Goal: Task Accomplishment & Management: Manage account settings

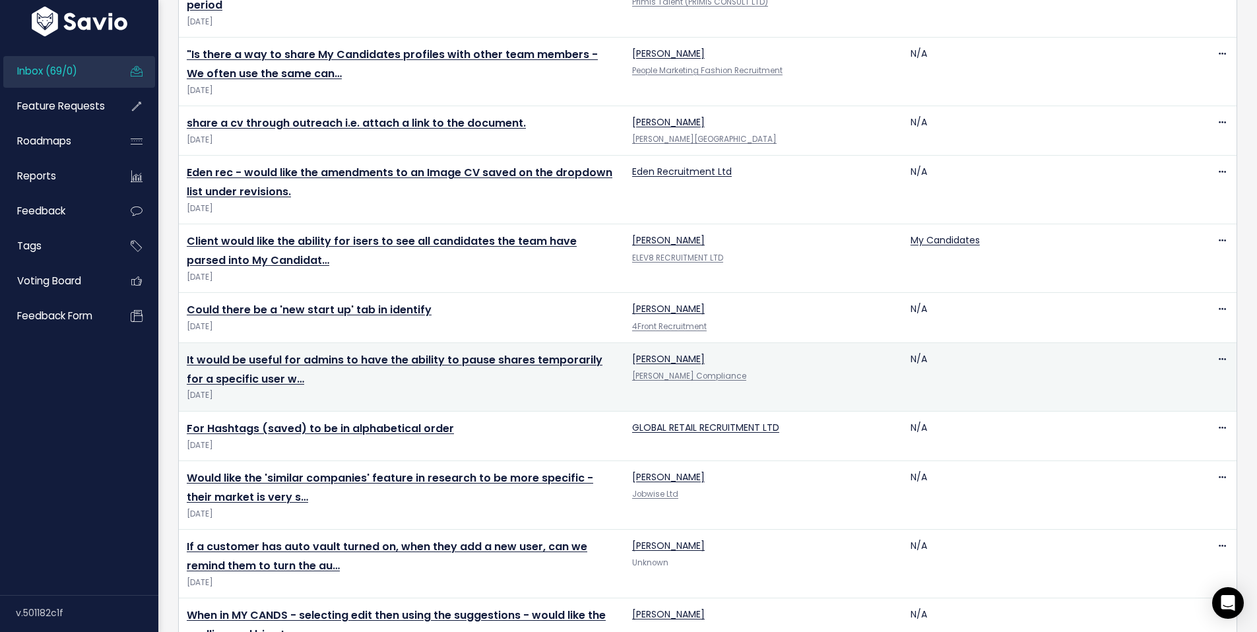
scroll to position [698, 0]
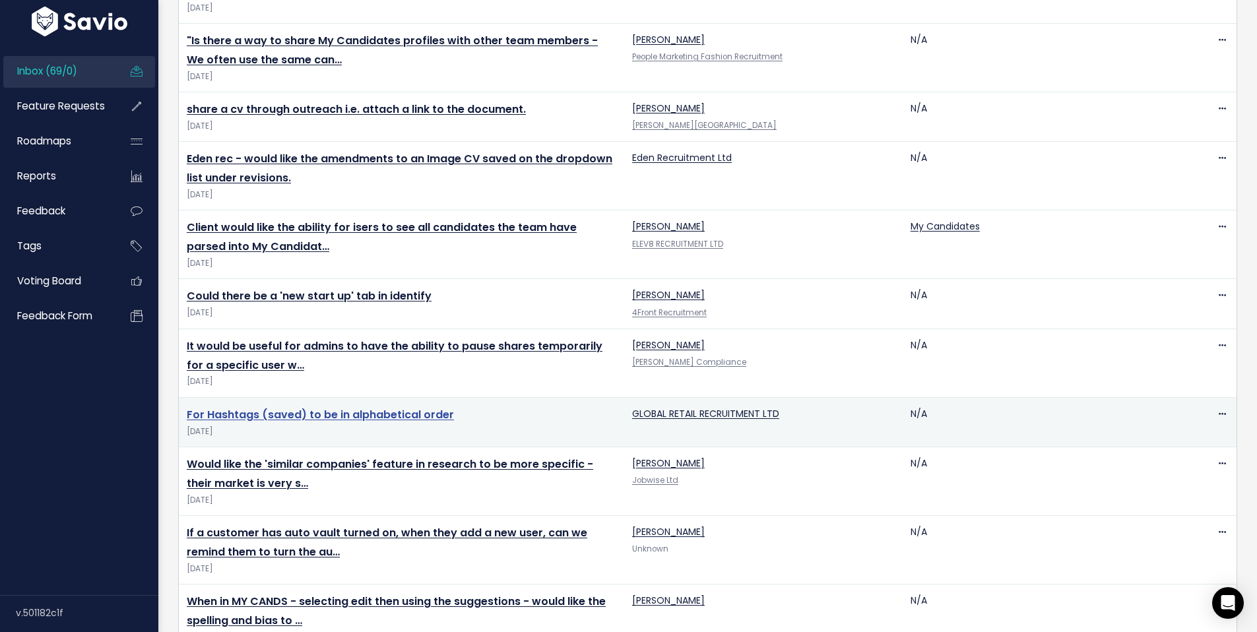
click at [382, 407] on link "For Hashtags (saved) to be in alphabetical order" at bounding box center [320, 414] width 267 height 15
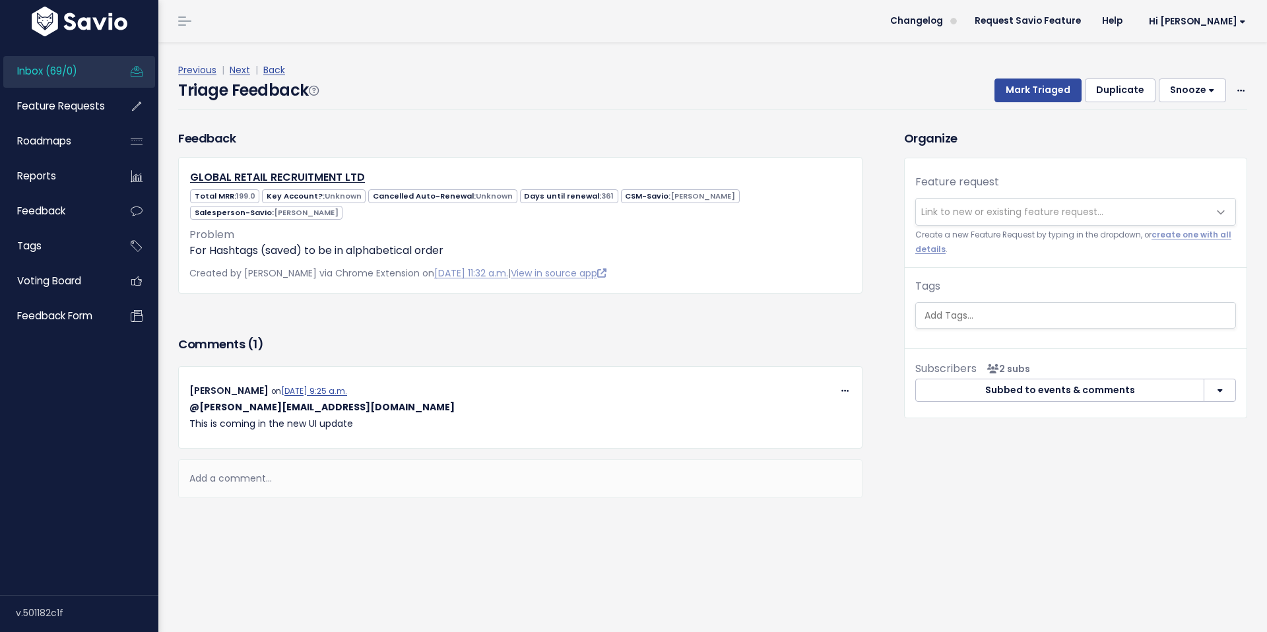
click at [1017, 206] on span "Link to new or existing feature request..." at bounding box center [1012, 211] width 182 height 13
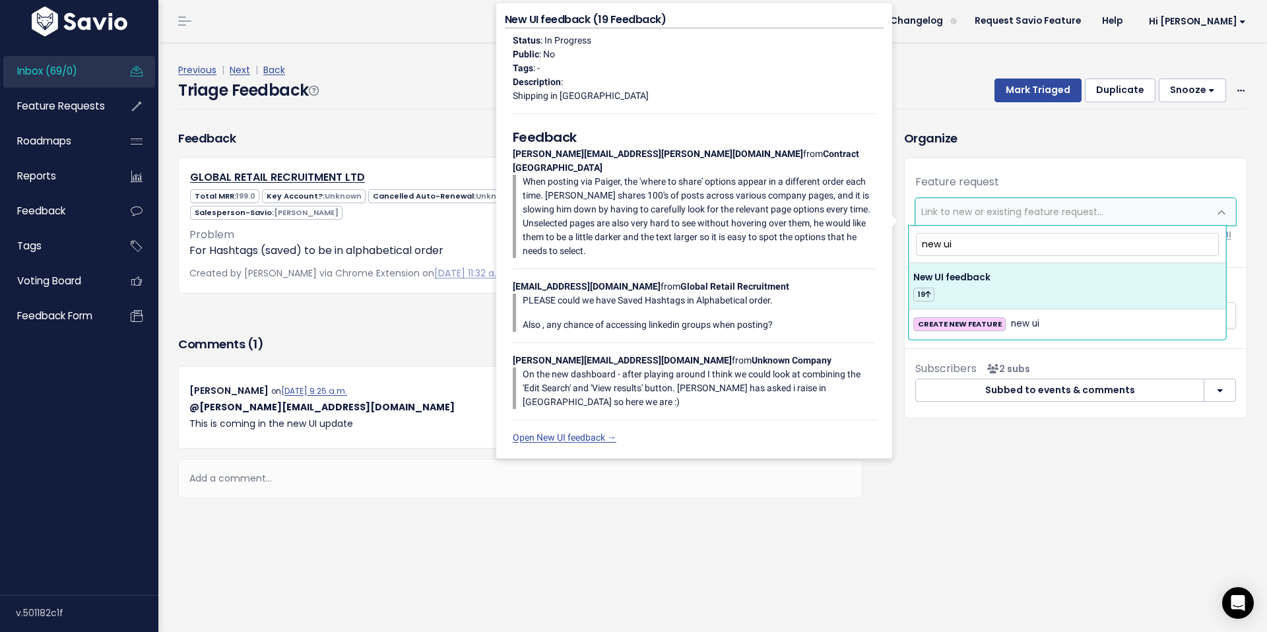
type input "new ui"
select select "55709"
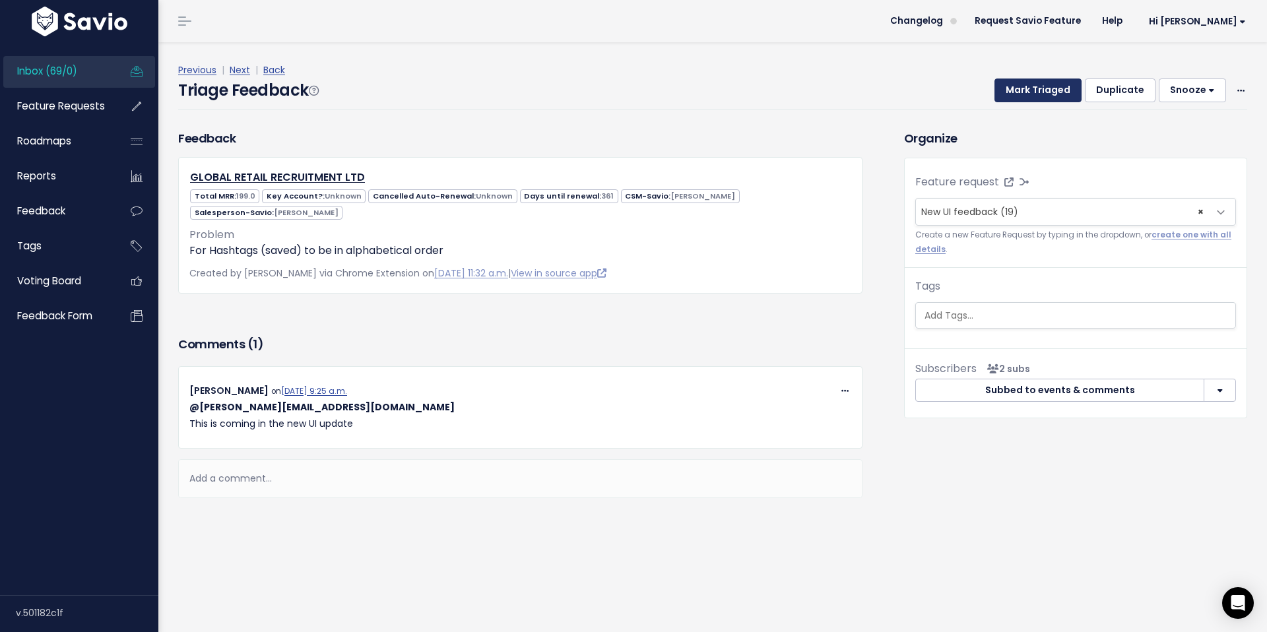
click at [1035, 94] on button "Mark Triaged" at bounding box center [1038, 91] width 87 height 24
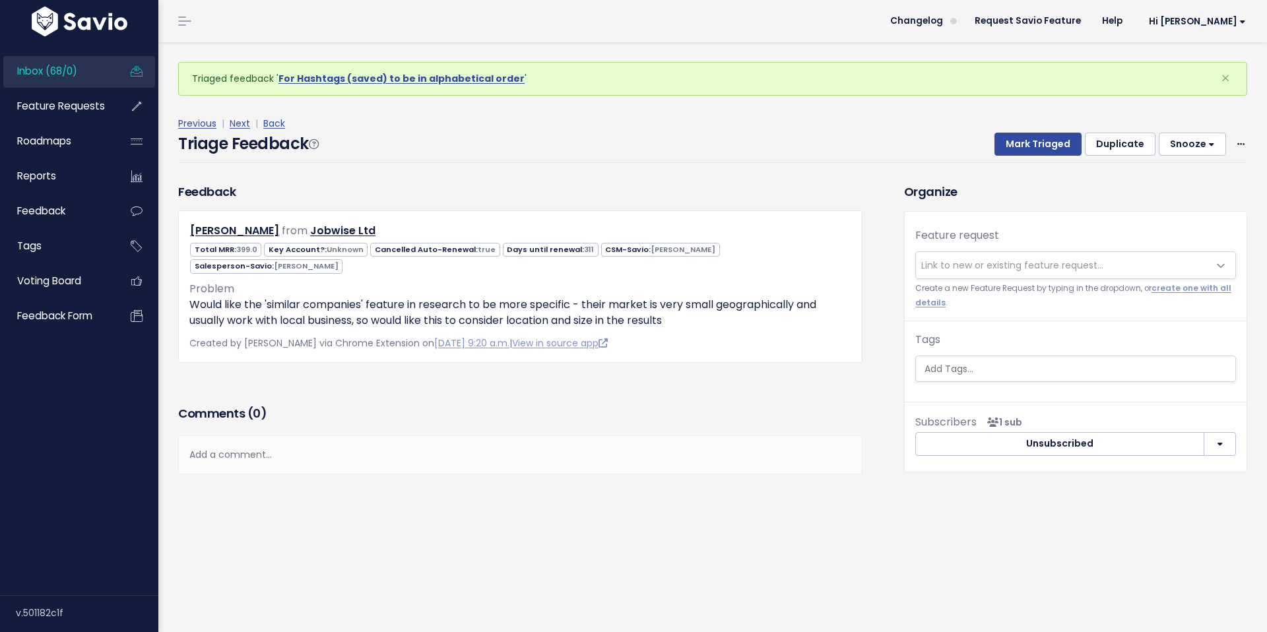
click at [77, 71] on span "Inbox (68/0)" at bounding box center [47, 71] width 60 height 14
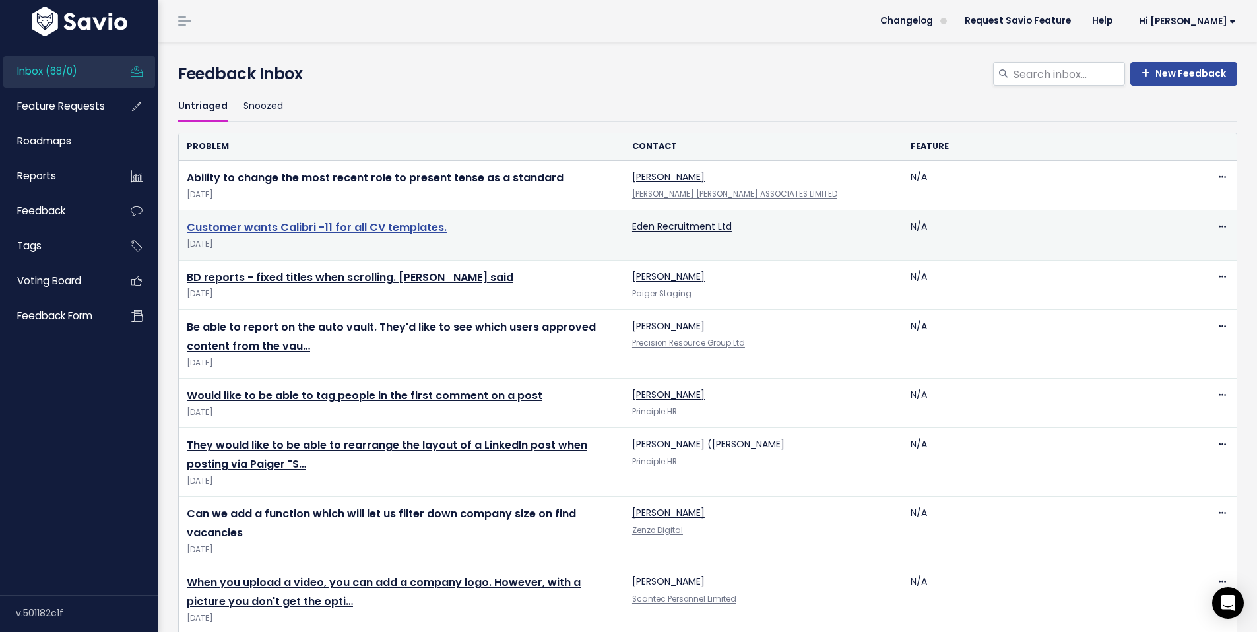
click at [320, 222] on link "Customer wants Calibri -11 for all CV templates." at bounding box center [317, 227] width 260 height 15
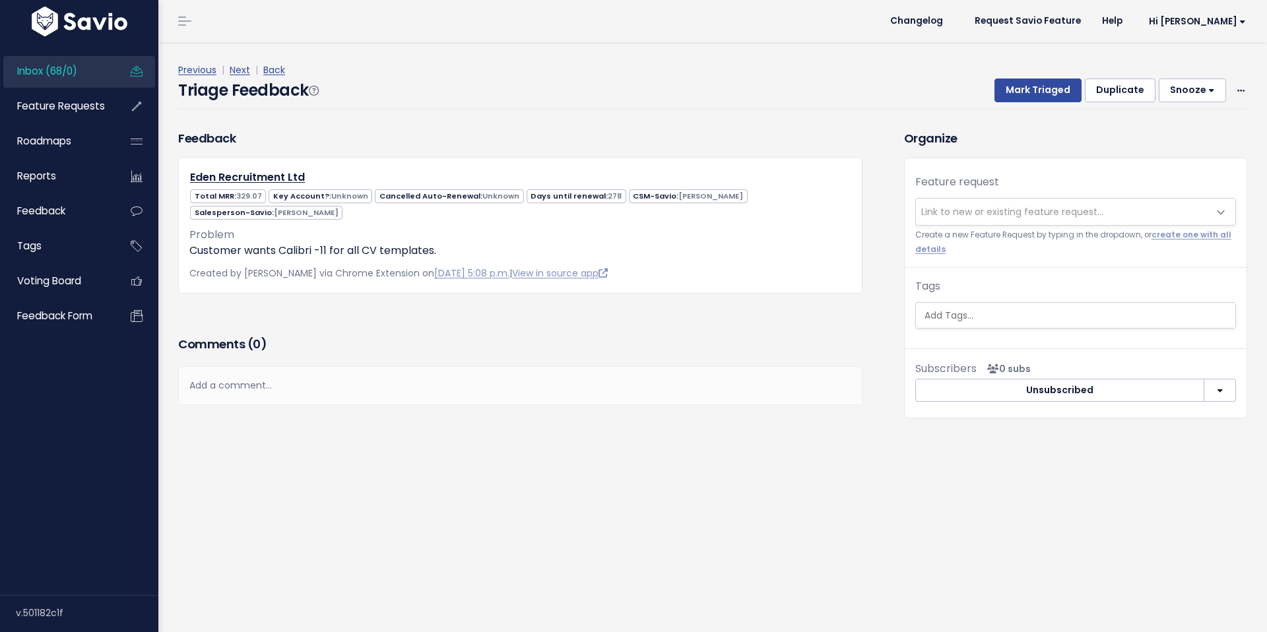
click at [1062, 212] on span "Link to new or existing feature request..." at bounding box center [1012, 211] width 182 height 13
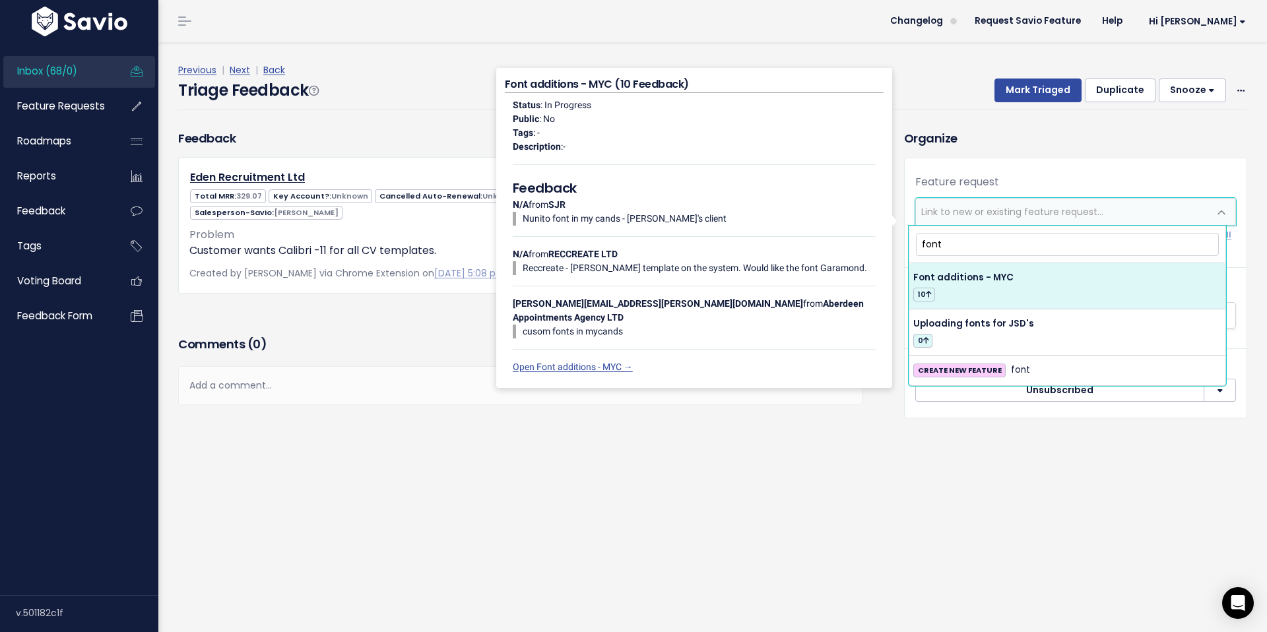
type input "font"
select select "61378"
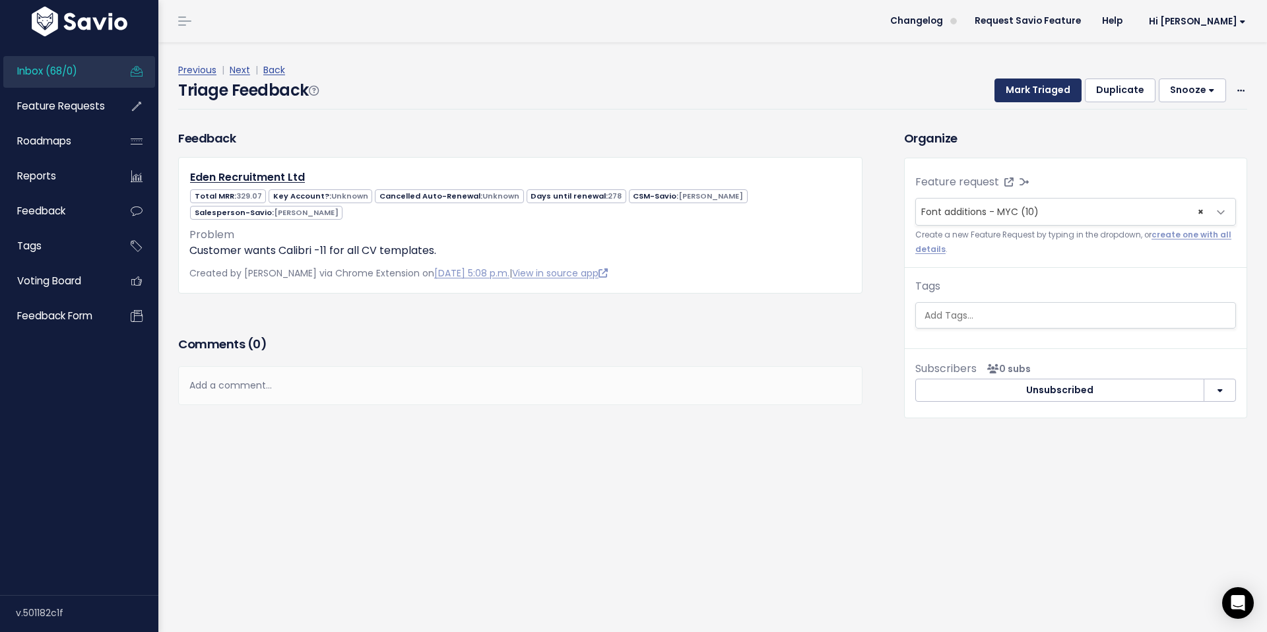
click at [1017, 91] on button "Mark Triaged" at bounding box center [1038, 91] width 87 height 24
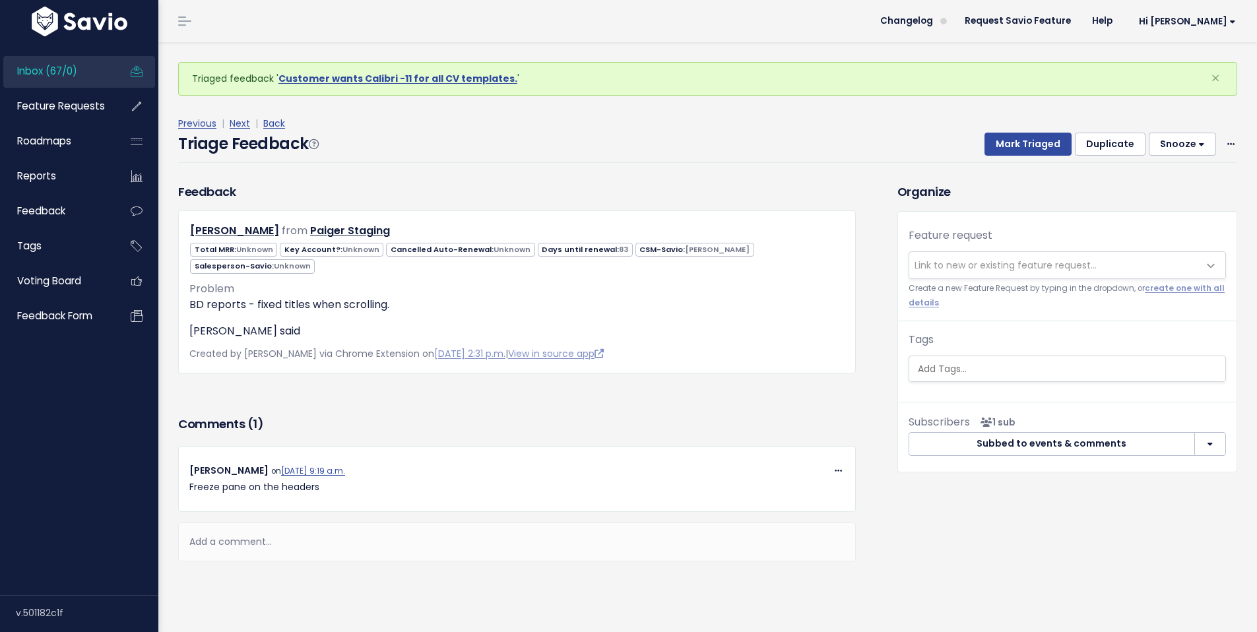
click at [41, 71] on span "Inbox (67/0)" at bounding box center [47, 71] width 60 height 14
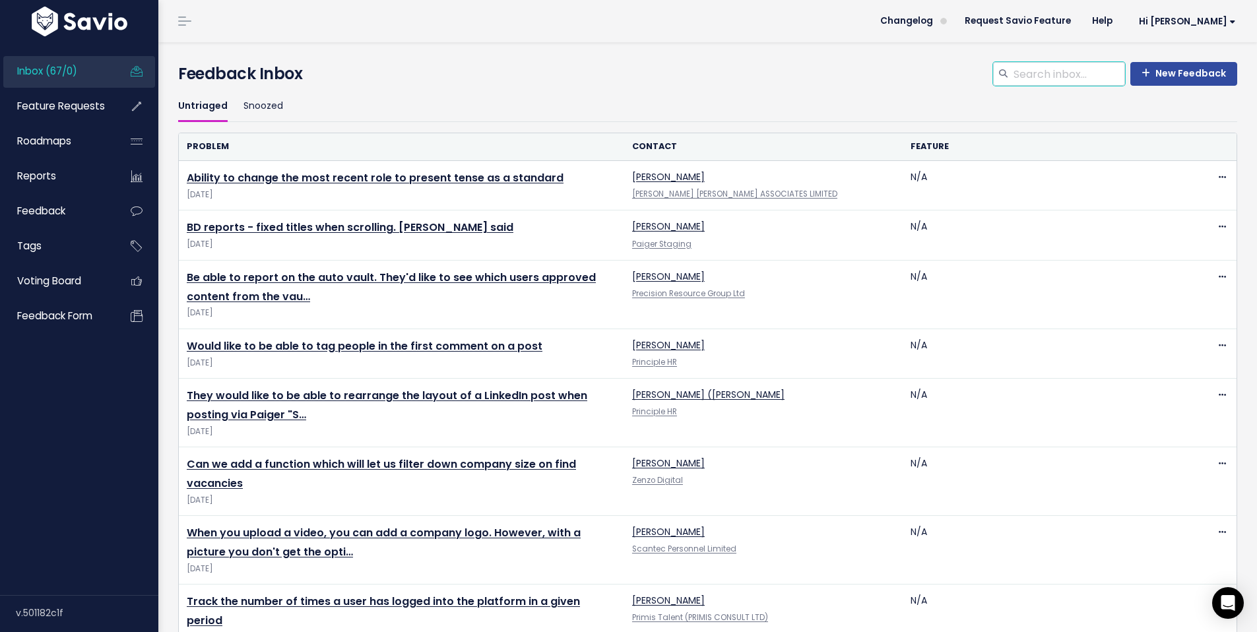
click at [1101, 75] on input "search" at bounding box center [1069, 74] width 113 height 24
type input "font"
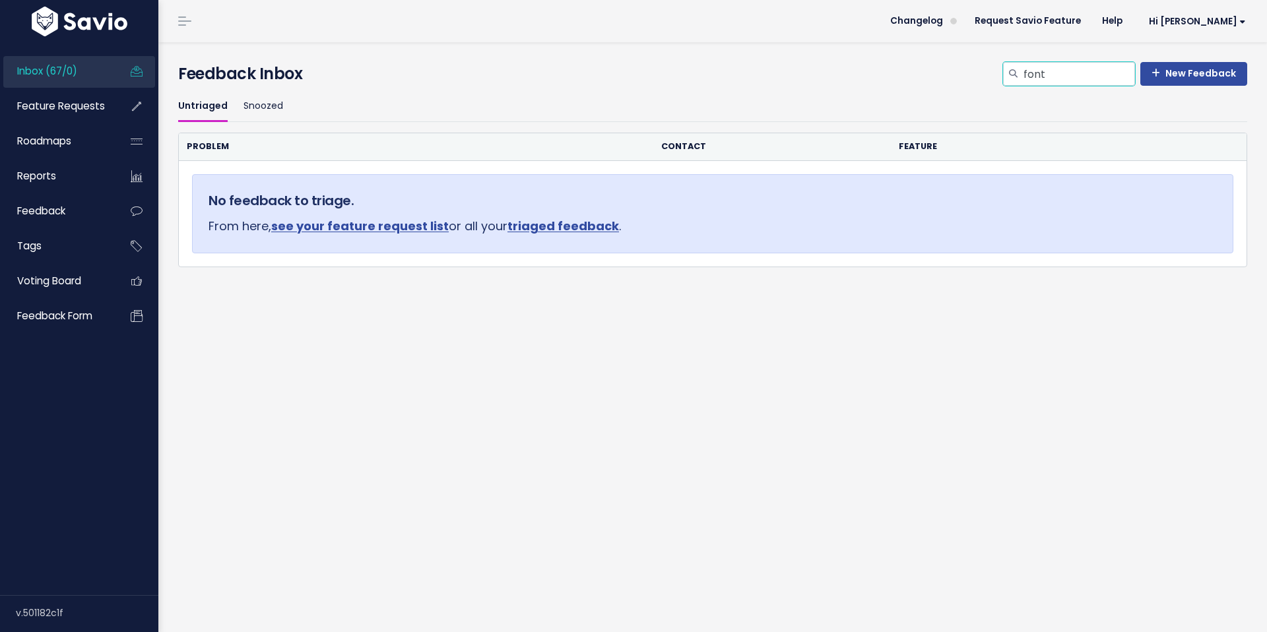
drag, startPoint x: 1098, startPoint y: 77, endPoint x: 976, endPoint y: 92, distance: 123.8
click at [976, 92] on div "Time to Triage Nice work! Click the Feedback you just entered. We're going to T…" at bounding box center [712, 207] width 1089 height 331
type input "f"
click at [81, 71] on link "Inbox (67/0)" at bounding box center [56, 71] width 106 height 30
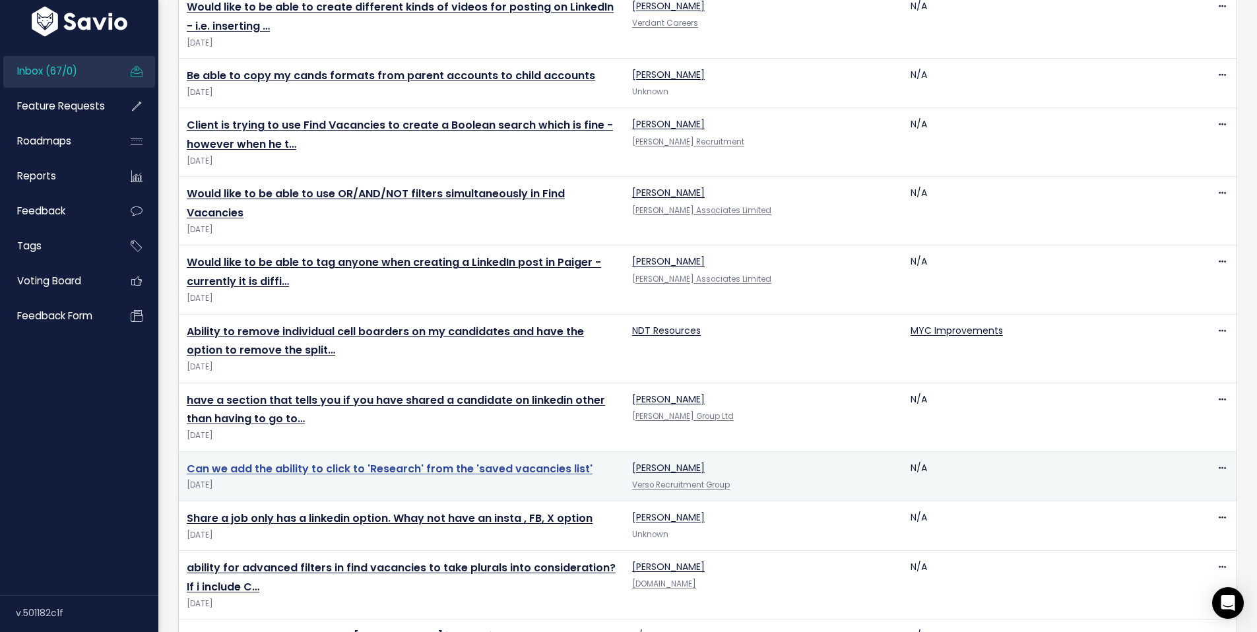
scroll to position [1346, 0]
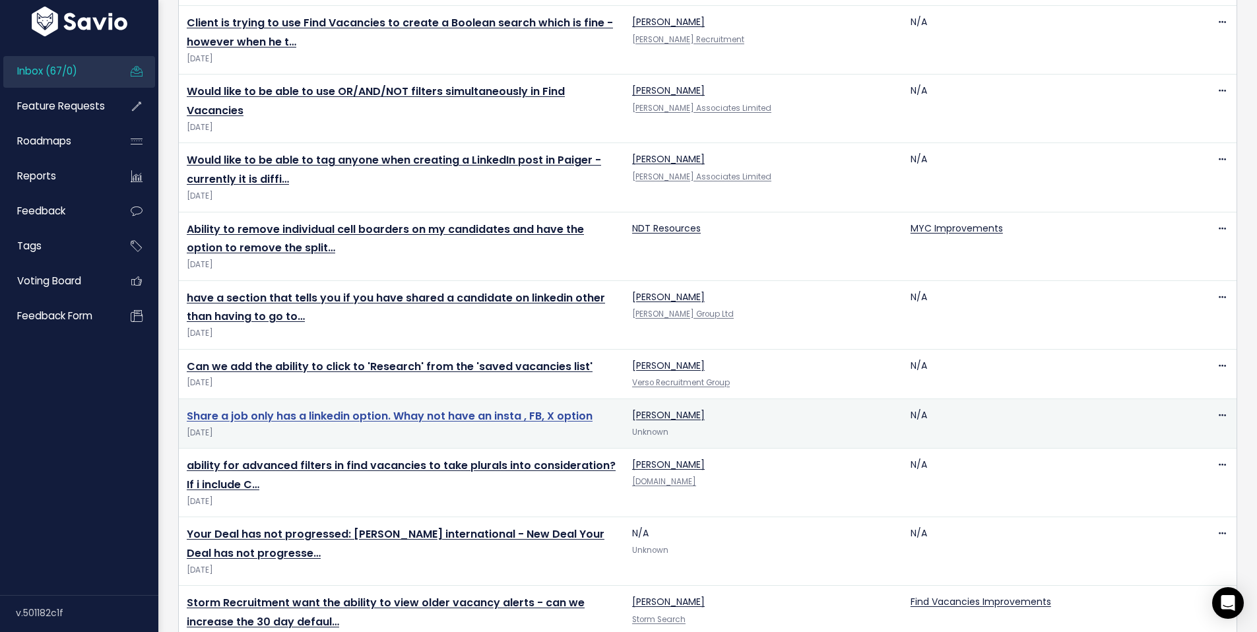
click at [354, 409] on link "Share a job only has a linkedin option. Whay not have an insta , FB, X option" at bounding box center [390, 416] width 406 height 15
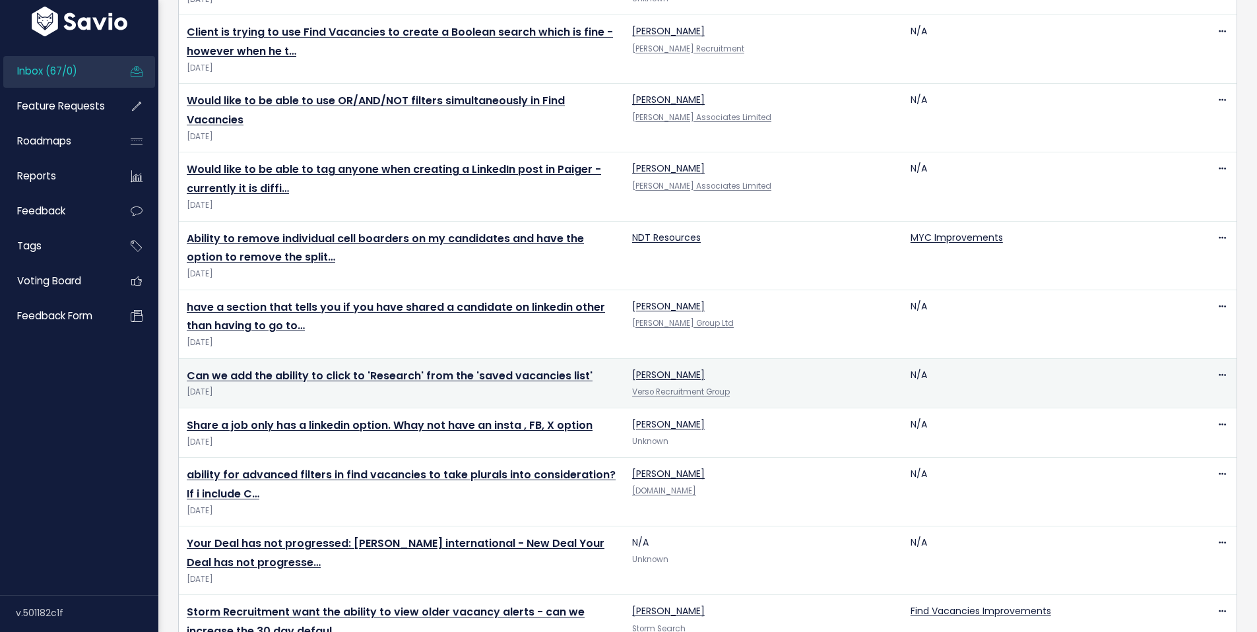
scroll to position [1346, 0]
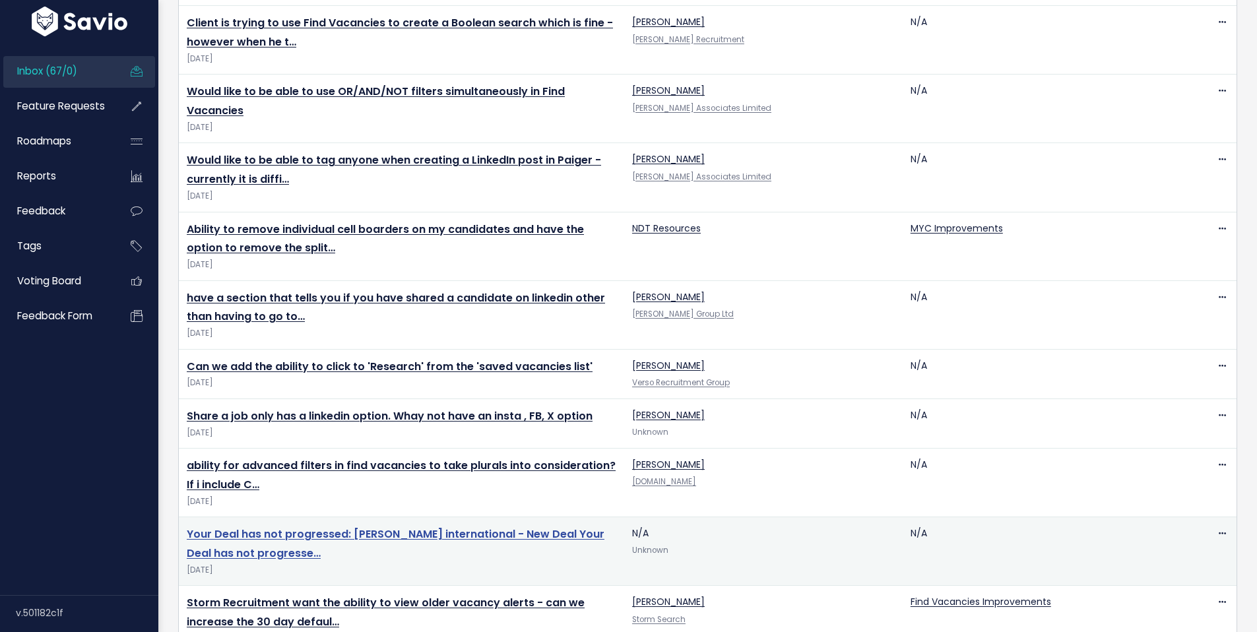
click at [310, 527] on link "Your Deal has not progressed: Stanley cowton international - New Deal Your Deal…" at bounding box center [396, 544] width 418 height 34
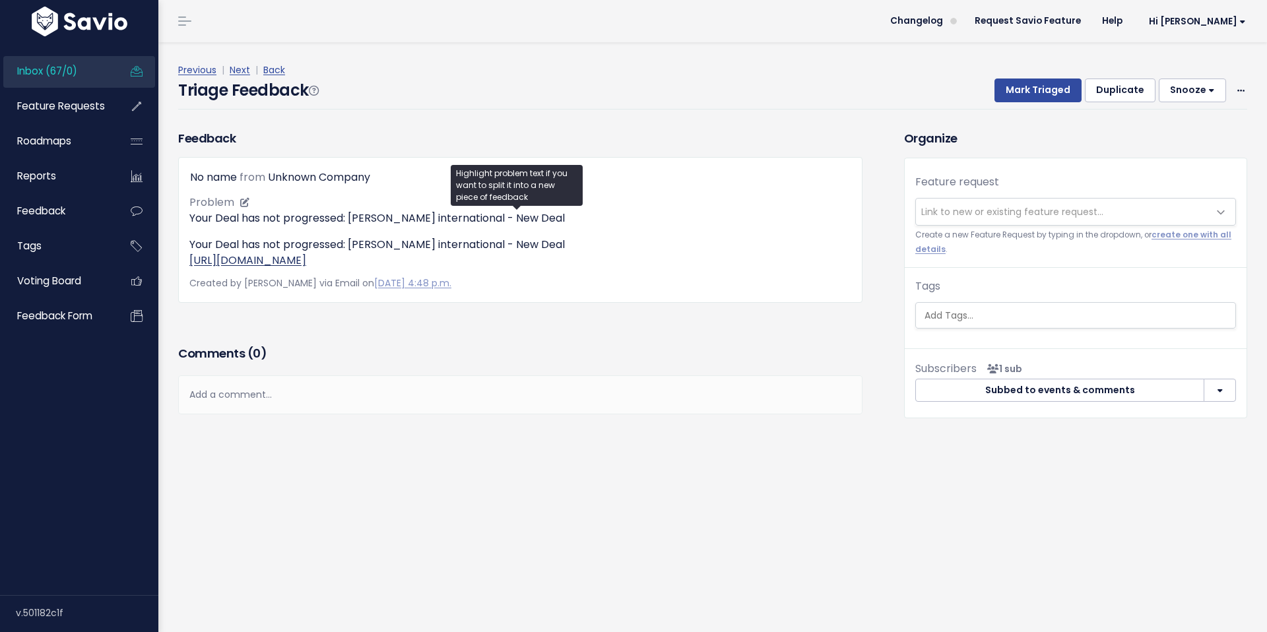
drag, startPoint x: 560, startPoint y: 276, endPoint x: 191, endPoint y: 255, distance: 369.6
click at [191, 255] on p "Your Deal has not progressed: [PERSON_NAME] international - New Deal [URL][DOMA…" at bounding box center [520, 253] width 662 height 32
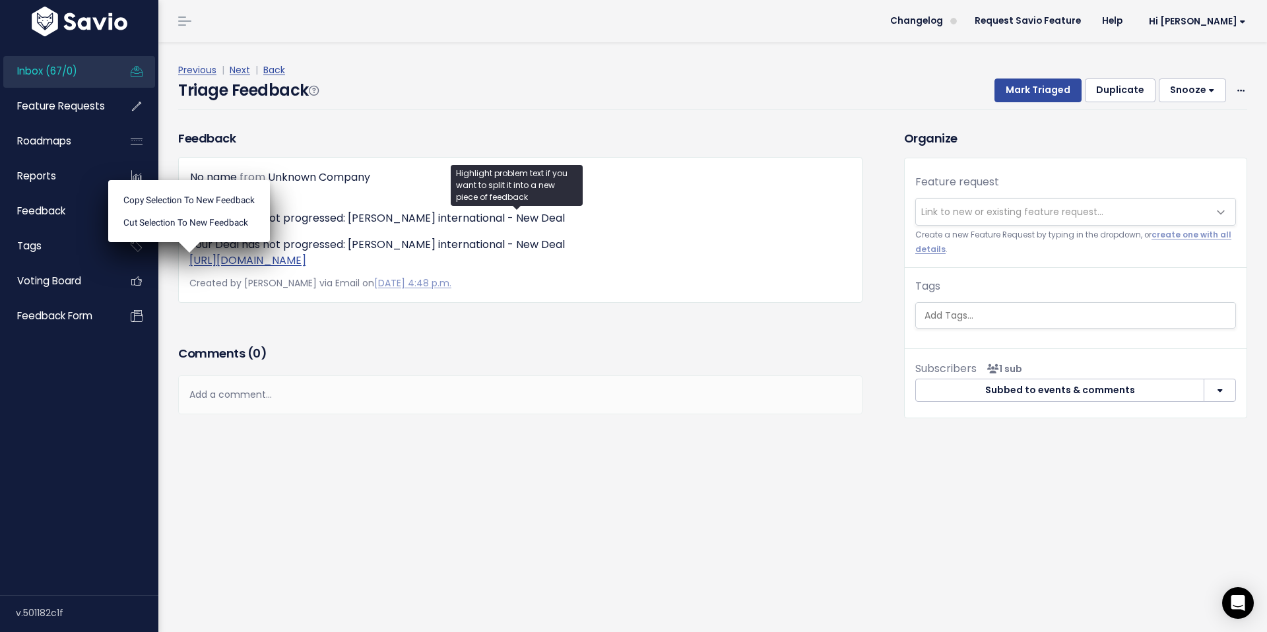
click at [259, 415] on div "Add a comment..." at bounding box center [520, 395] width 684 height 39
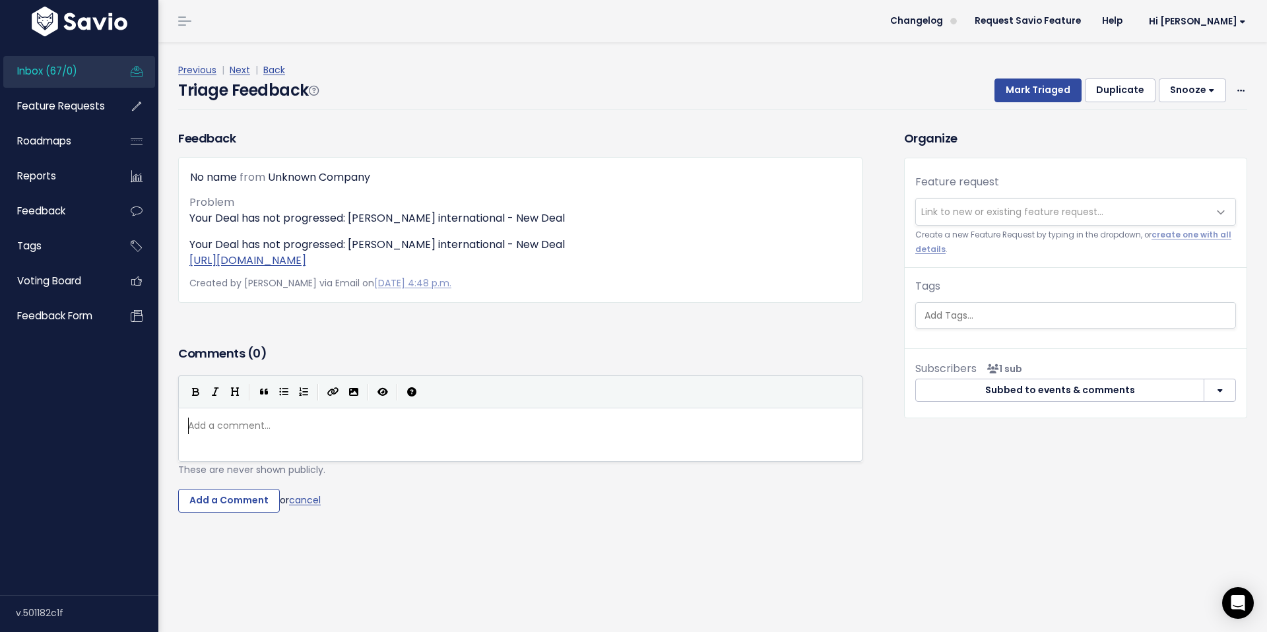
scroll to position [5, 0]
type textarea "STan"
type textarea "tanley Cowton international"
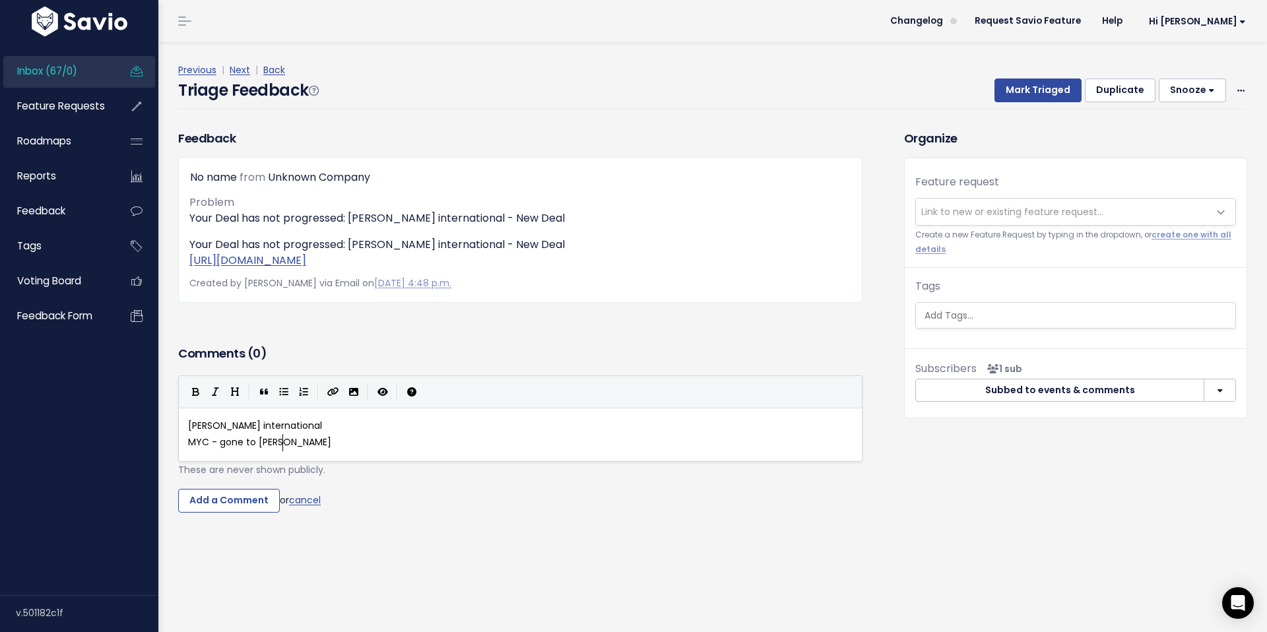
type textarea "MYC - gone to oursou"
type textarea "tous"
type textarea "rcing"
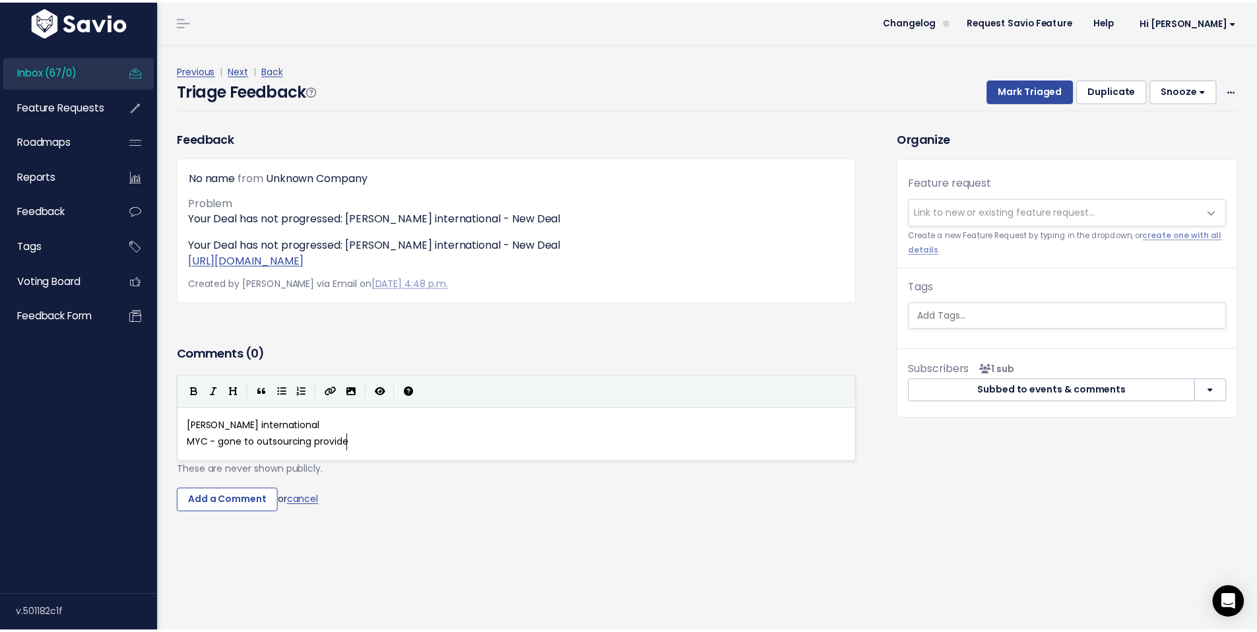
scroll to position [5, 80]
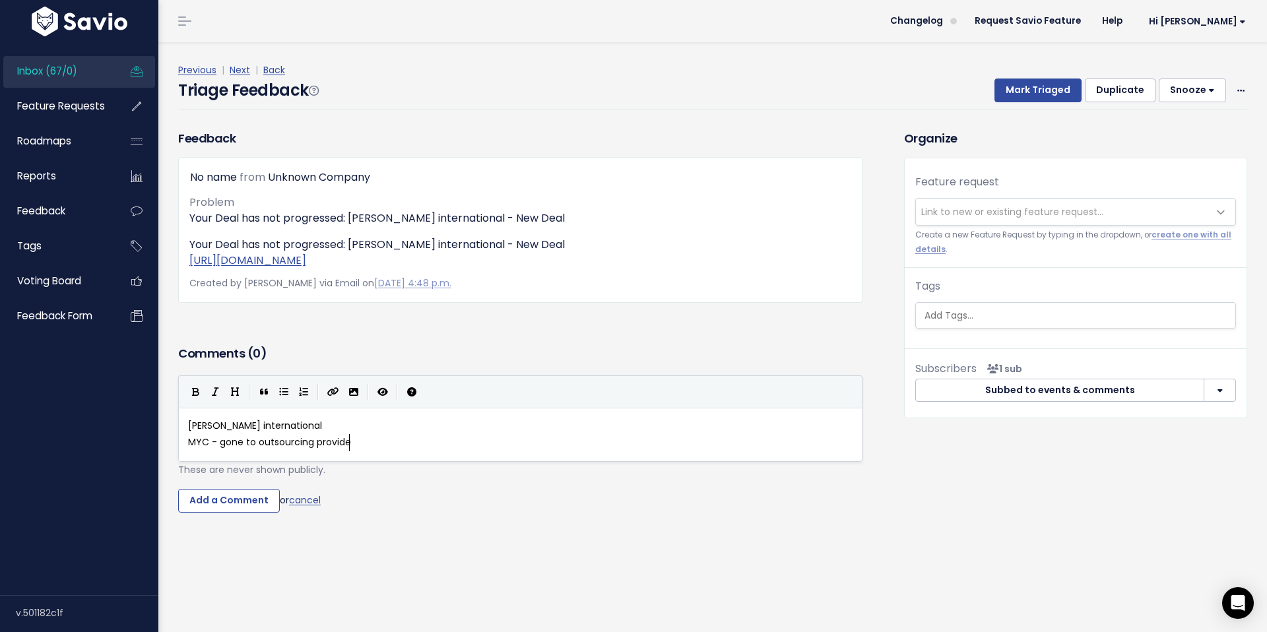
type textarea "sourcing provider"
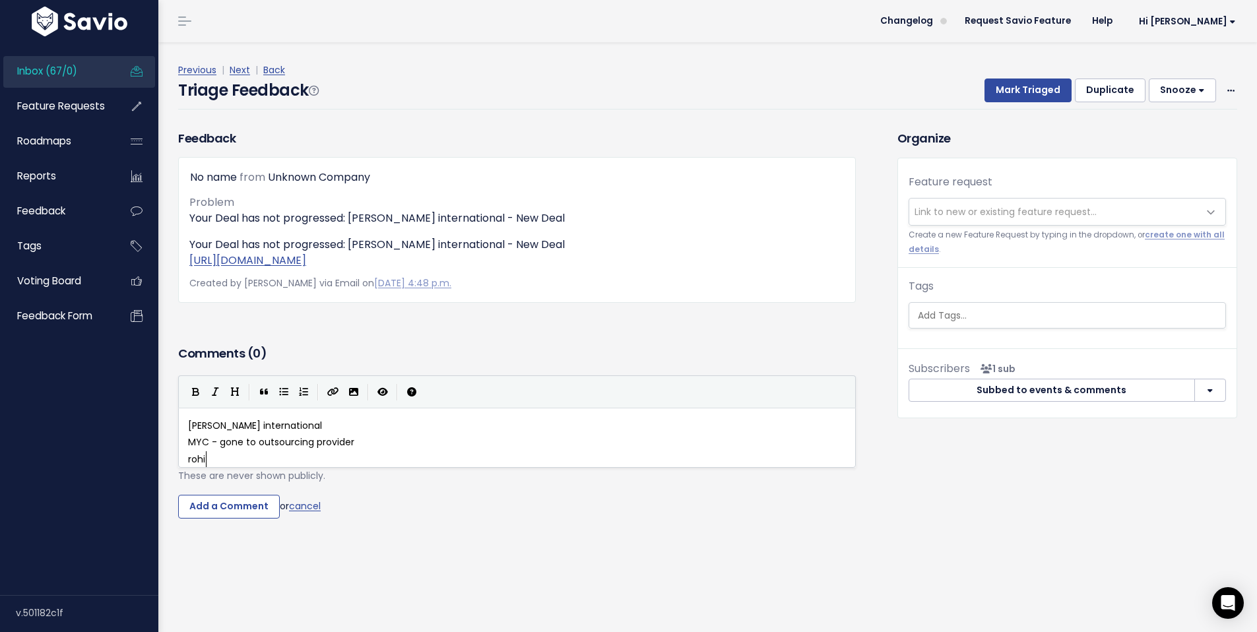
scroll to position [5, 20]
type textarea "rohit"
click at [205, 519] on input "Add a Comment" at bounding box center [229, 507] width 102 height 24
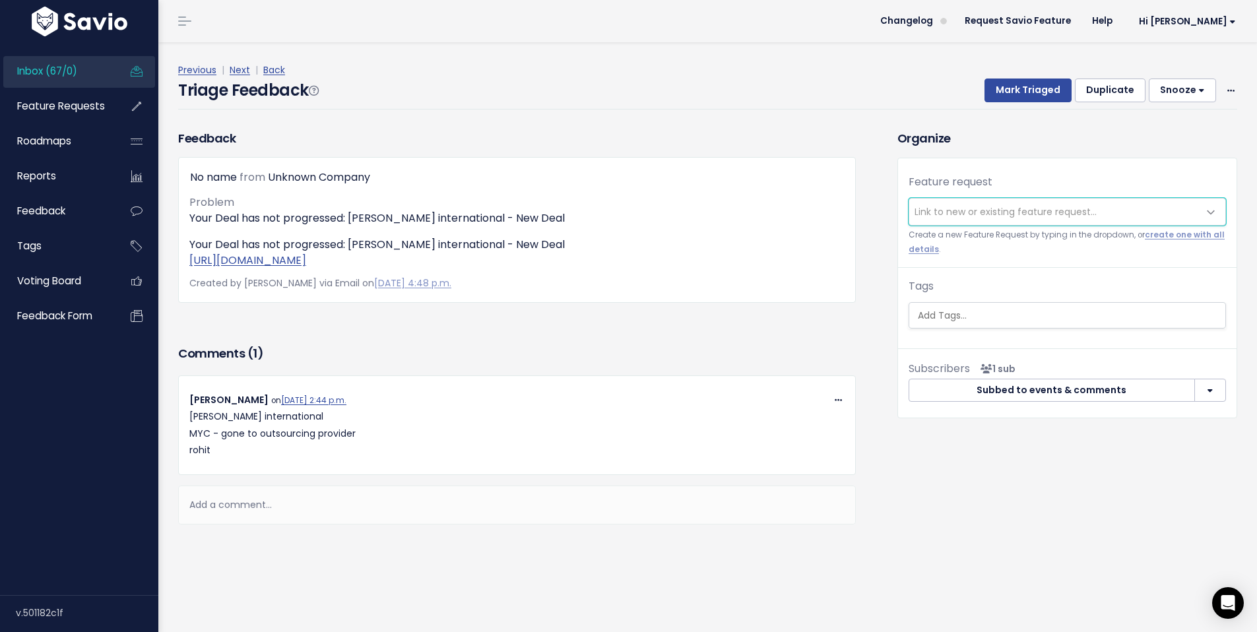
click at [967, 213] on span "Link to new or existing feature request..." at bounding box center [1006, 211] width 182 height 13
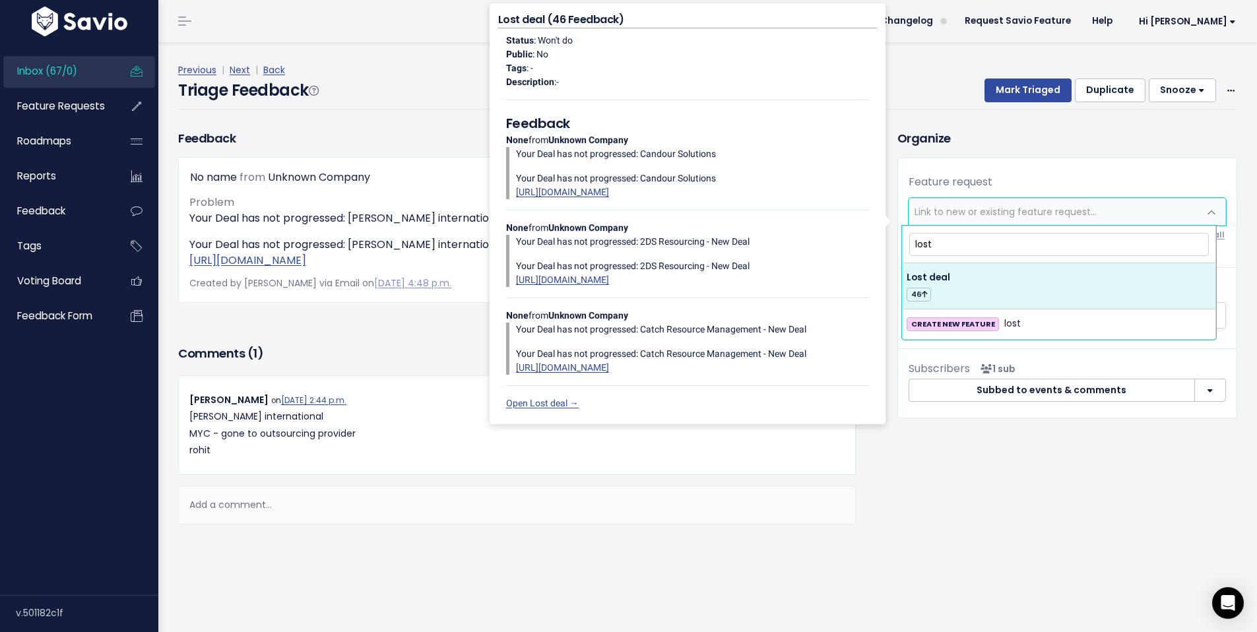
type input "lost"
select select "41668"
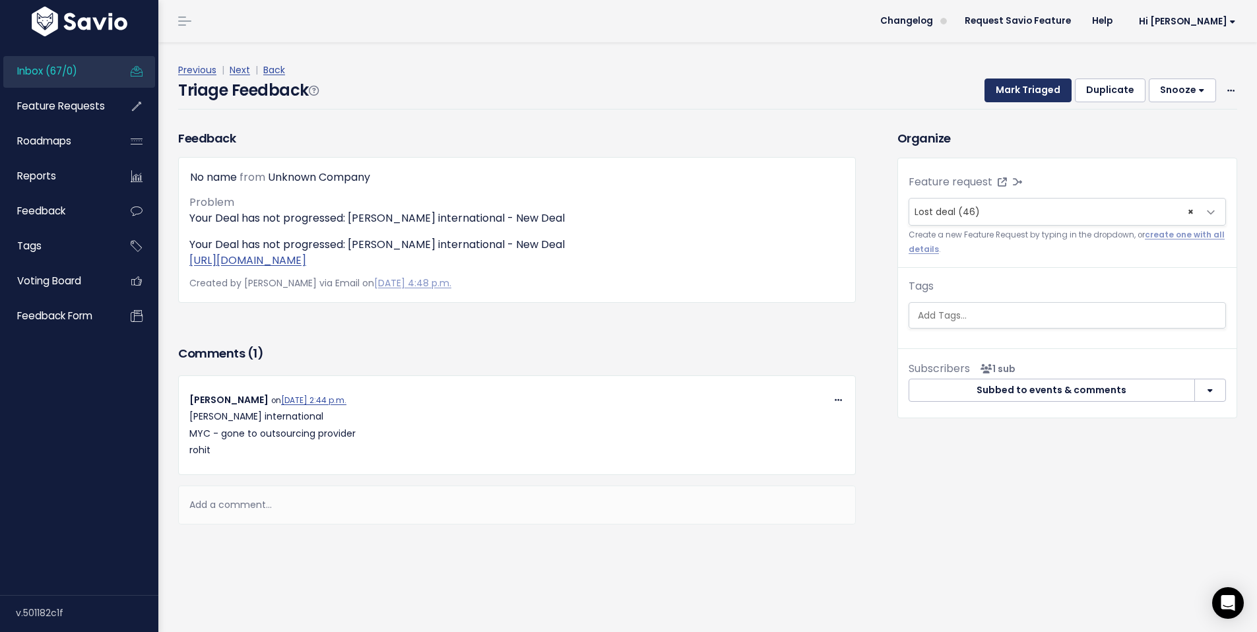
click at [1026, 88] on button "Mark Triaged" at bounding box center [1028, 91] width 87 height 24
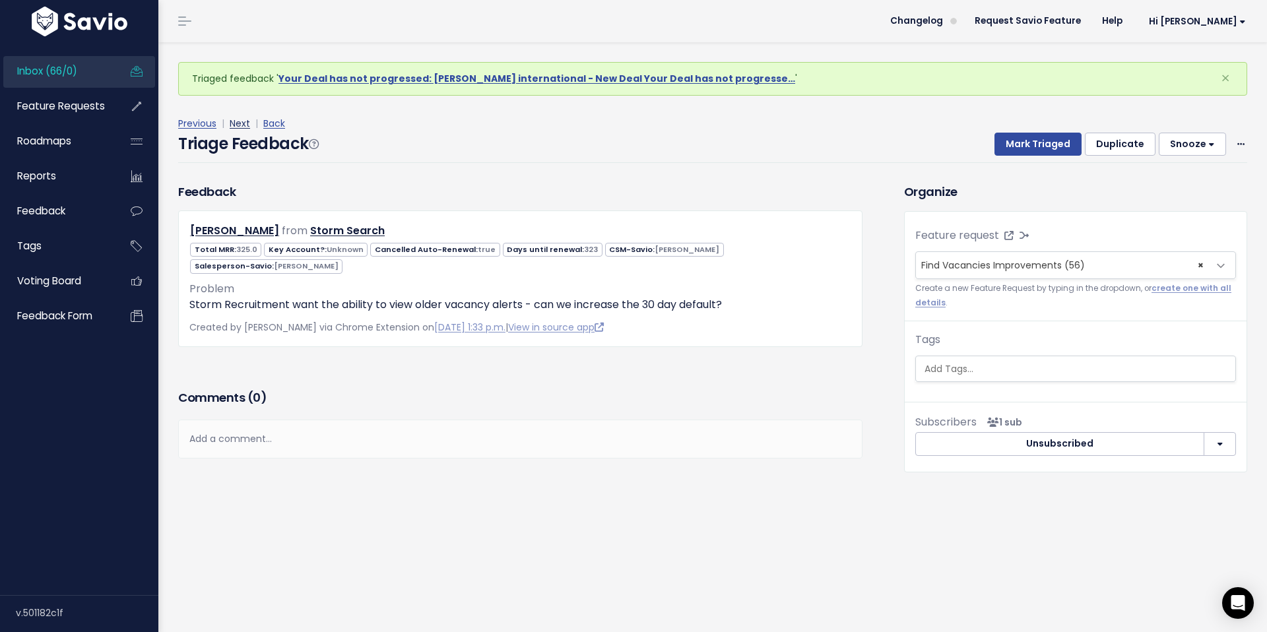
click at [245, 125] on link "Next" at bounding box center [240, 123] width 20 height 13
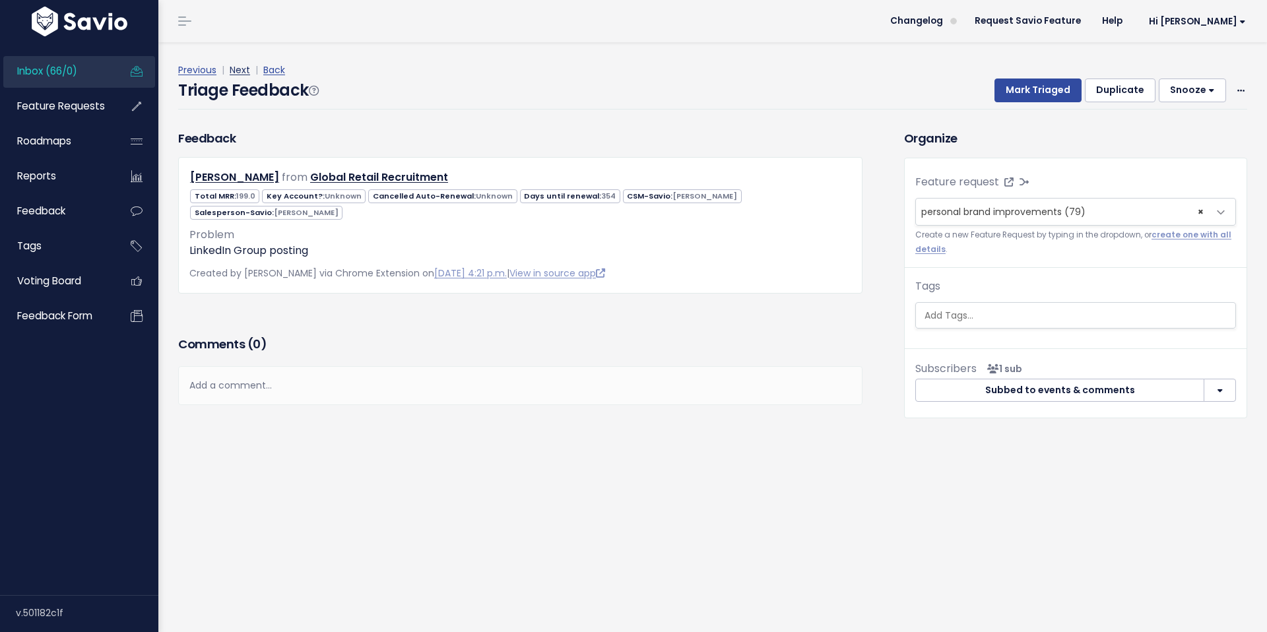
click at [238, 70] on link "Next" at bounding box center [240, 69] width 20 height 13
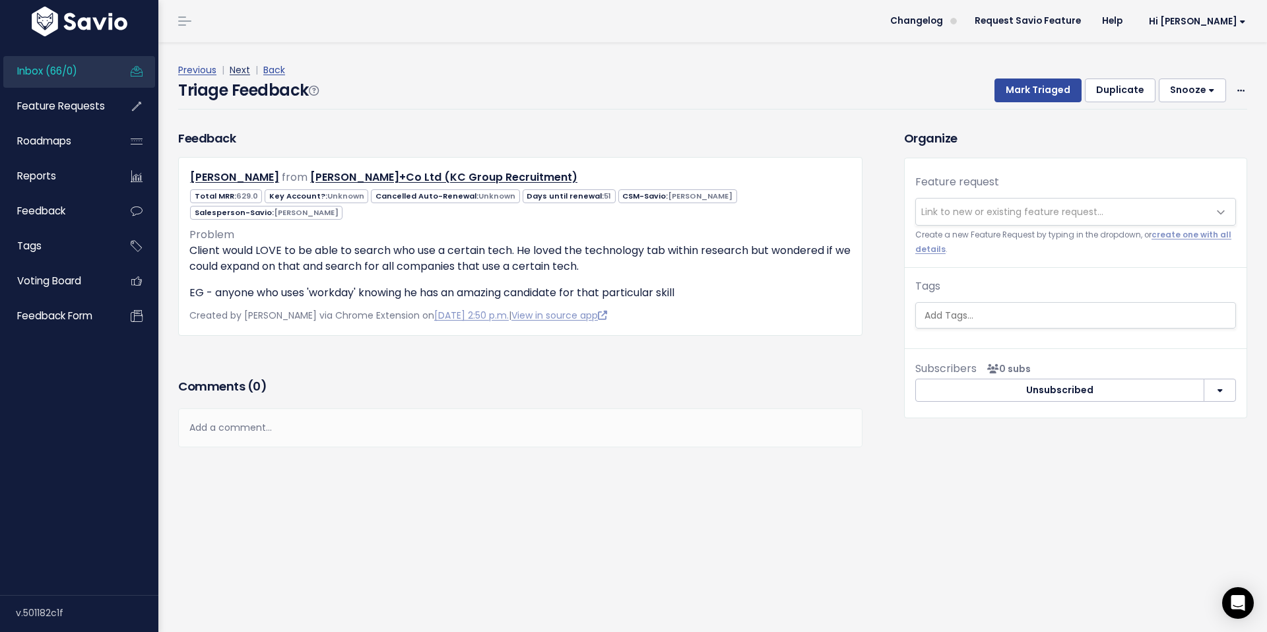
click at [237, 69] on link "Next" at bounding box center [240, 69] width 20 height 13
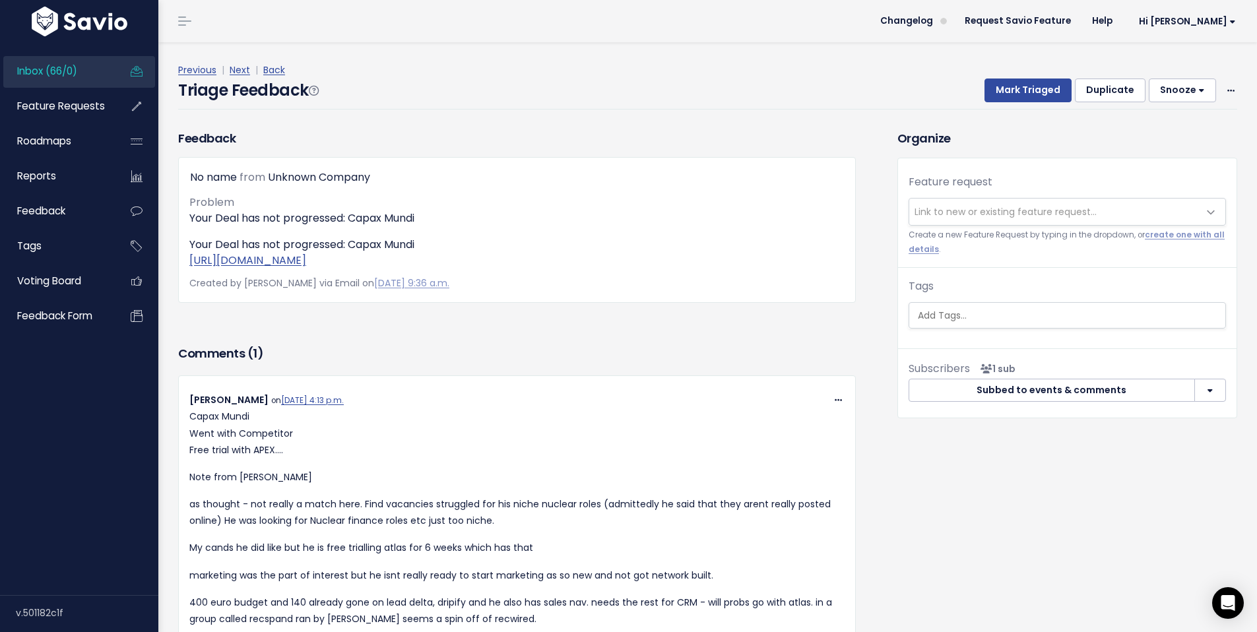
click at [966, 211] on span "Link to new or existing feature request..." at bounding box center [1006, 211] width 182 height 13
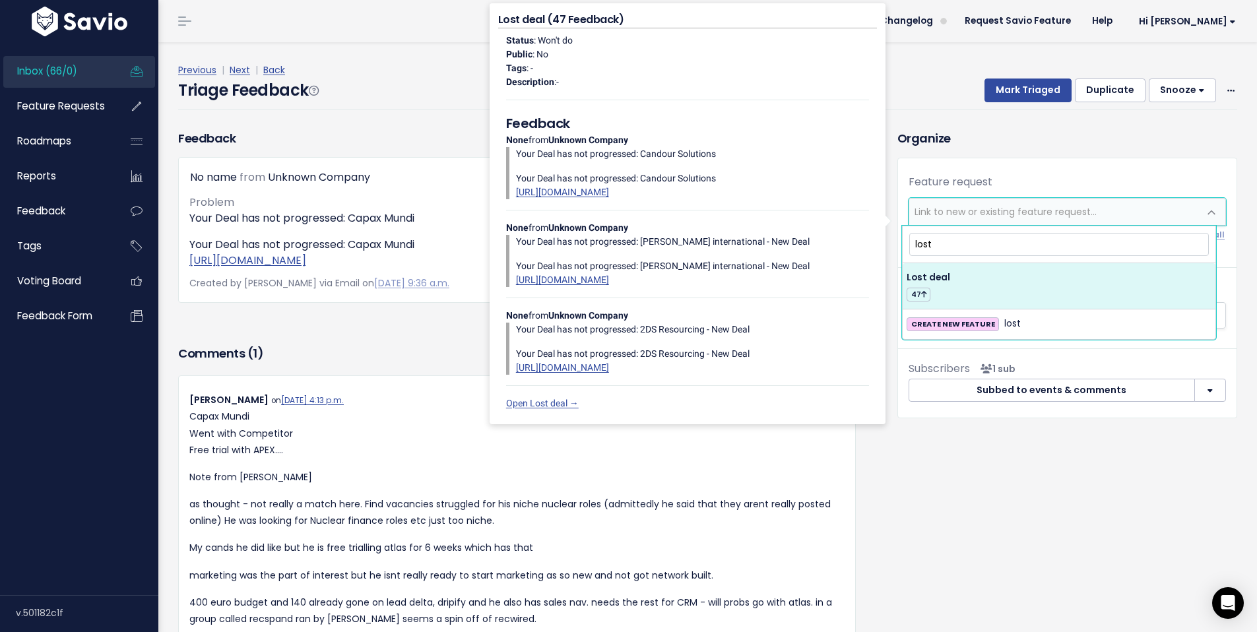
type input "lost"
drag, startPoint x: 970, startPoint y: 290, endPoint x: 977, endPoint y: 253, distance: 37.7
select select "41668"
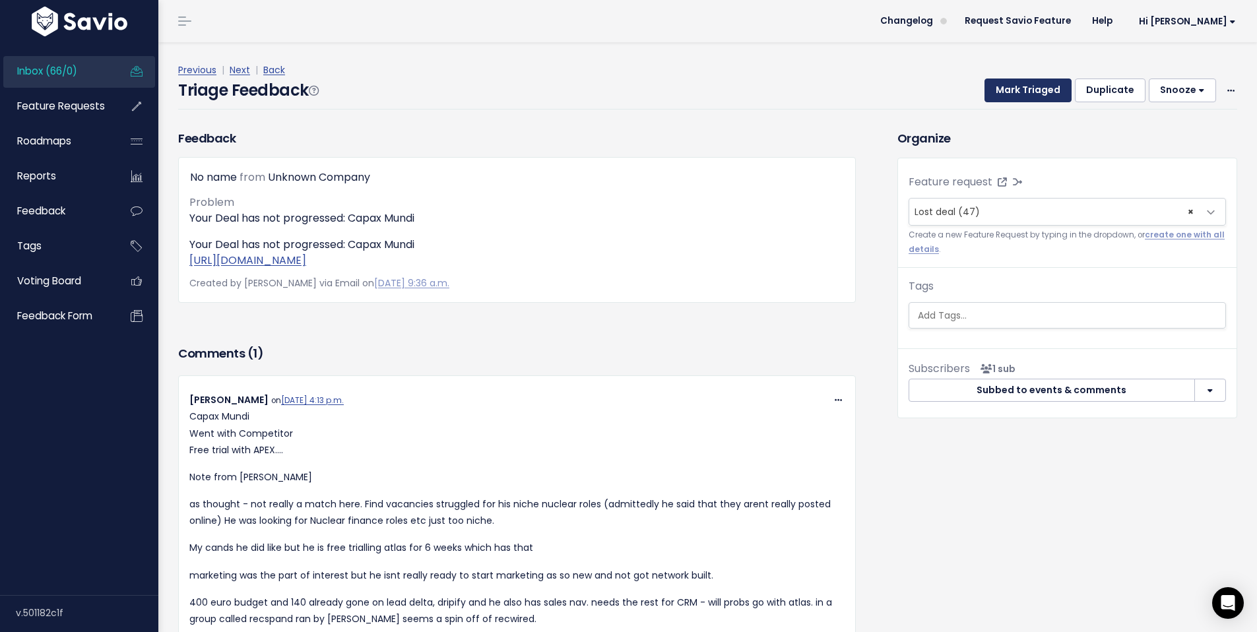
click at [1026, 92] on button "Mark Triaged" at bounding box center [1028, 91] width 87 height 24
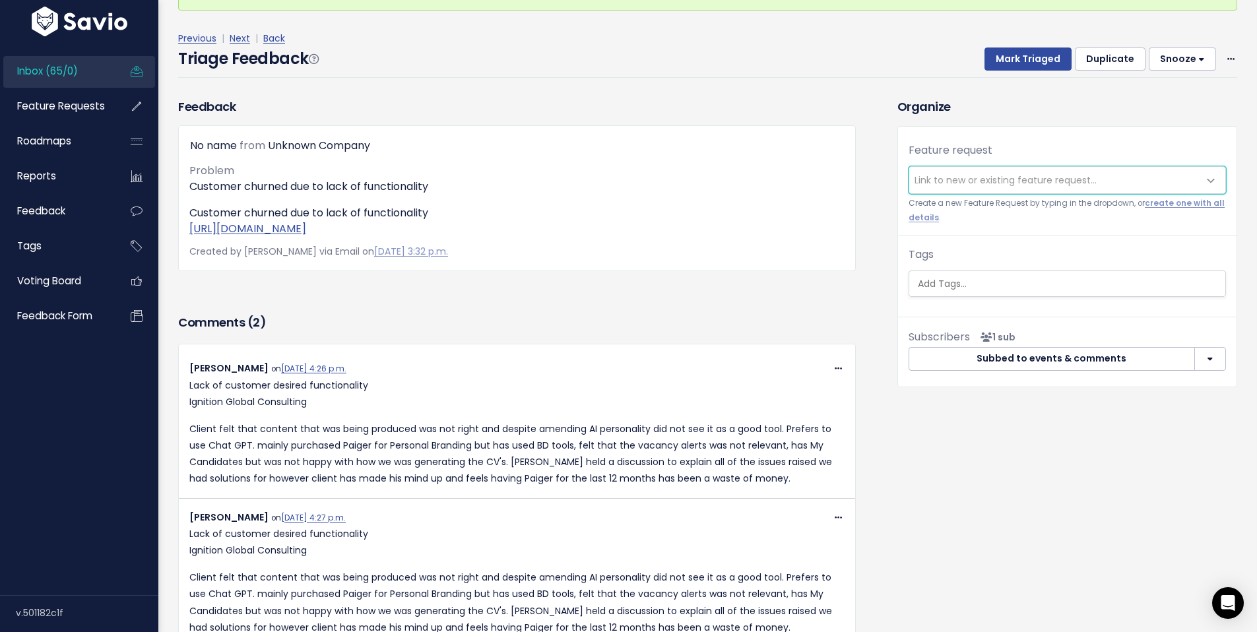
scroll to position [83, 0]
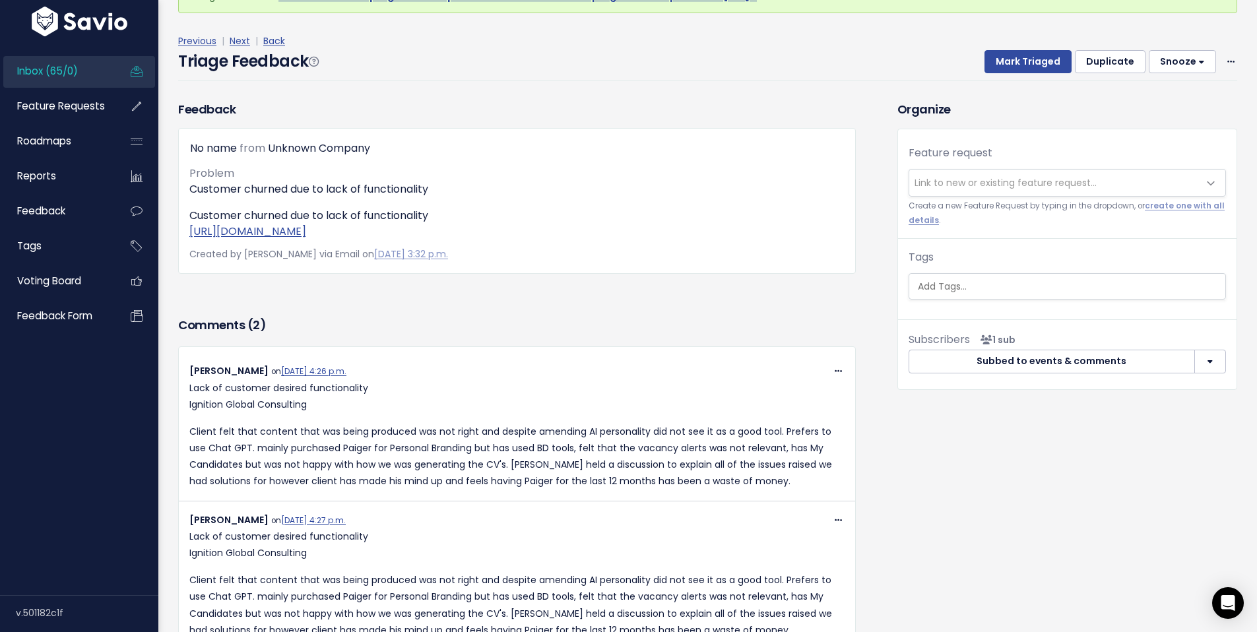
click at [921, 180] on span "Link to new or existing feature request..." at bounding box center [1006, 182] width 182 height 13
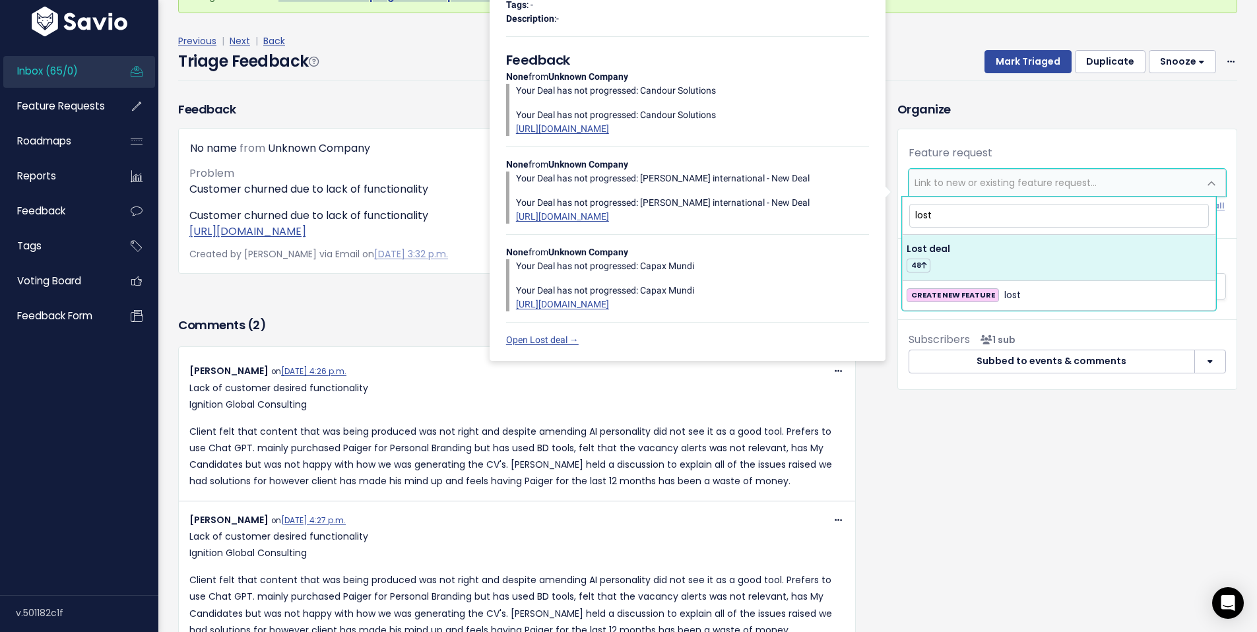
type input "lost"
select select "41668"
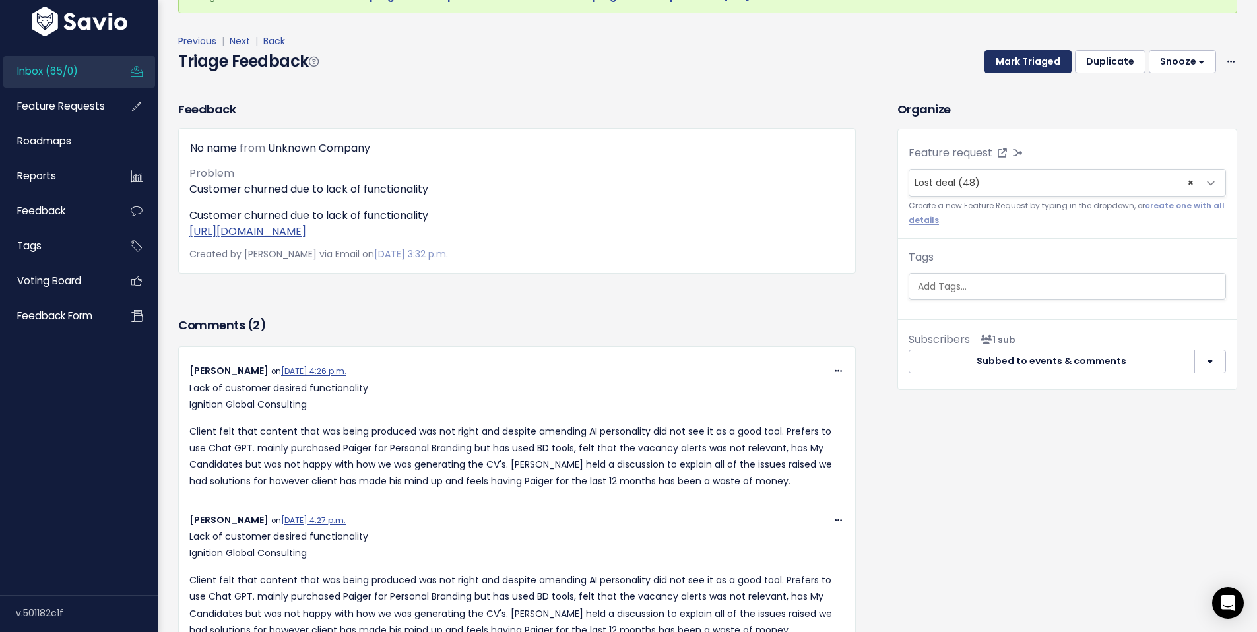
click at [1026, 70] on button "Mark Triaged" at bounding box center [1028, 62] width 87 height 24
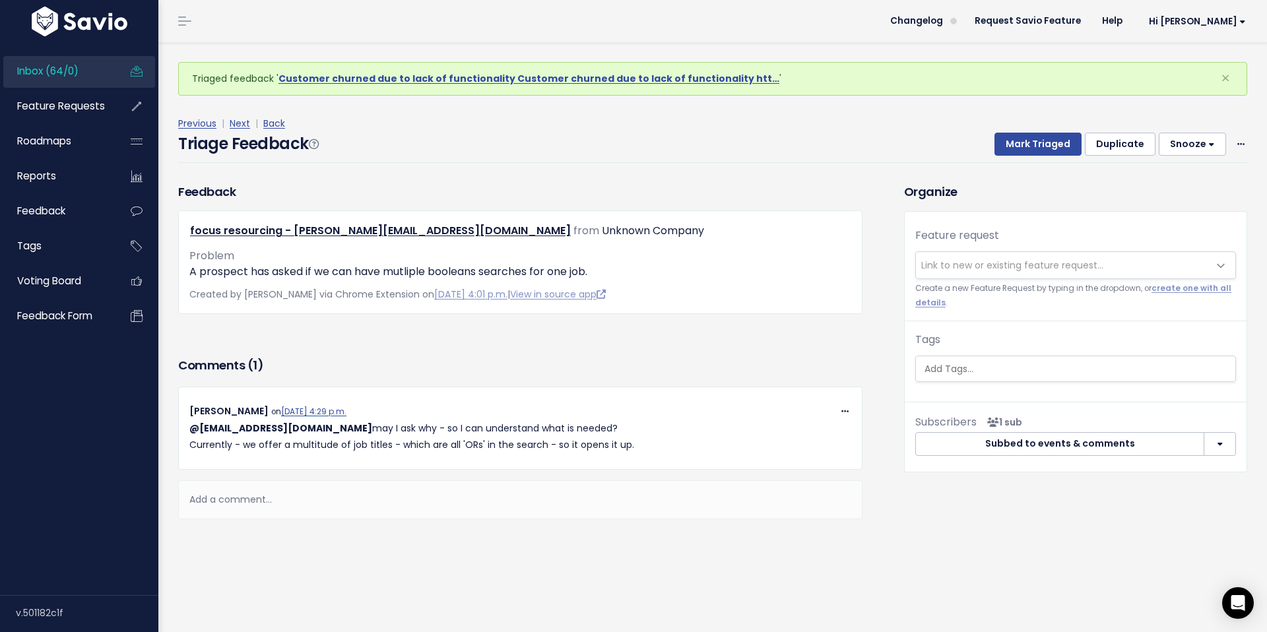
click at [48, 73] on span "Inbox (64/0)" at bounding box center [47, 71] width 61 height 14
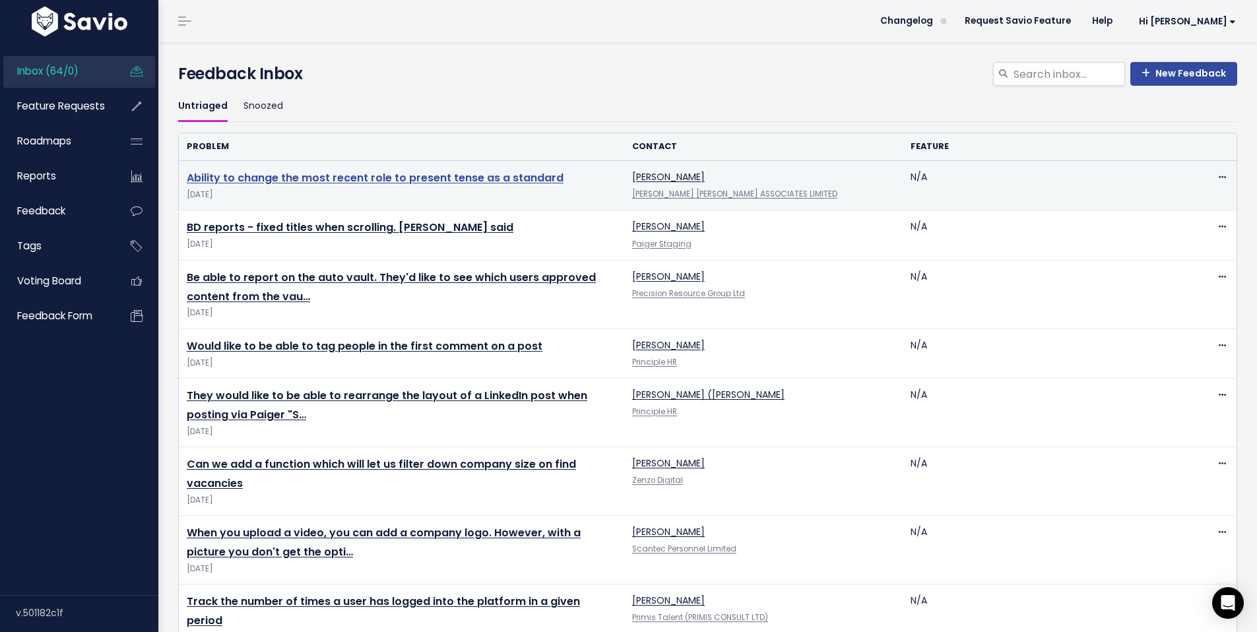
click at [516, 180] on link "Ability to change the most recent role to present tense as a standard" at bounding box center [375, 177] width 377 height 15
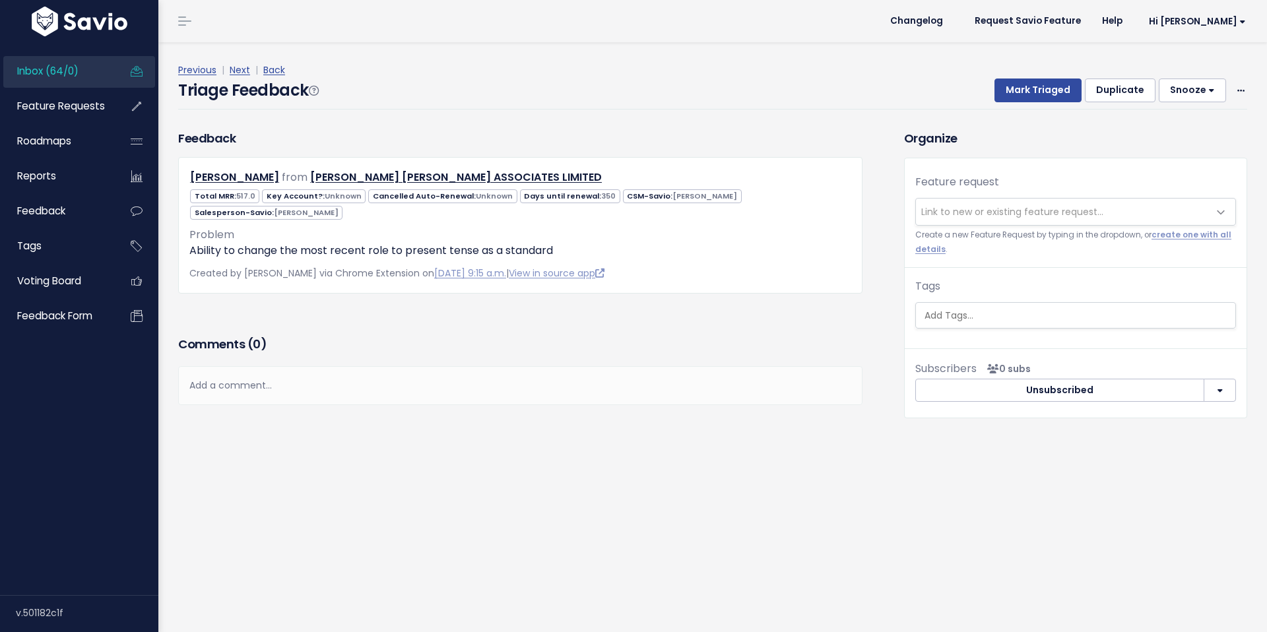
click at [1032, 203] on span "Link to new or existing feature request..." at bounding box center [1062, 212] width 293 height 26
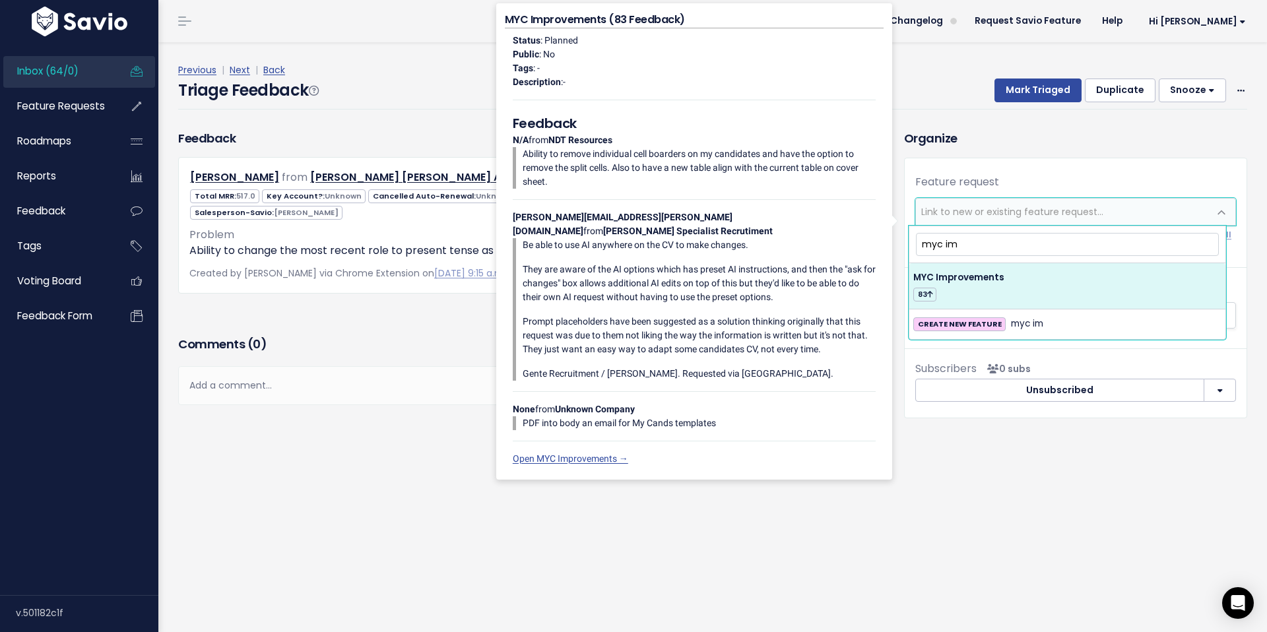
type input "myc im"
select select "54420"
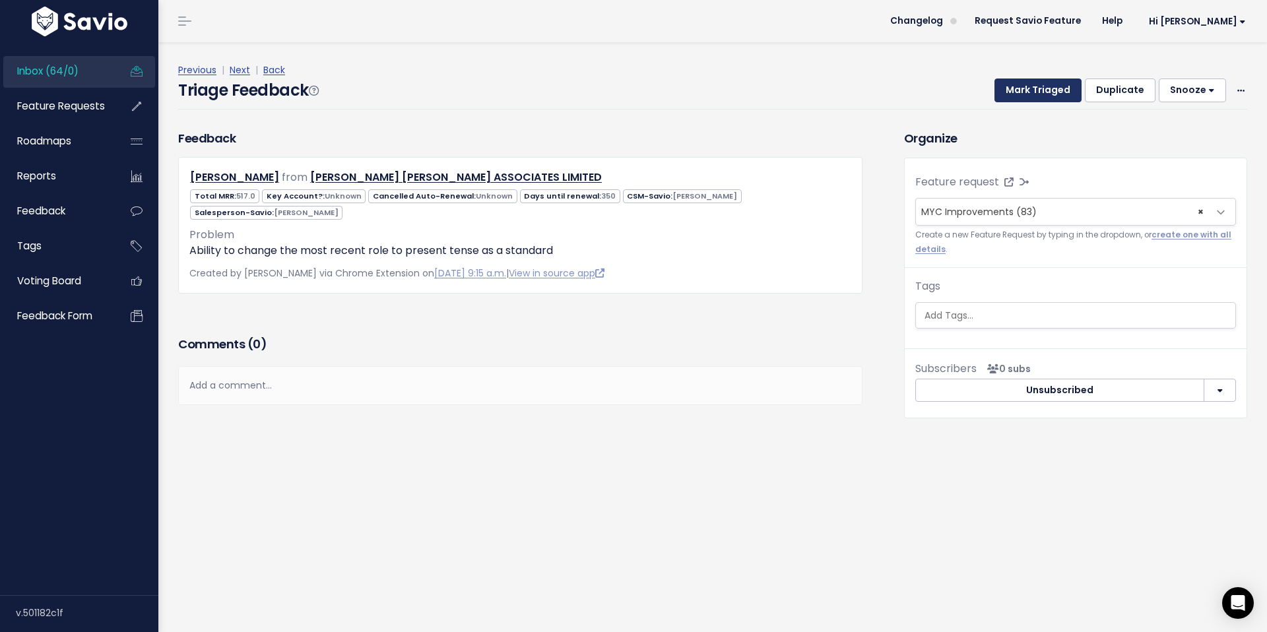
click at [1015, 97] on button "Mark Triaged" at bounding box center [1038, 91] width 87 height 24
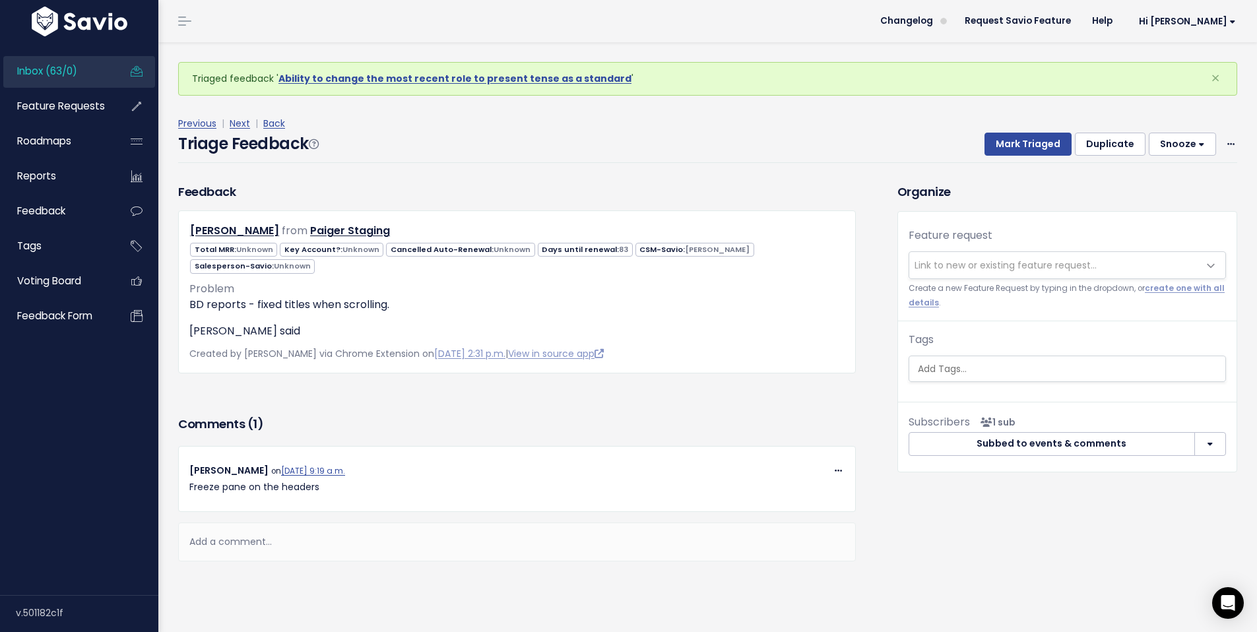
click at [52, 76] on span "Inbox (63/0)" at bounding box center [47, 71] width 60 height 14
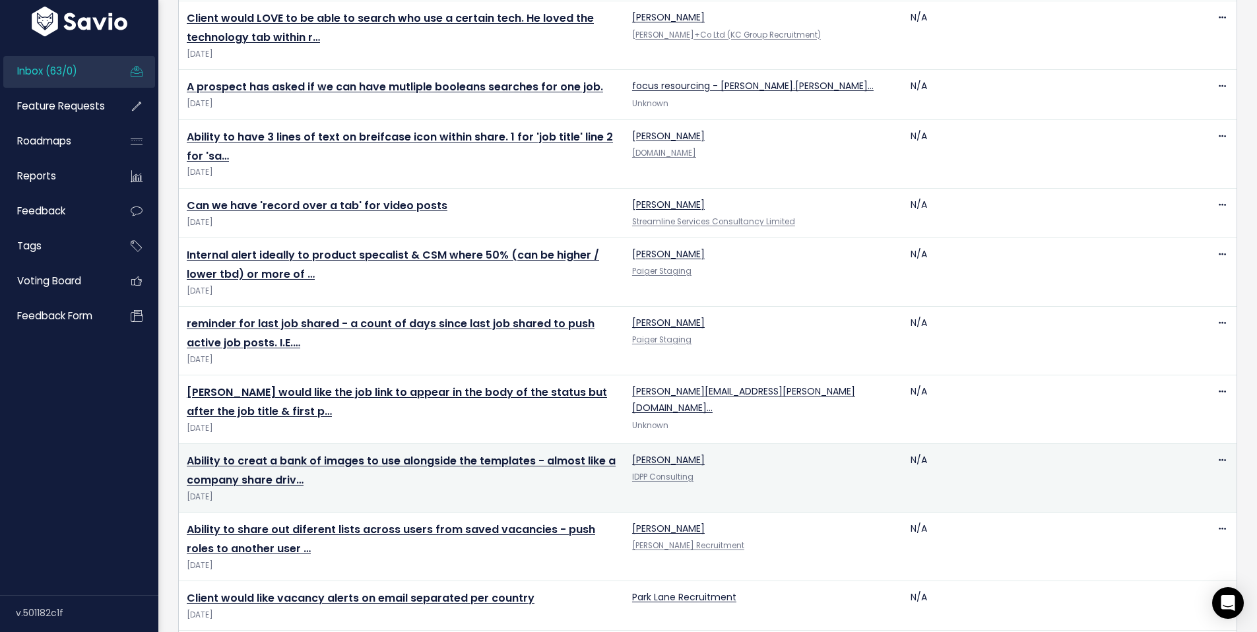
scroll to position [2209, 0]
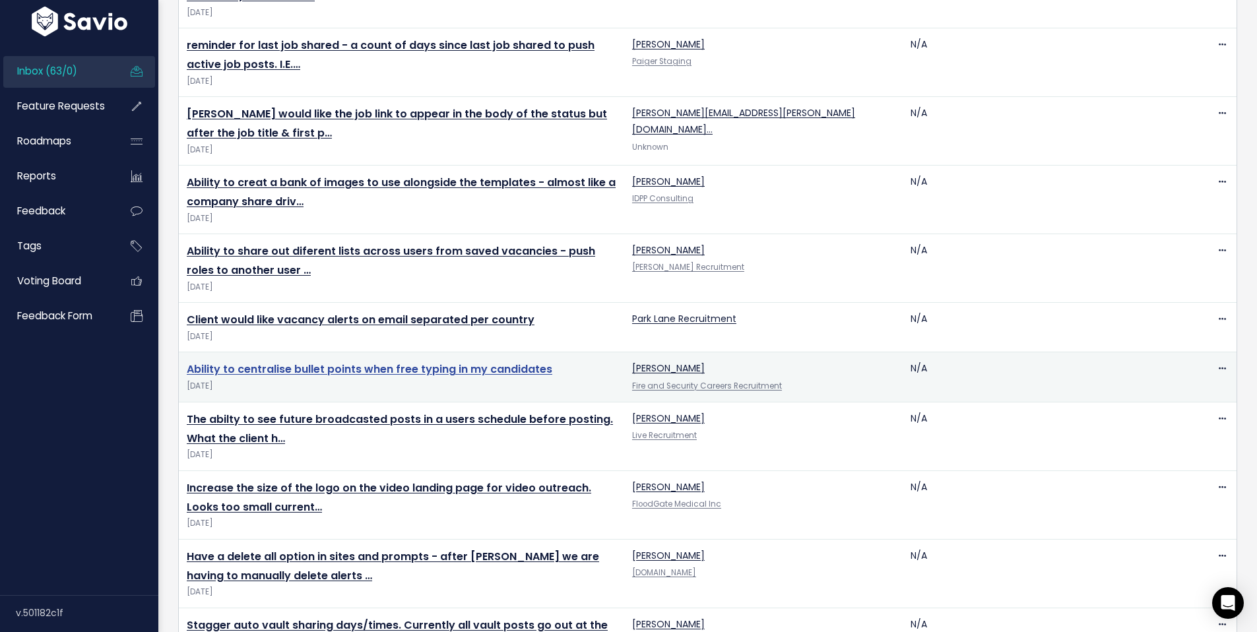
click at [349, 362] on link "Ability to centralise bullet points when free typing in my candidates" at bounding box center [370, 369] width 366 height 15
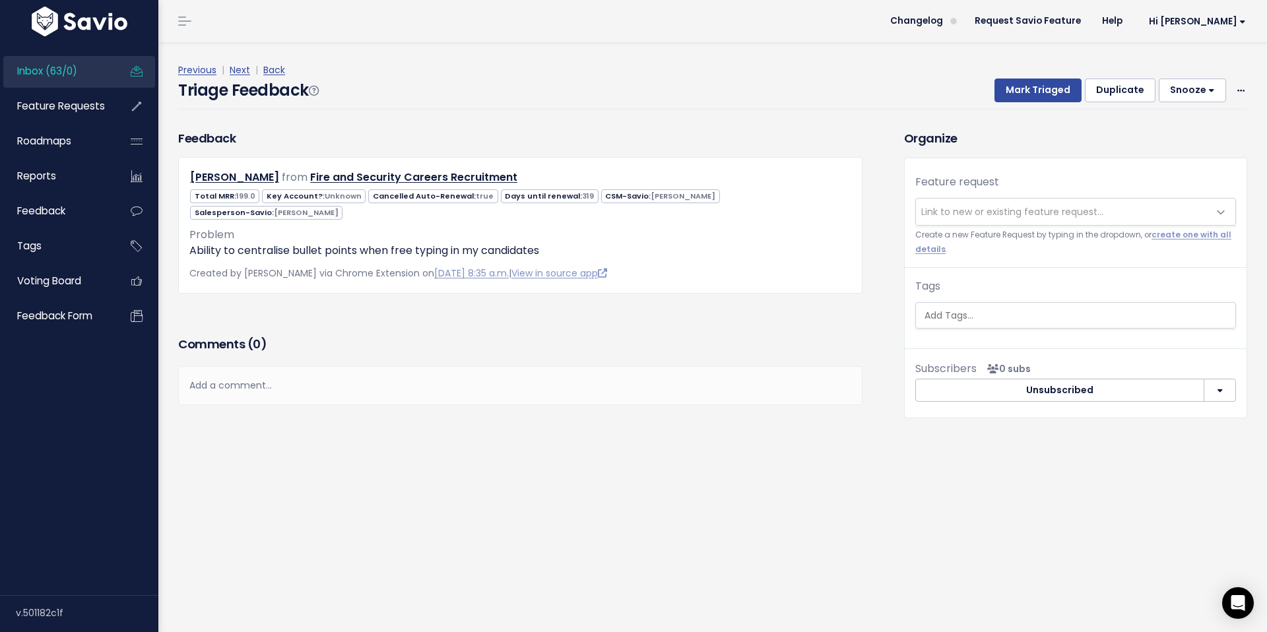
click at [234, 366] on div "Add a comment..." at bounding box center [520, 385] width 684 height 39
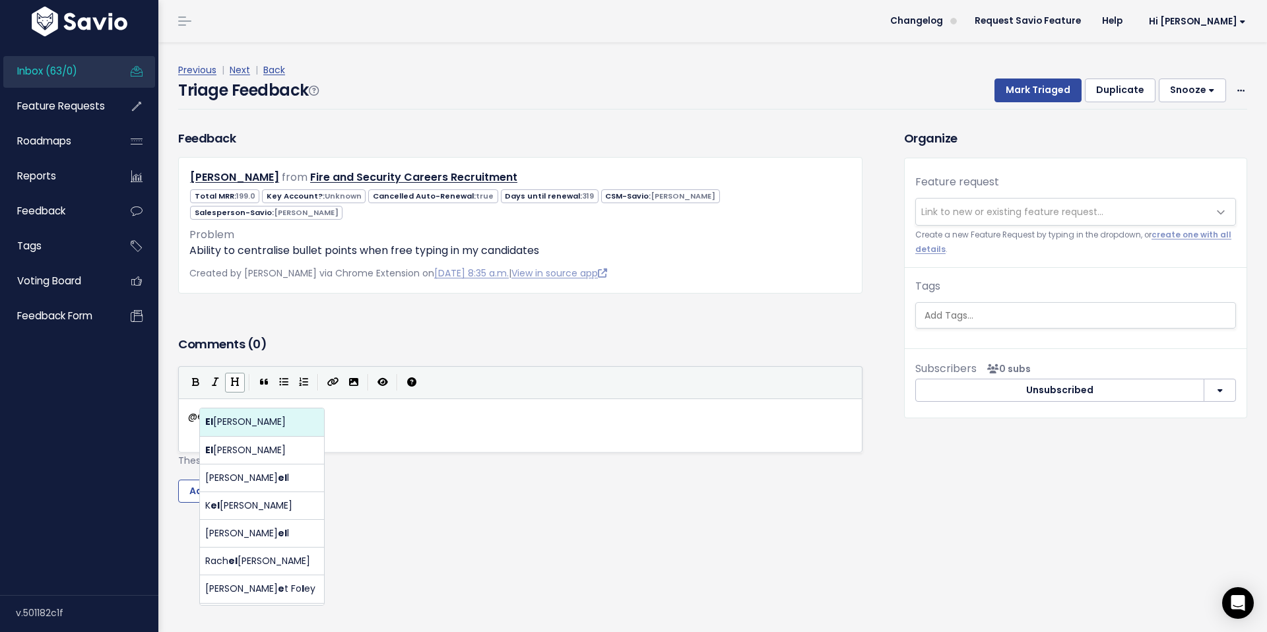
scroll to position [5, 18]
type textarea "@ella.cooper@paiger.co"
click at [250, 424] on body "Inbox (63/0) Feature Requests Roadmaps ×" at bounding box center [633, 316] width 1267 height 632
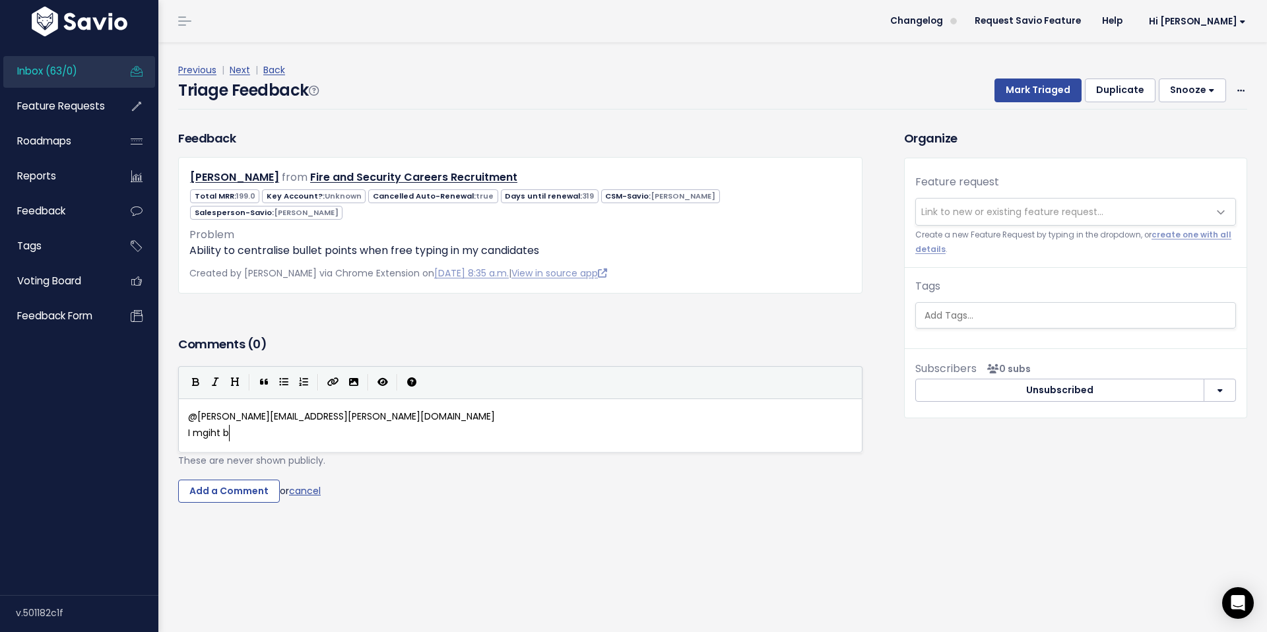
type textarea "I mgiht be"
type textarea "igth"
type textarea "ht be able to hl"
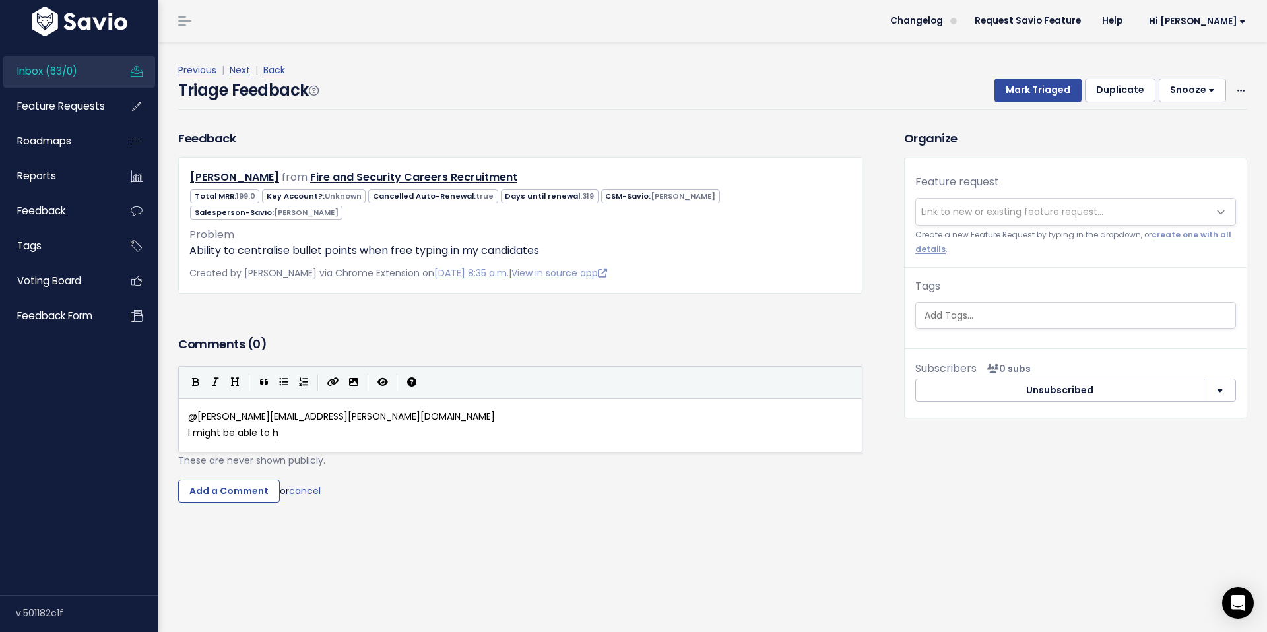
scroll to position [5, 69]
type textarea "l"
type textarea "elp here - but need to sid"
type textarea "t with you to understand th"
type textarea "what the client wnt"
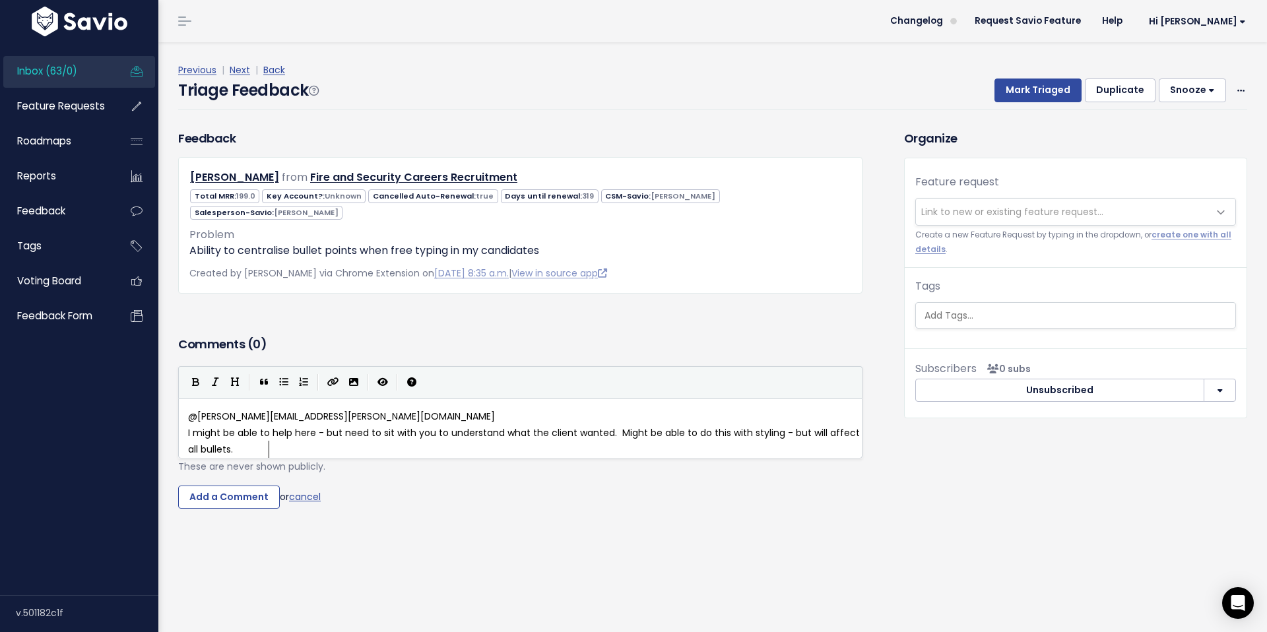
scroll to position [5, 321]
type textarea "anted. Might be able to do this with styling - but will affect all bullets."
click at [238, 486] on input "Add a Comment" at bounding box center [229, 498] width 102 height 24
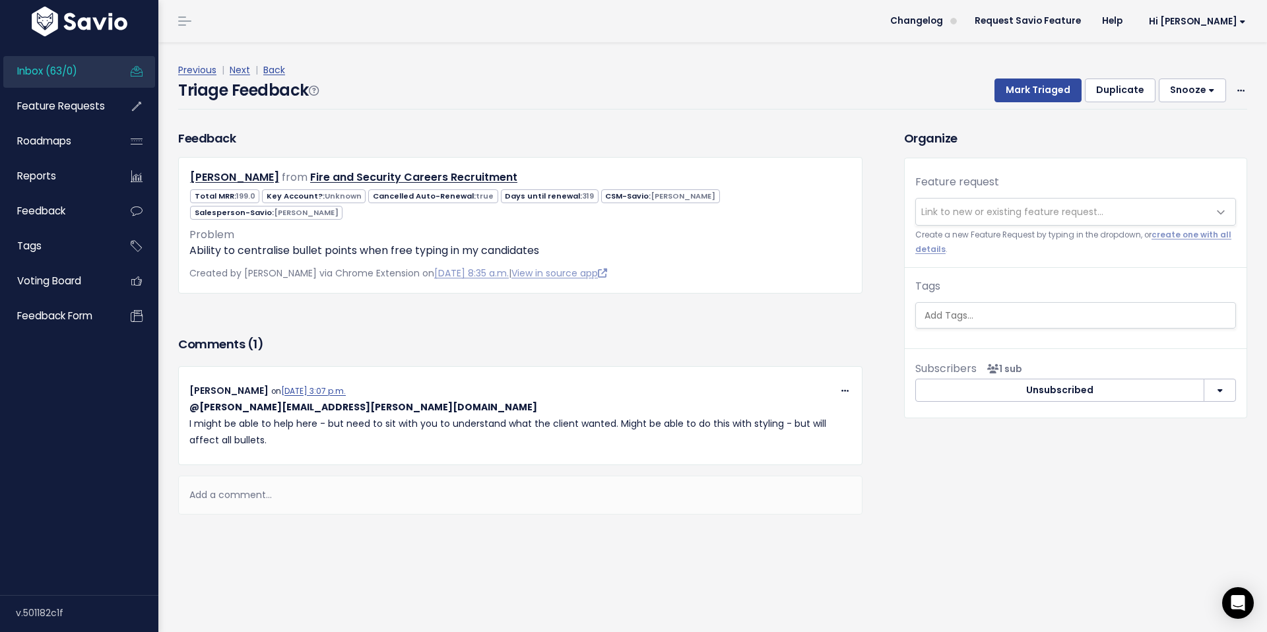
click at [1006, 211] on span "Link to new or existing feature request..." at bounding box center [1012, 211] width 182 height 13
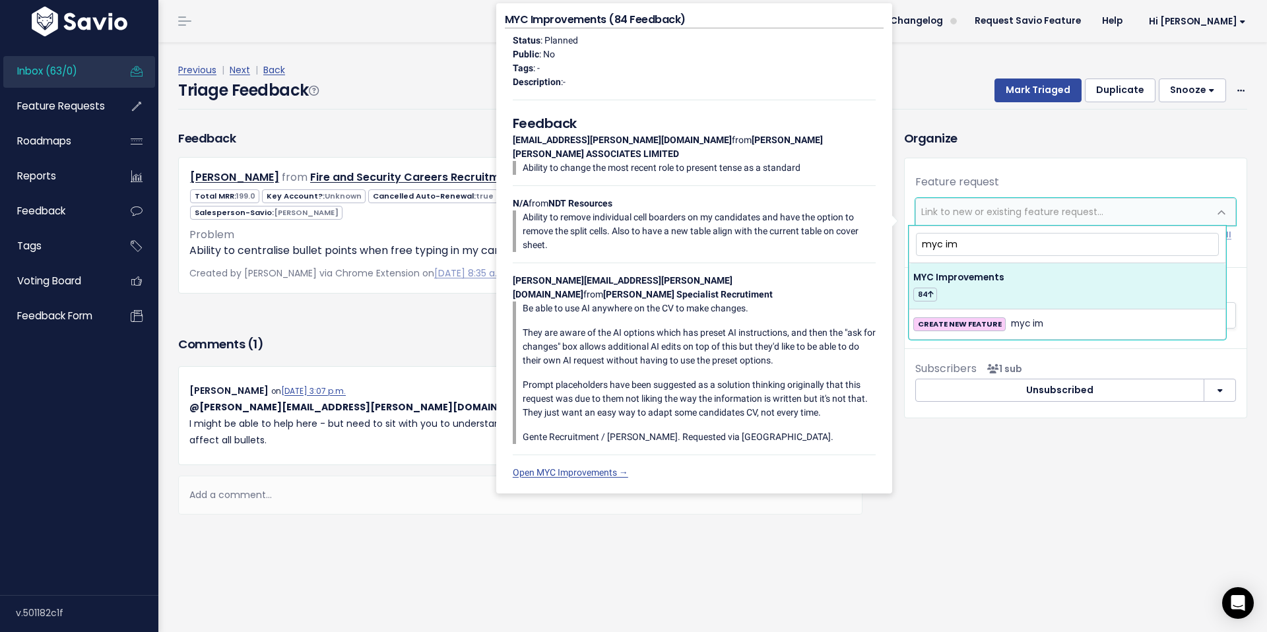
type input "myc im"
select select "54420"
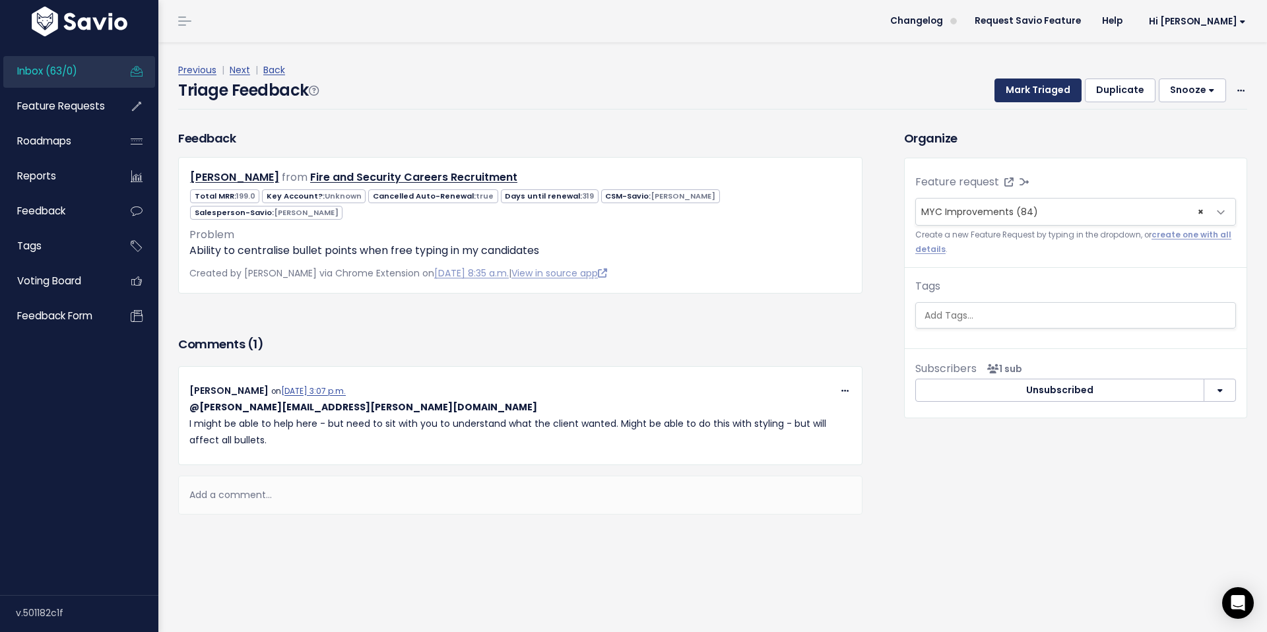
click at [1024, 82] on button "Mark Triaged" at bounding box center [1038, 91] width 87 height 24
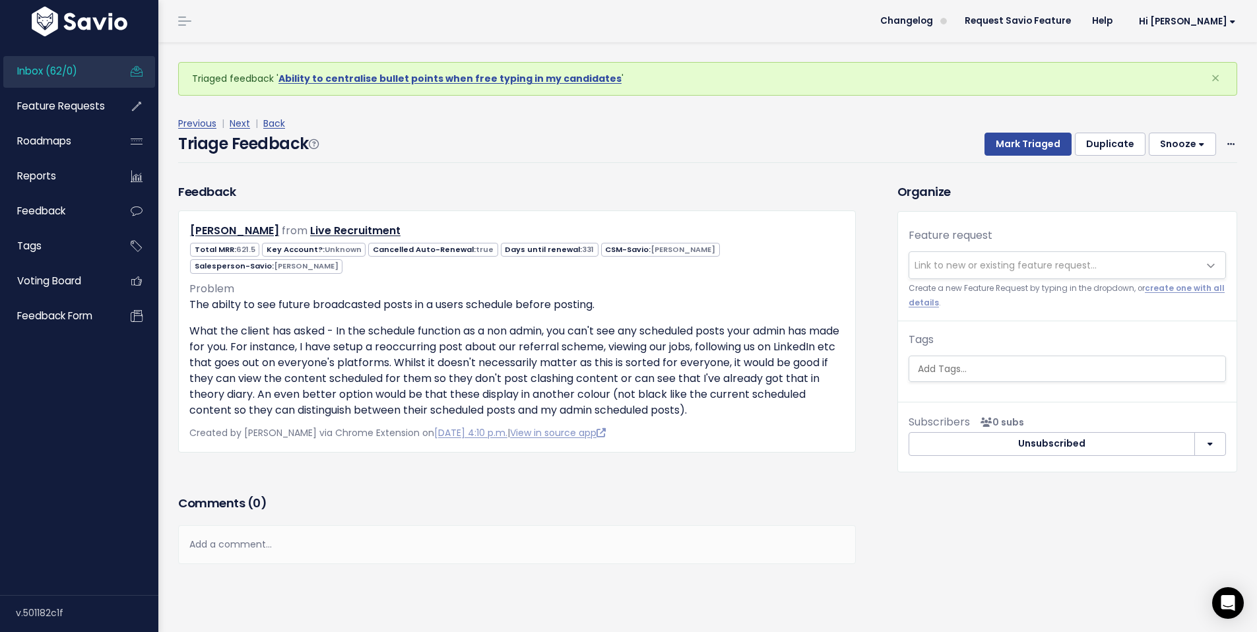
click at [70, 77] on span "Inbox (62/0)" at bounding box center [47, 71] width 60 height 14
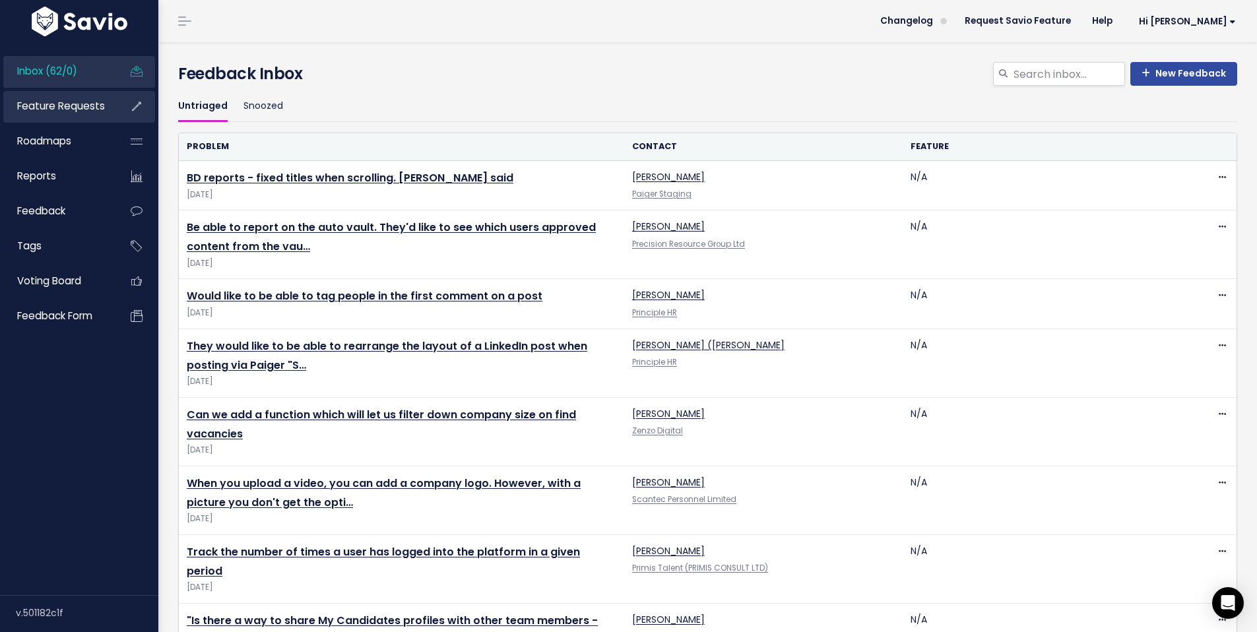
click at [36, 109] on span "Feature Requests" at bounding box center [61, 106] width 88 height 14
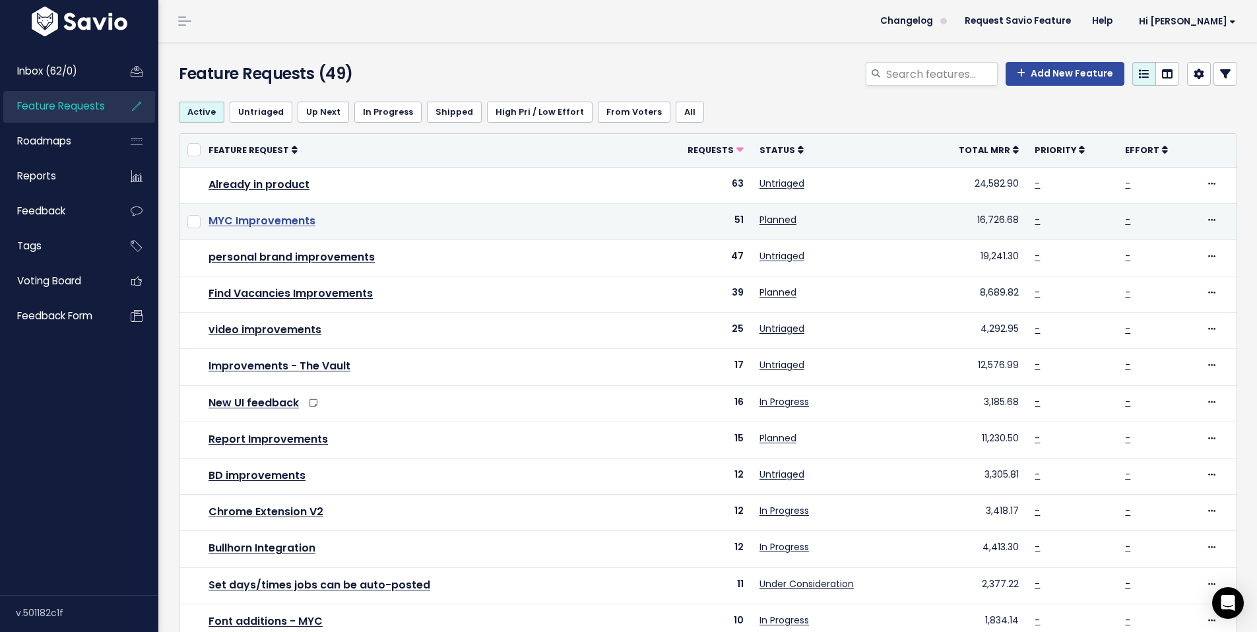
click at [259, 220] on link "MYC Improvements" at bounding box center [262, 220] width 107 height 15
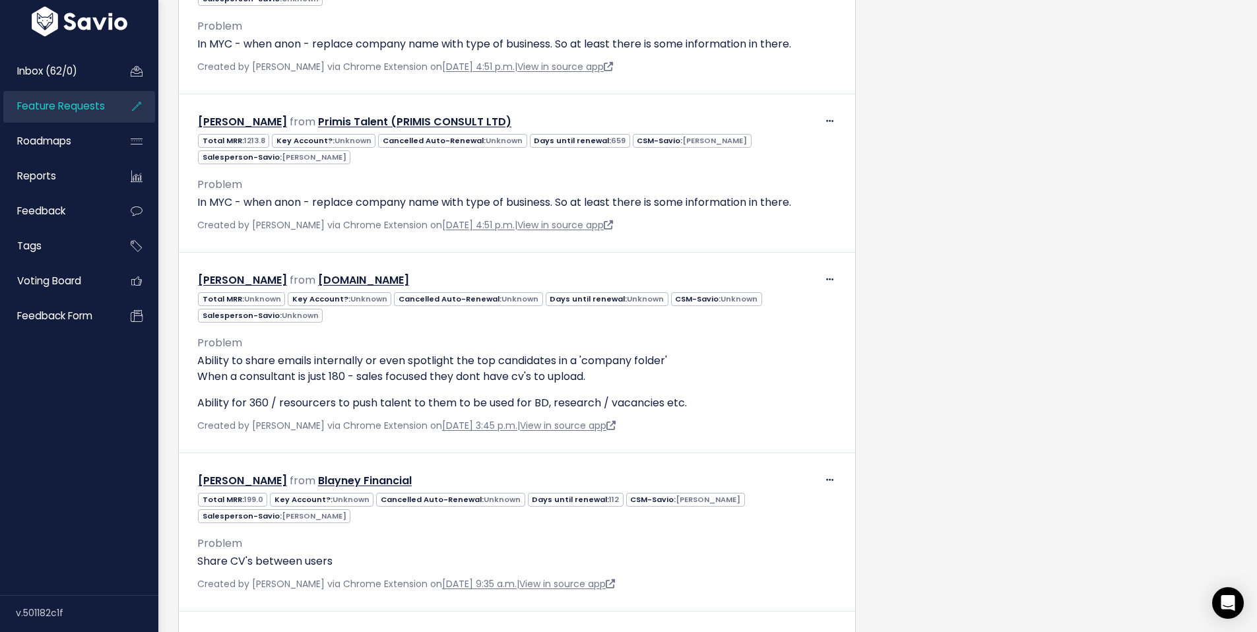
scroll to position [2405, 0]
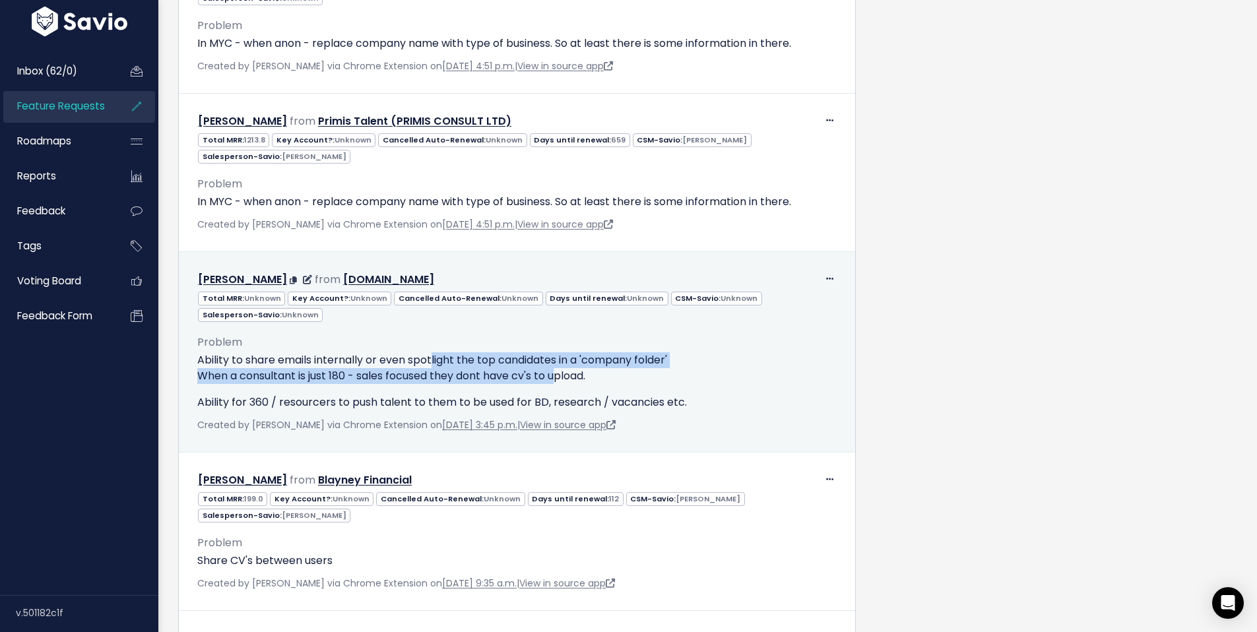
drag, startPoint x: 557, startPoint y: 377, endPoint x: 434, endPoint y: 362, distance: 123.6
click at [434, 362] on p "Ability to share emails internally or even spotlight the top candidates in a 'c…" at bounding box center [517, 368] width 640 height 32
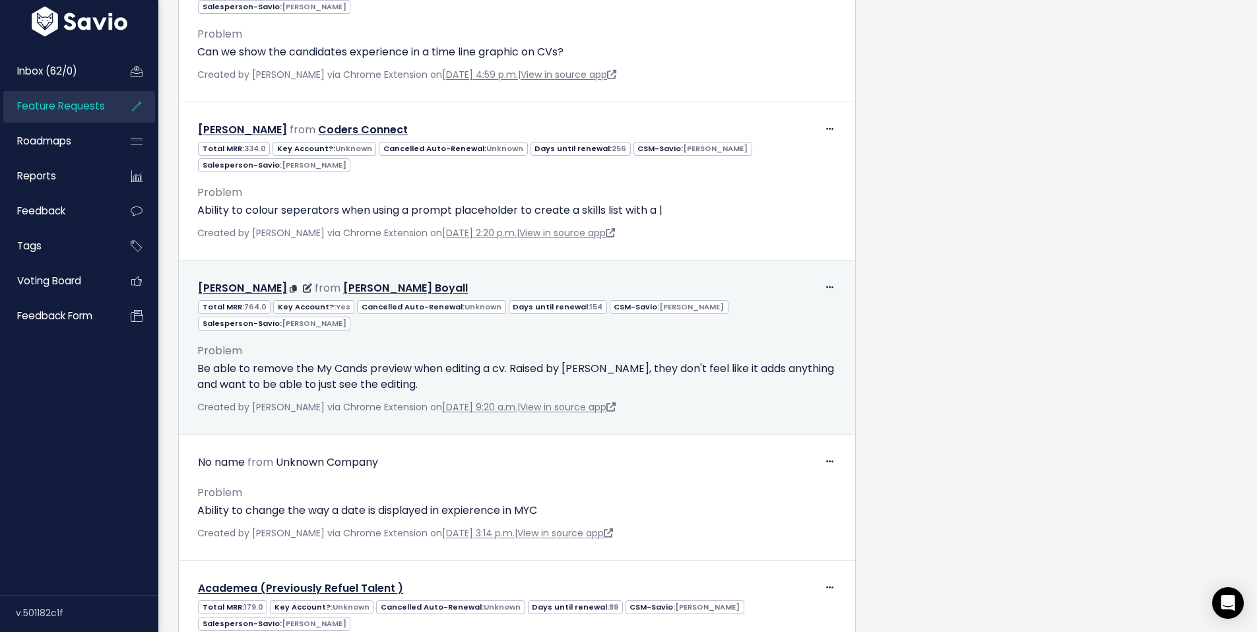
scroll to position [4921, 0]
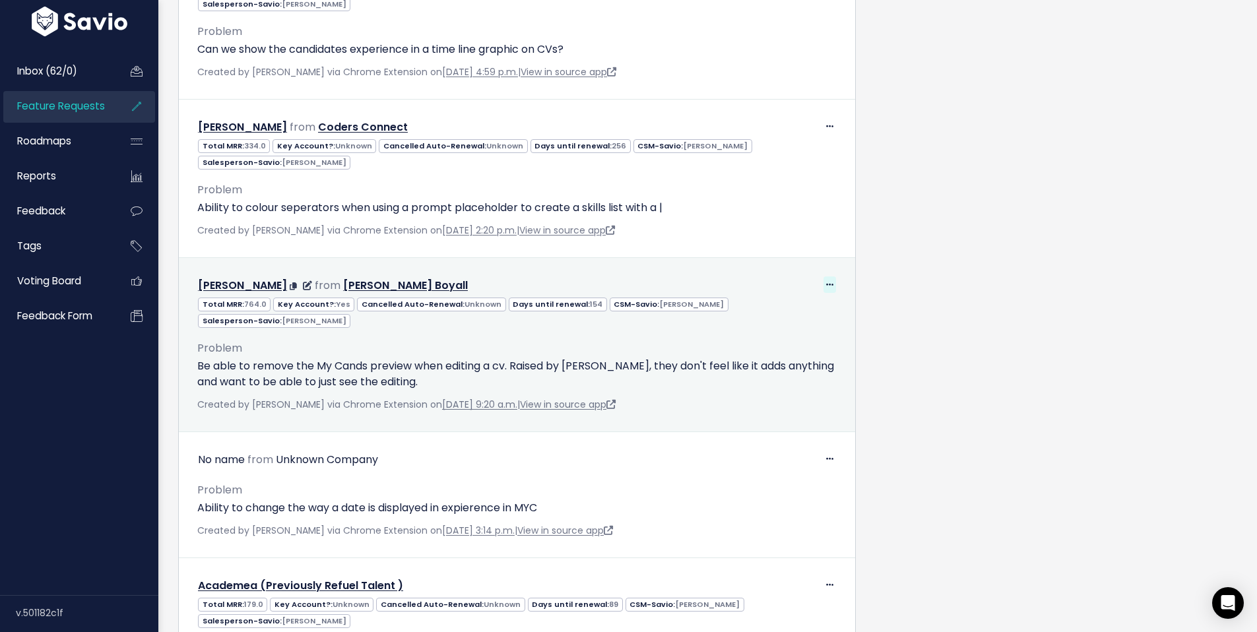
click at [826, 281] on icon at bounding box center [829, 285] width 7 height 9
click at [797, 334] on link "Return to Inbox" at bounding box center [790, 347] width 95 height 26
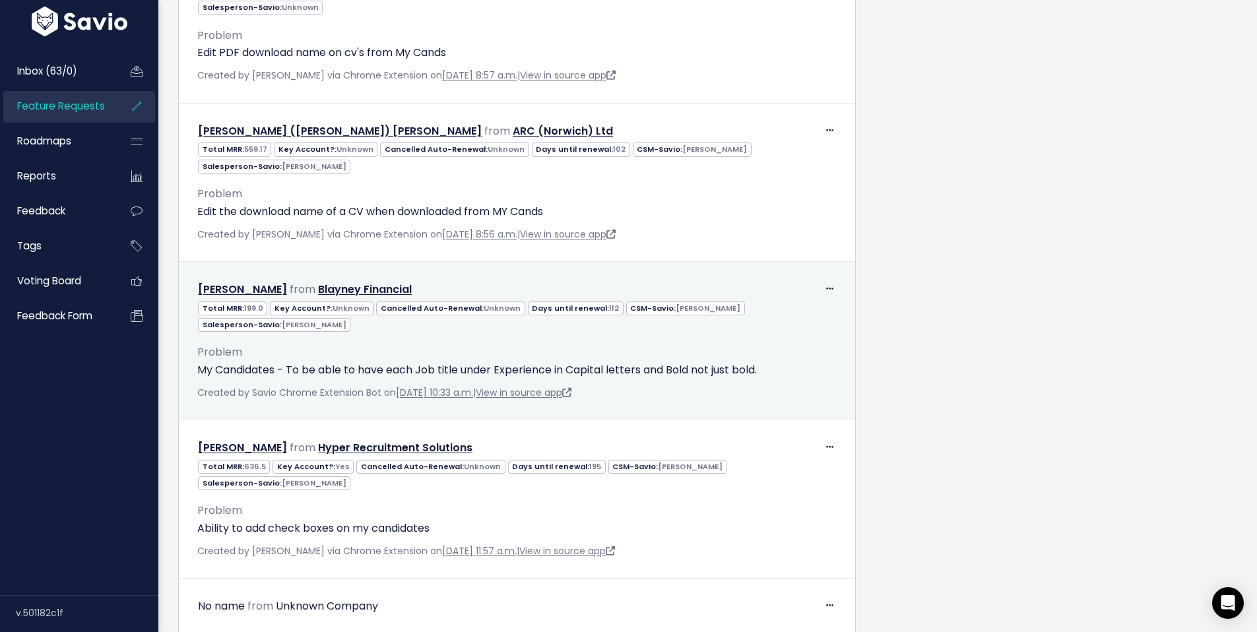
scroll to position [12610, 0]
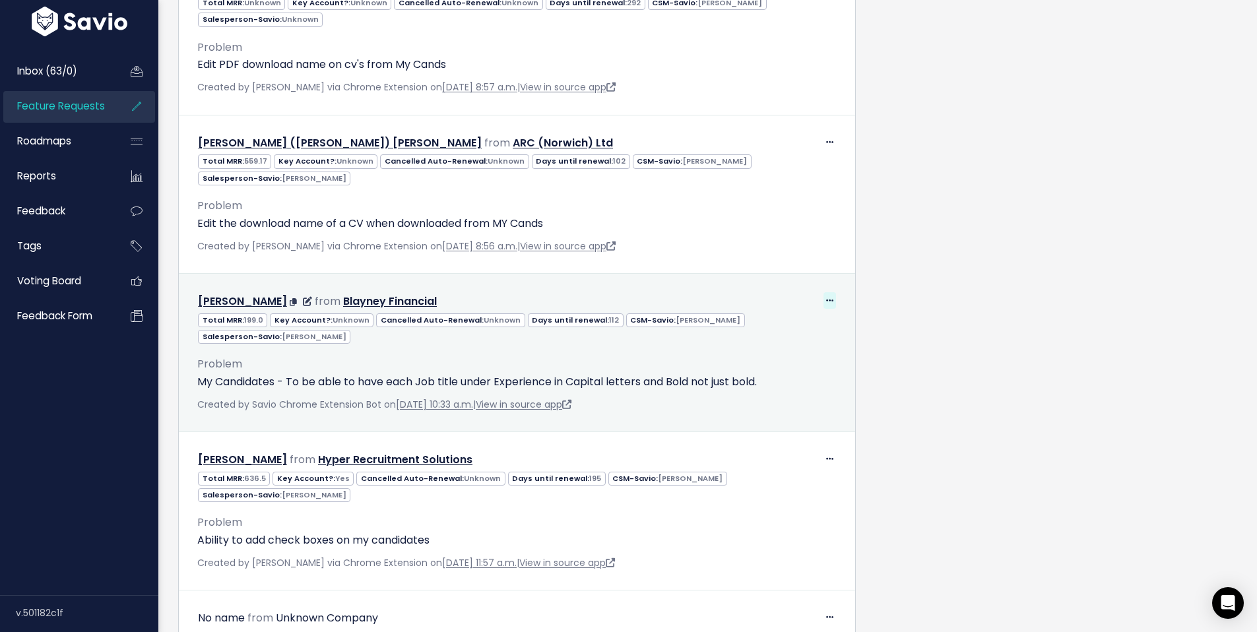
click at [826, 297] on icon at bounding box center [829, 301] width 7 height 9
click at [788, 349] on link "Return to Inbox" at bounding box center [790, 362] width 95 height 26
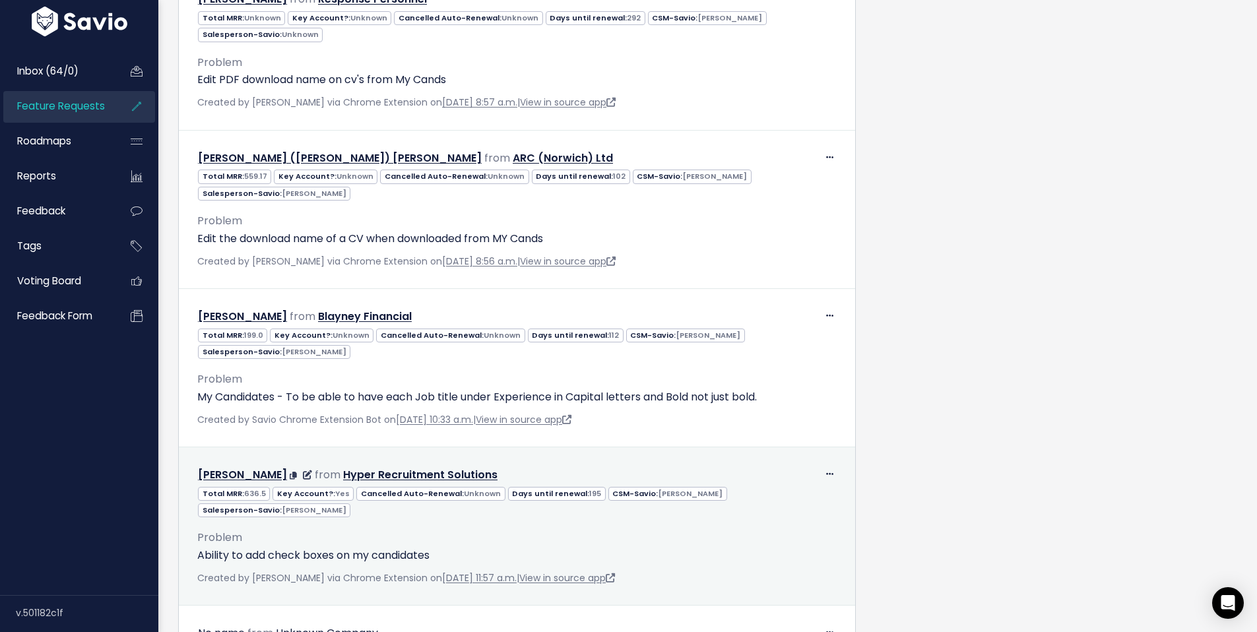
scroll to position [12580, 0]
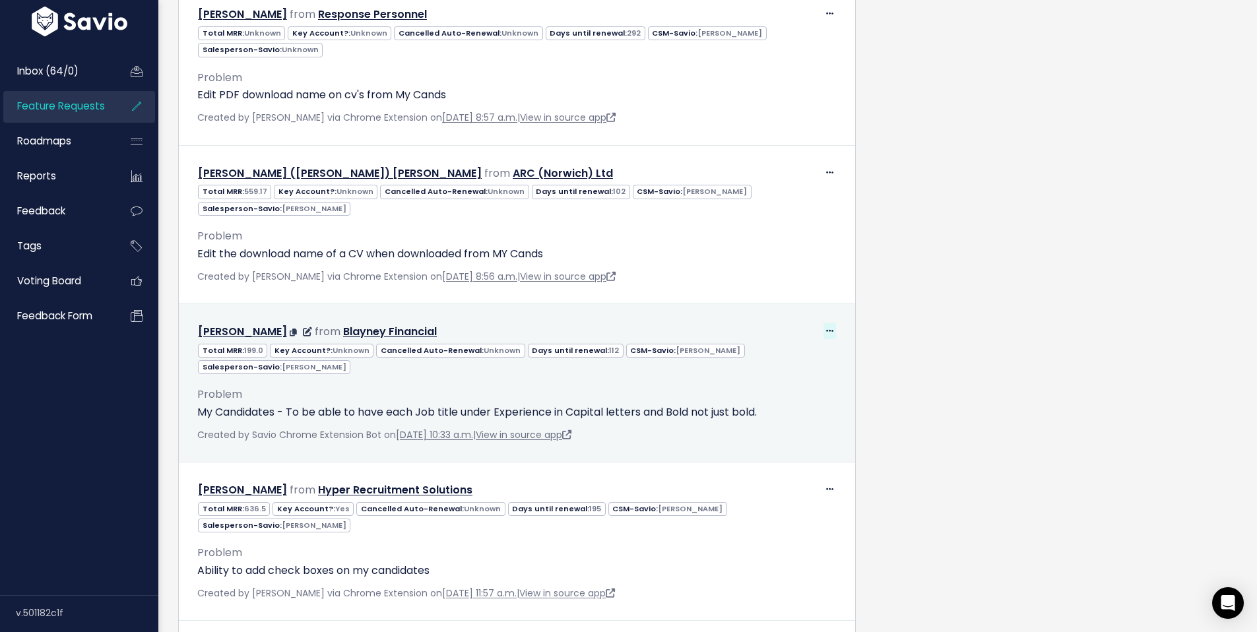
click at [826, 327] on icon at bounding box center [829, 331] width 7 height 9
click at [633, 375] on div "Problem My Candidates - To be able to have each Job title under Experience in C…" at bounding box center [517, 398] width 640 height 46
click at [824, 323] on span at bounding box center [830, 331] width 13 height 17
click at [764, 354] on link "Edit" at bounding box center [790, 367] width 95 height 26
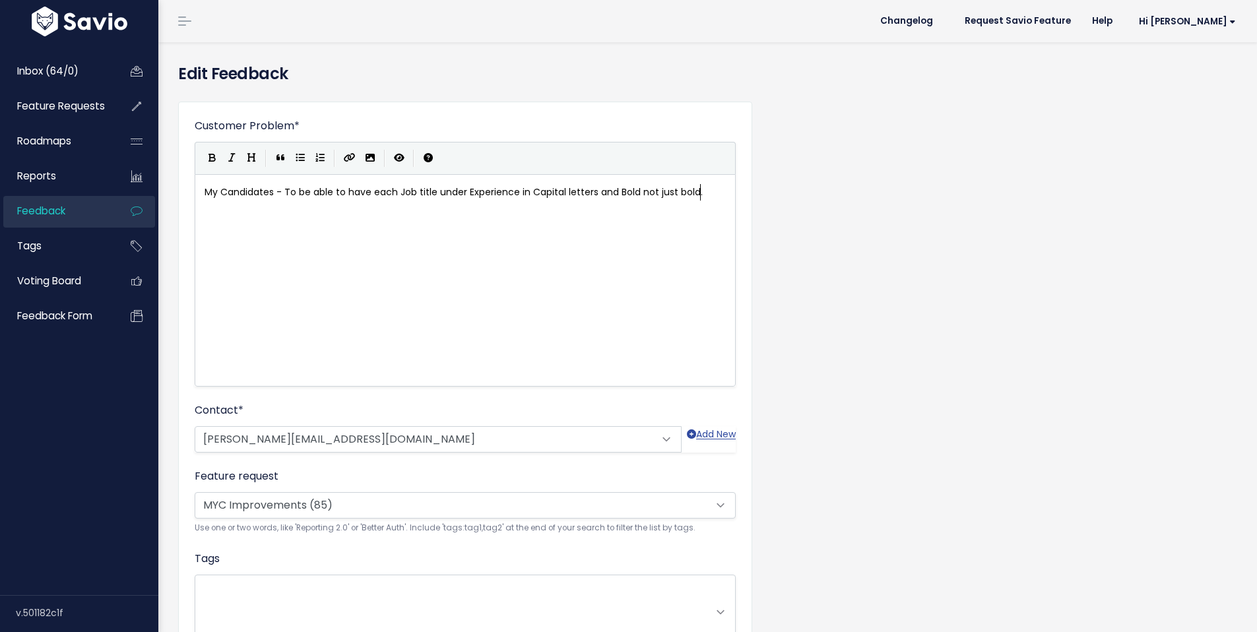
scroll to position [1, 0]
click at [337, 506] on span "× MYC Improvements (85)" at bounding box center [452, 504] width 514 height 26
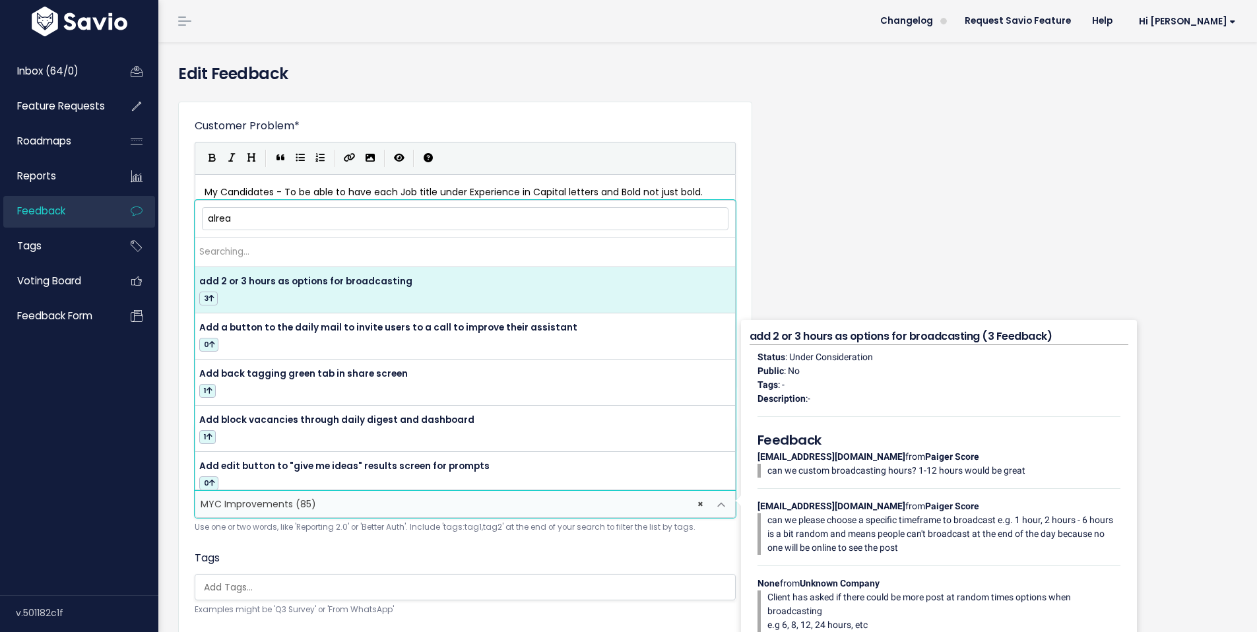
type input "alread"
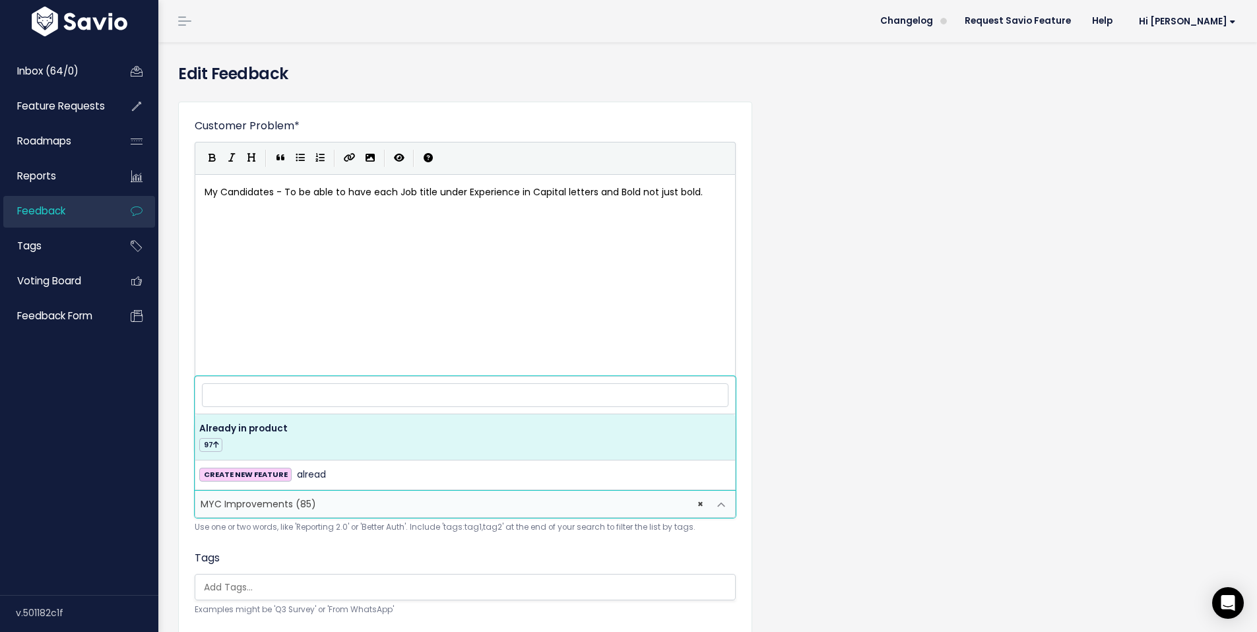
select select "41893"
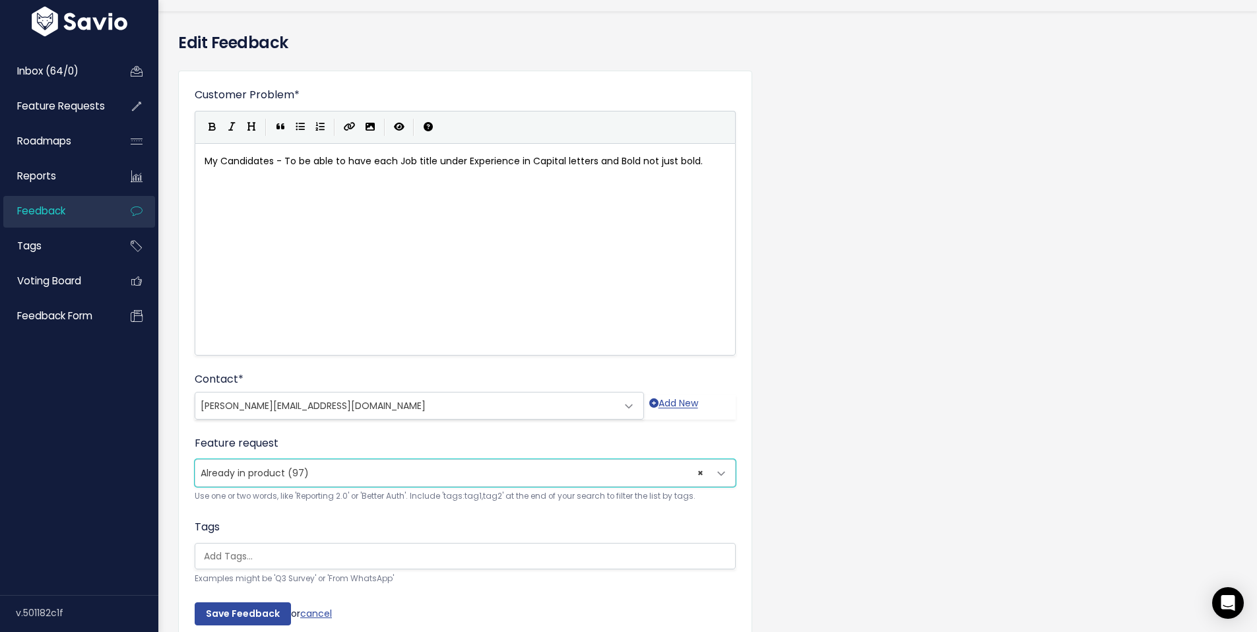
scroll to position [102, 0]
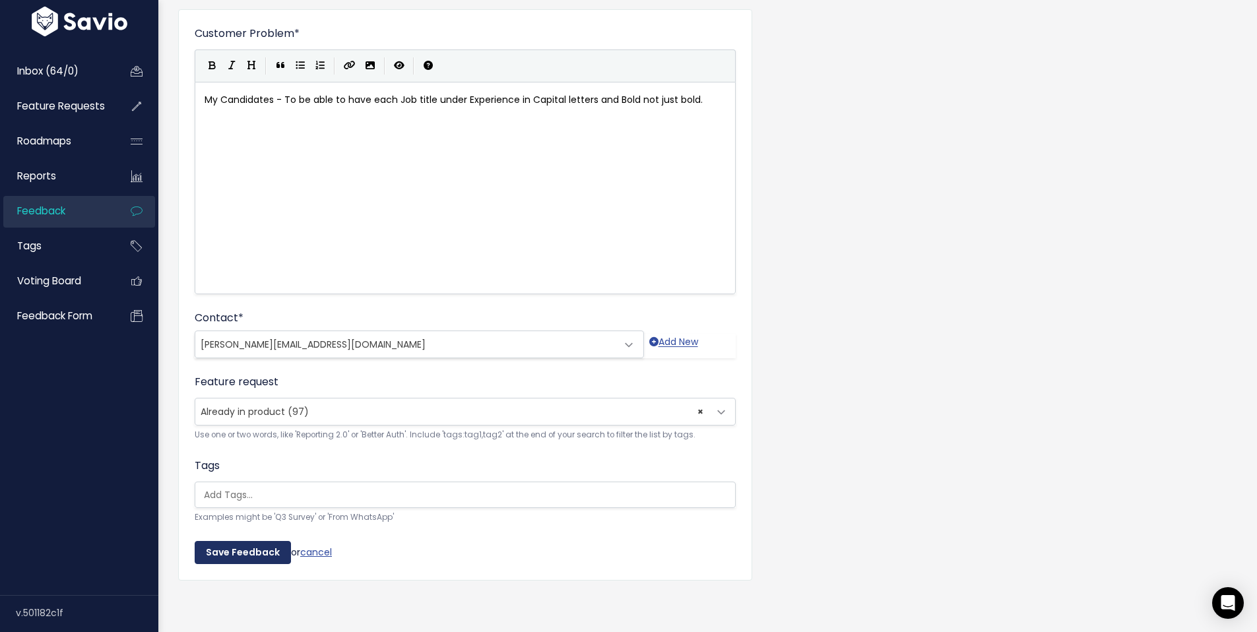
drag, startPoint x: 245, startPoint y: 545, endPoint x: 275, endPoint y: 544, distance: 30.4
click at [245, 544] on input "Save Feedback" at bounding box center [243, 553] width 96 height 24
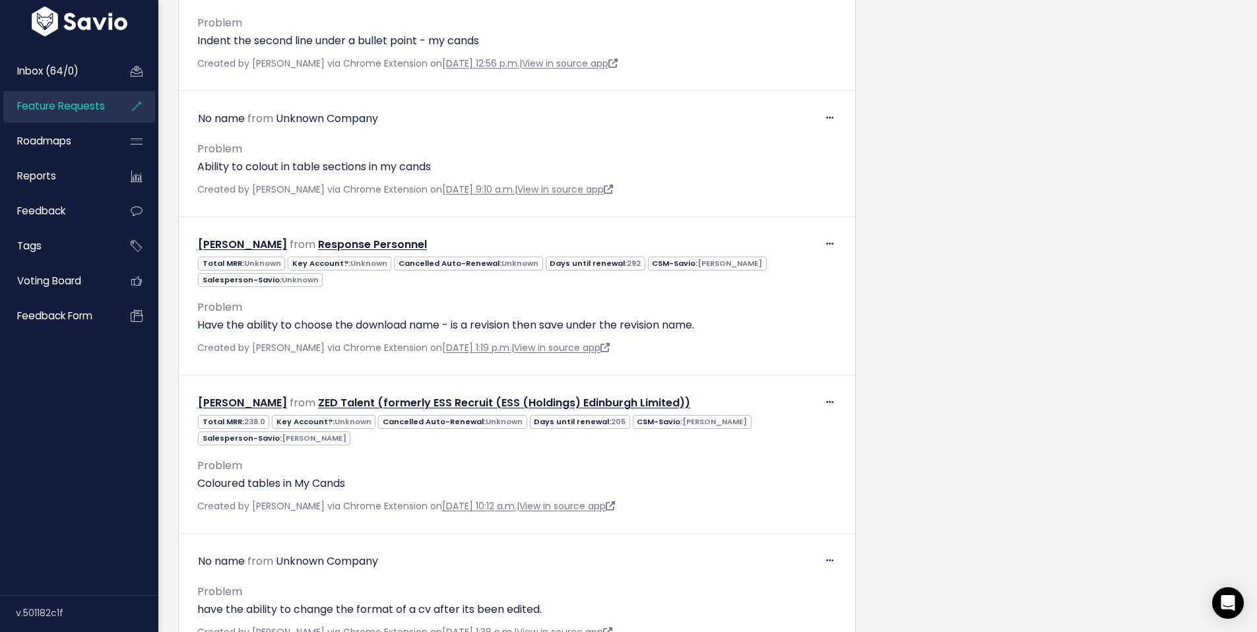
scroll to position [10339, 0]
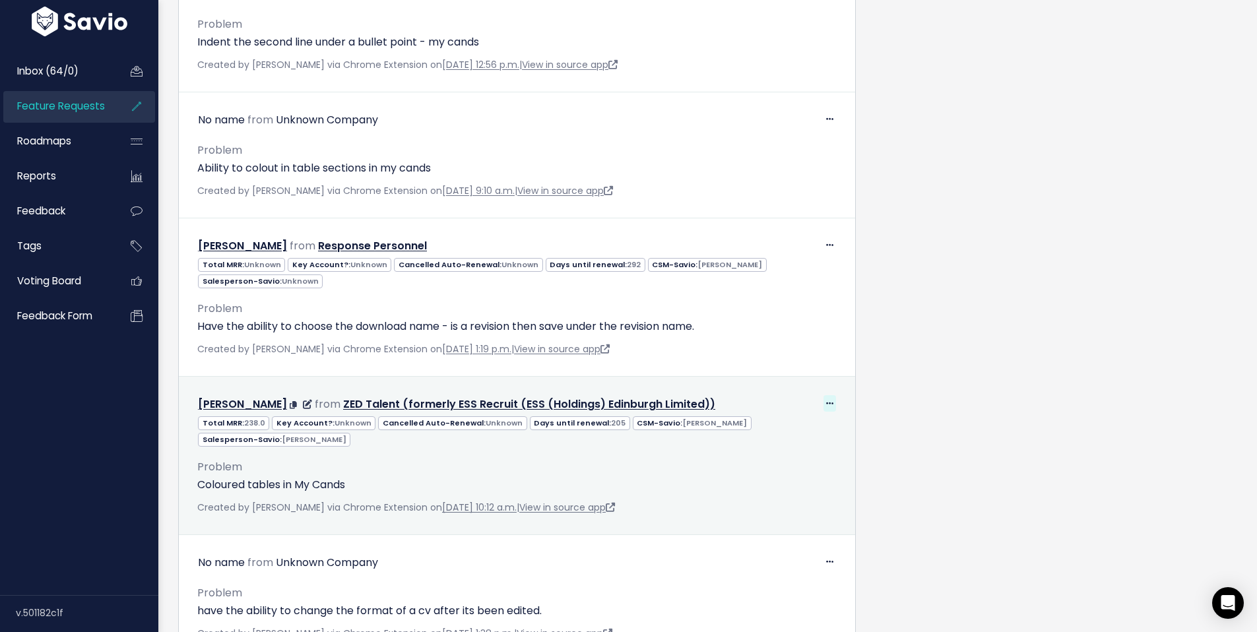
click at [826, 400] on icon at bounding box center [829, 404] width 7 height 9
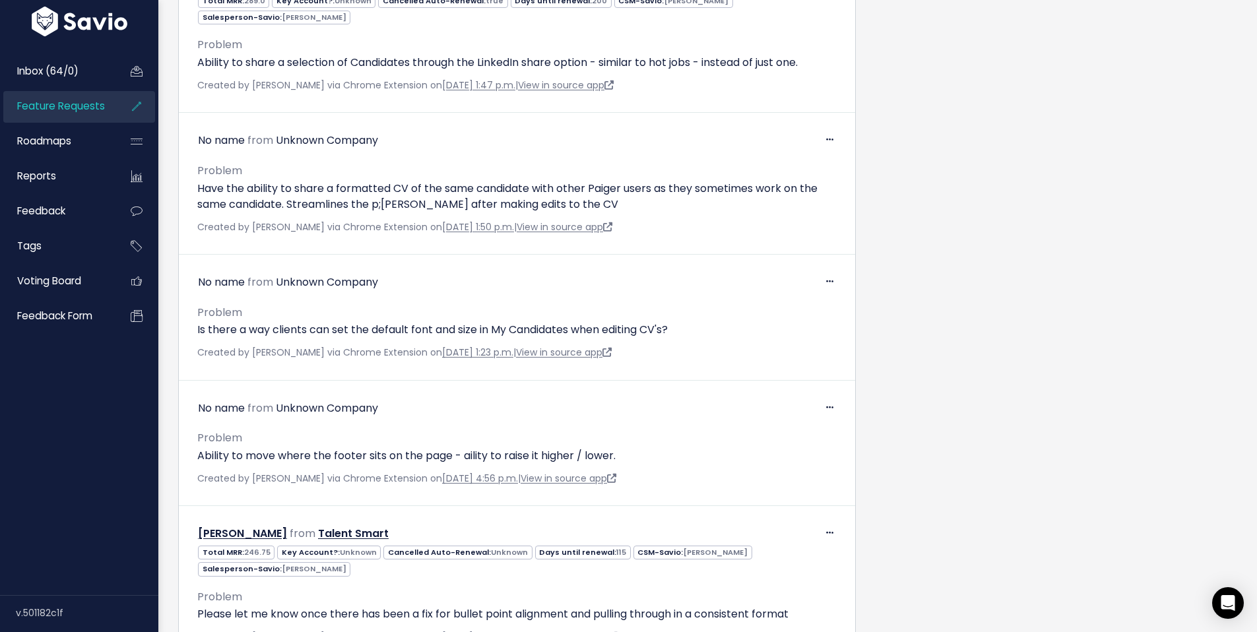
scroll to position [7634, 0]
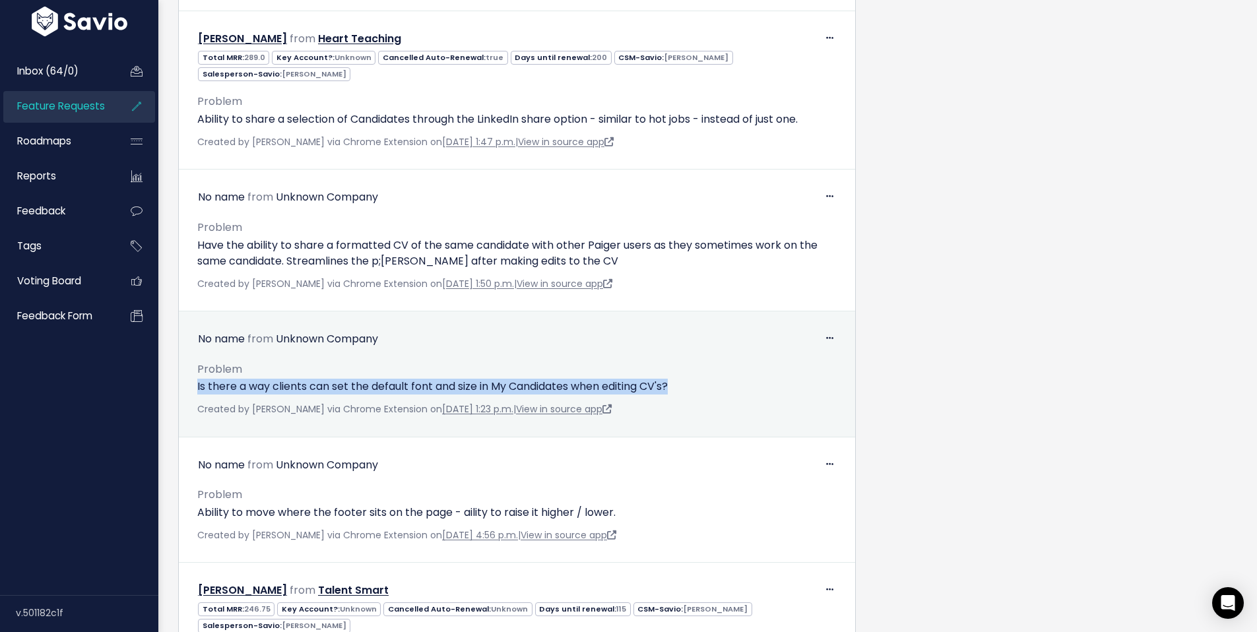
drag, startPoint x: 213, startPoint y: 331, endPoint x: 601, endPoint y: 344, distance: 389.0
click at [720, 350] on div "Problem Is there a way clients can set the default font and size in My Candidat…" at bounding box center [516, 384] width 659 height 69
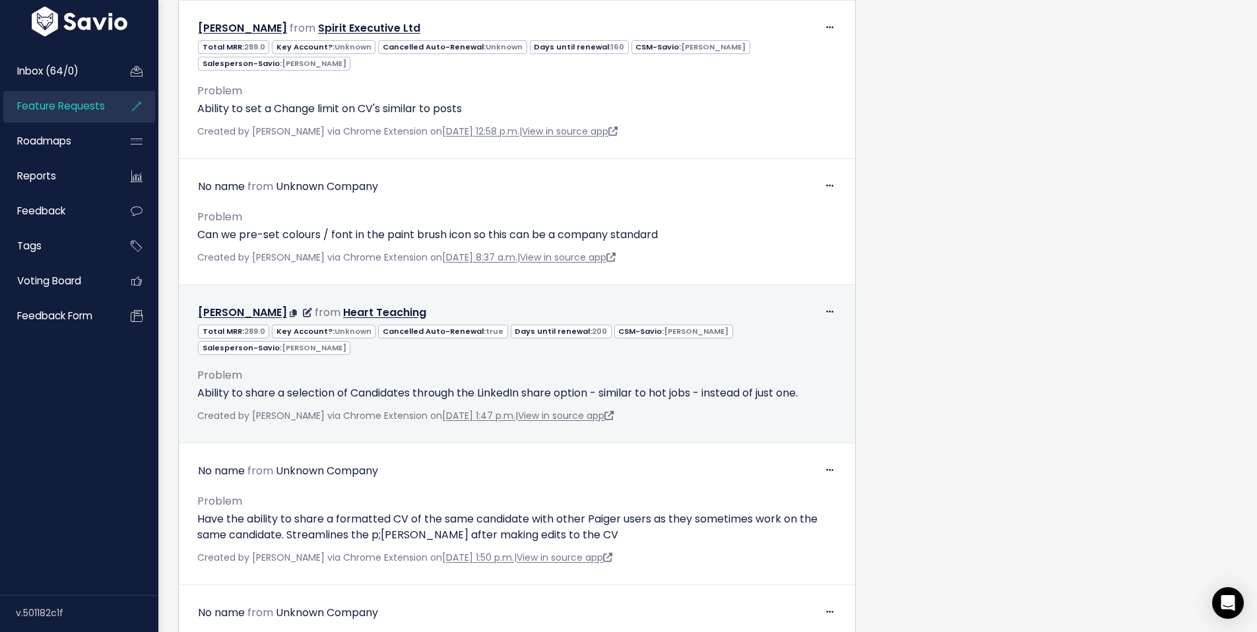
scroll to position [7345, 0]
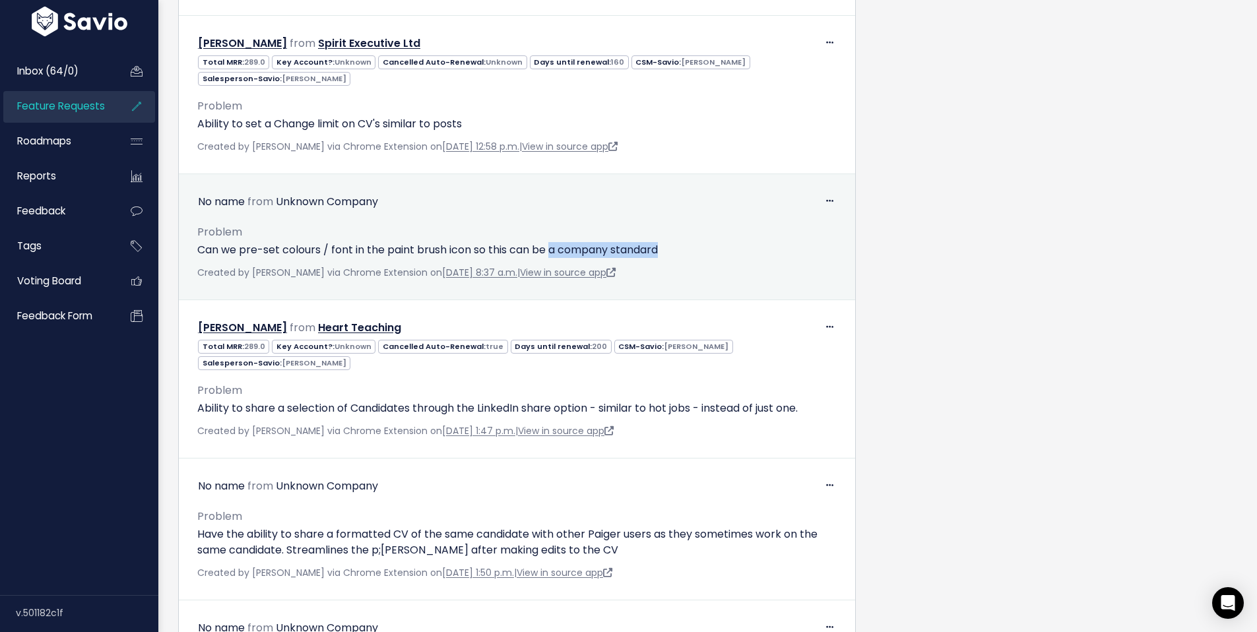
drag, startPoint x: 686, startPoint y: 220, endPoint x: 552, endPoint y: 220, distance: 134.7
click at [552, 242] on p "Can we pre-set colours / font in the paint brush icon so this can be a company …" at bounding box center [517, 250] width 640 height 16
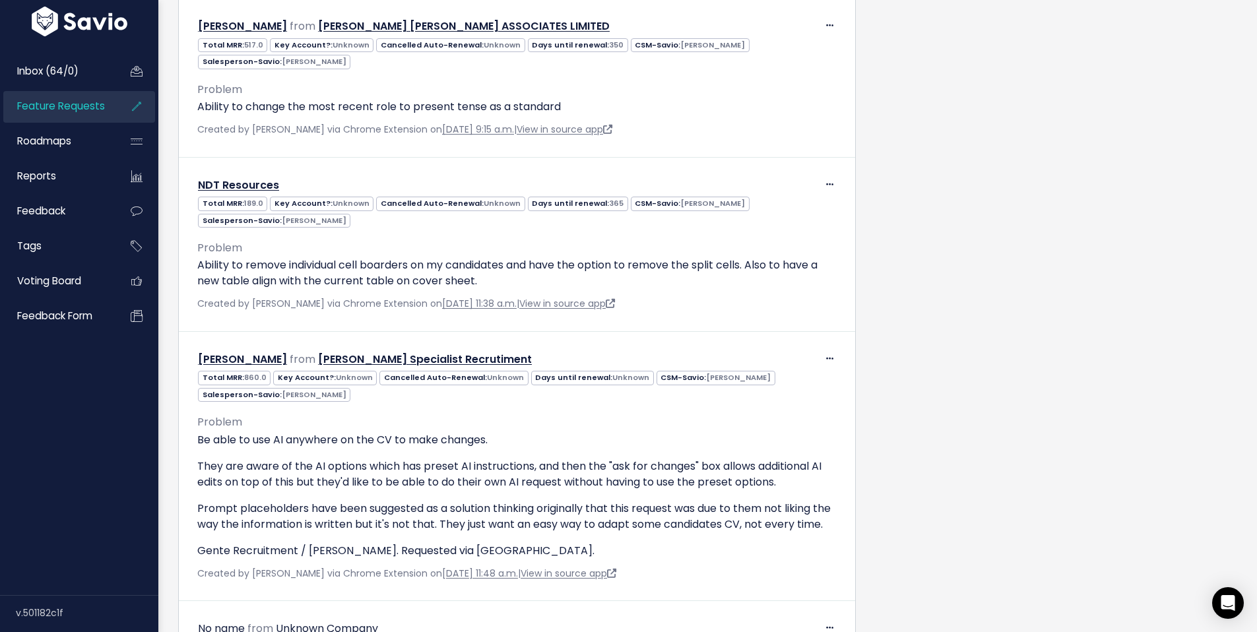
scroll to position [0, 0]
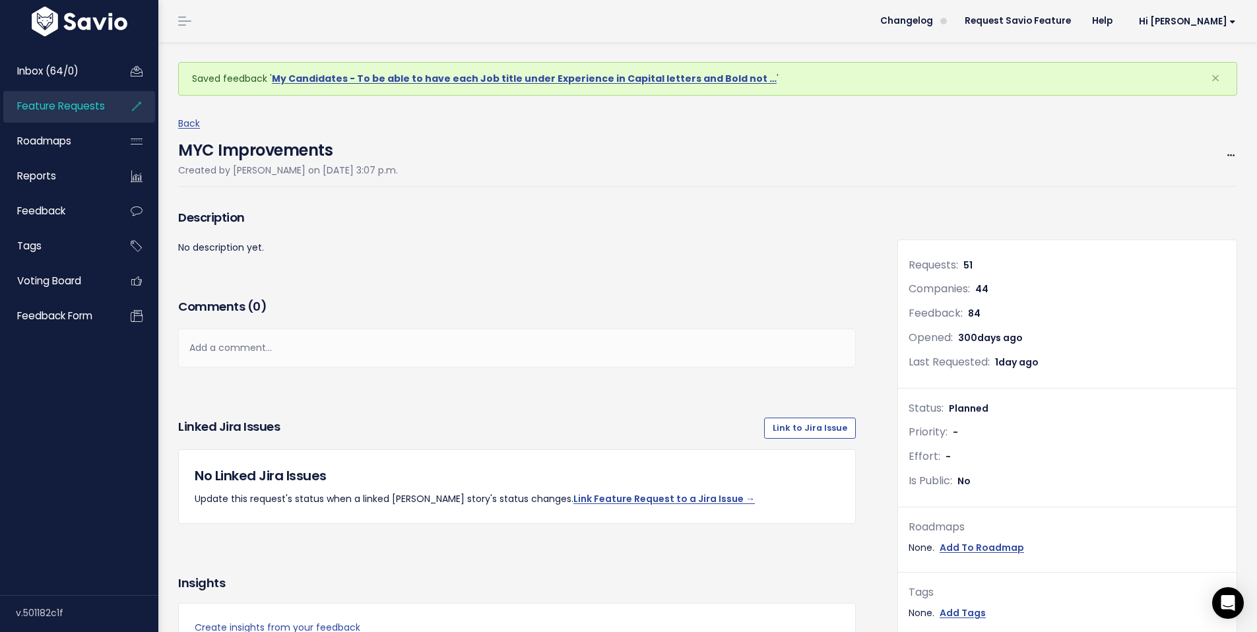
click at [86, 108] on span "Feature Requests" at bounding box center [61, 106] width 88 height 14
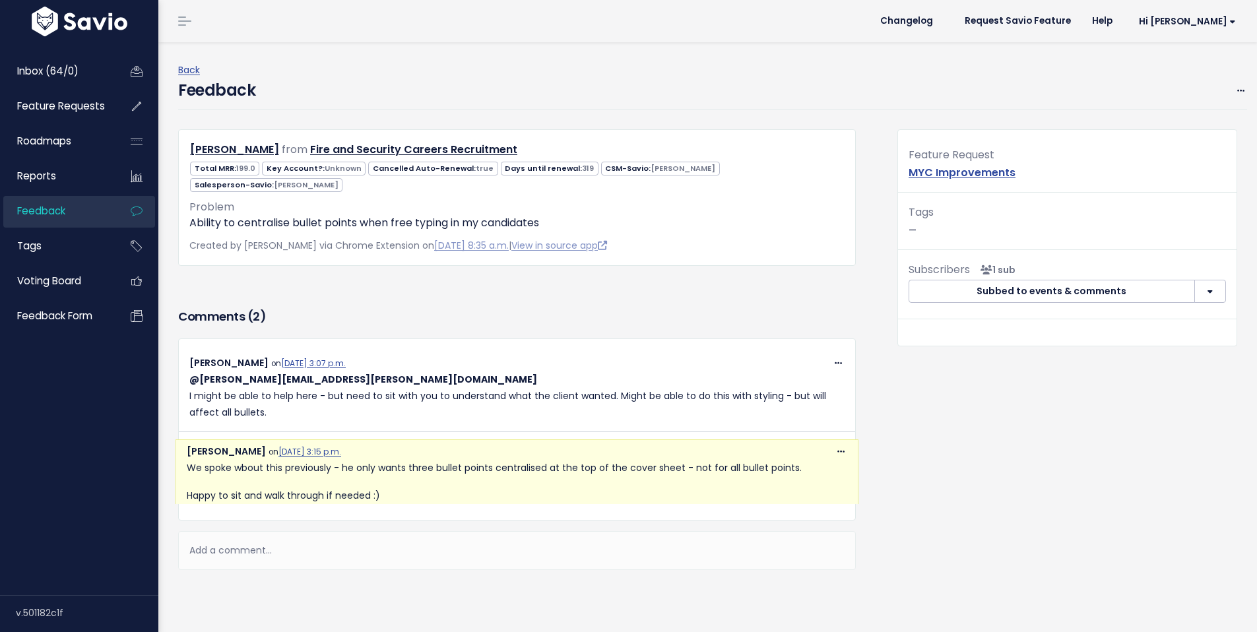
scroll to position [58, 0]
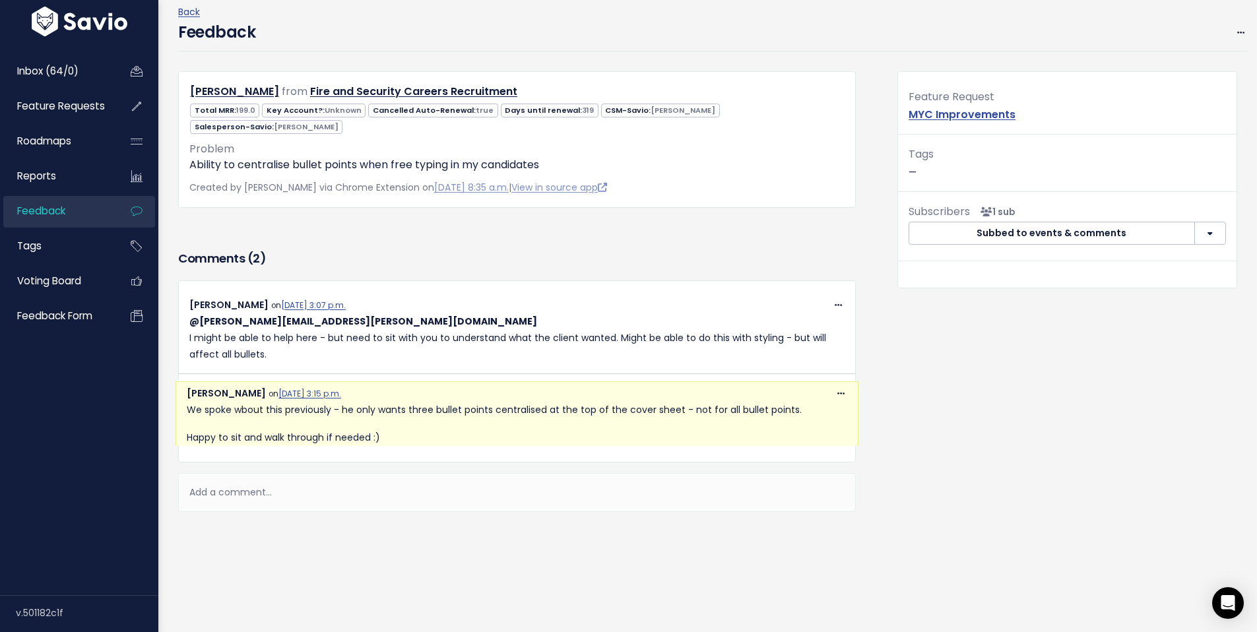
click at [307, 475] on div "Add a comment..." at bounding box center [517, 492] width 678 height 39
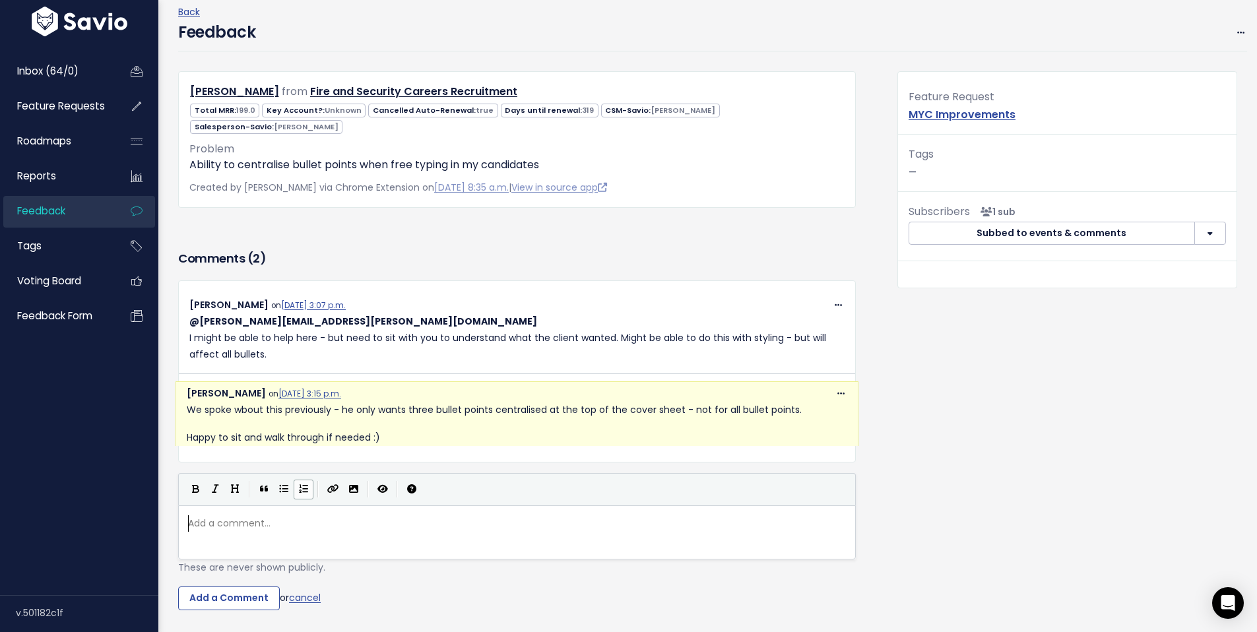
scroll to position [5, 0]
type textarea "I 'might' be able to help."
type textarea "Grab me next week and I'll look at optio"
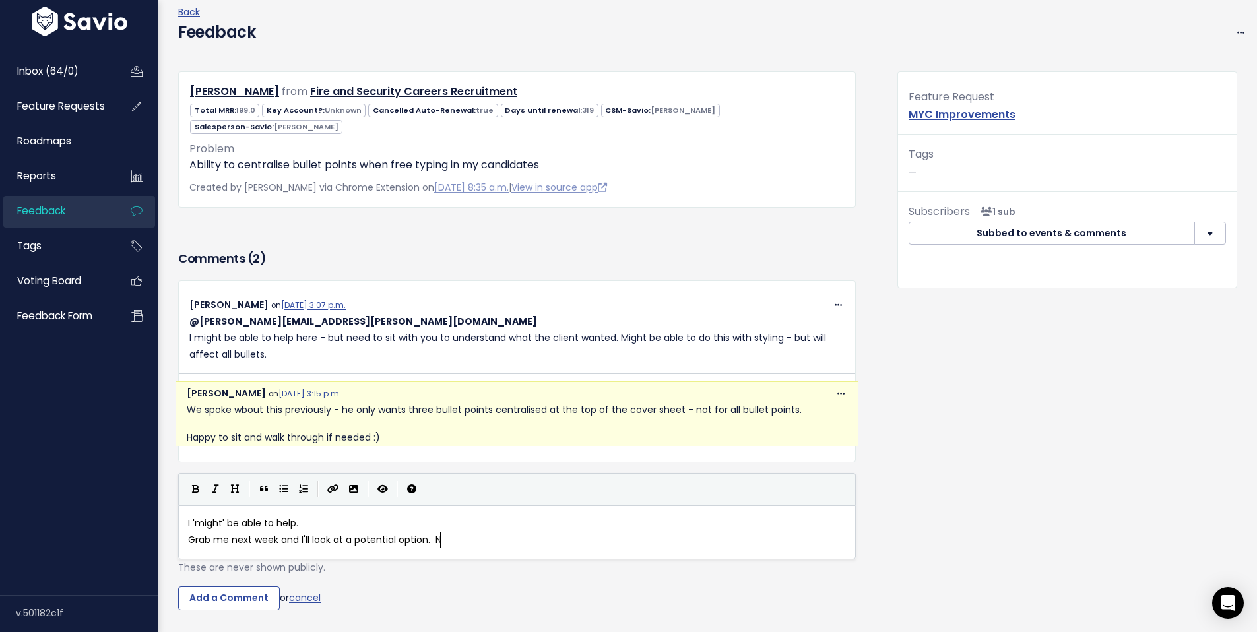
type textarea "a potential option. No"
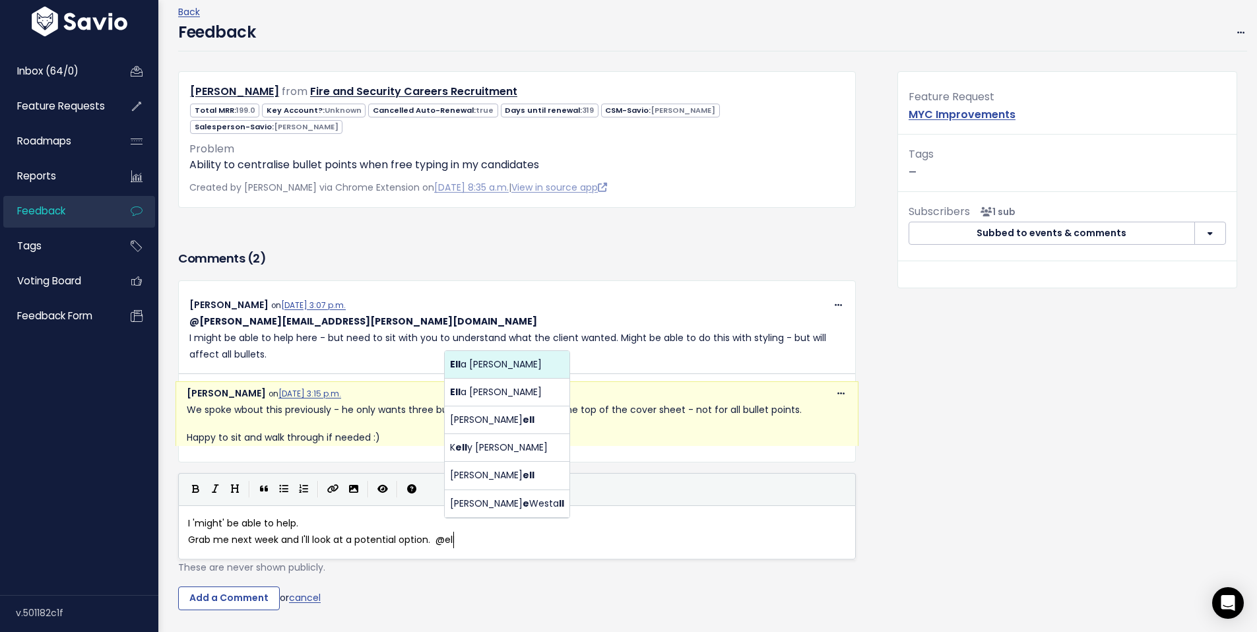
scroll to position [5, 18]
click at [508, 369] on body "Inbox (64/0) Feature Requests Roadmaps ×" at bounding box center [628, 339] width 1257 height 795
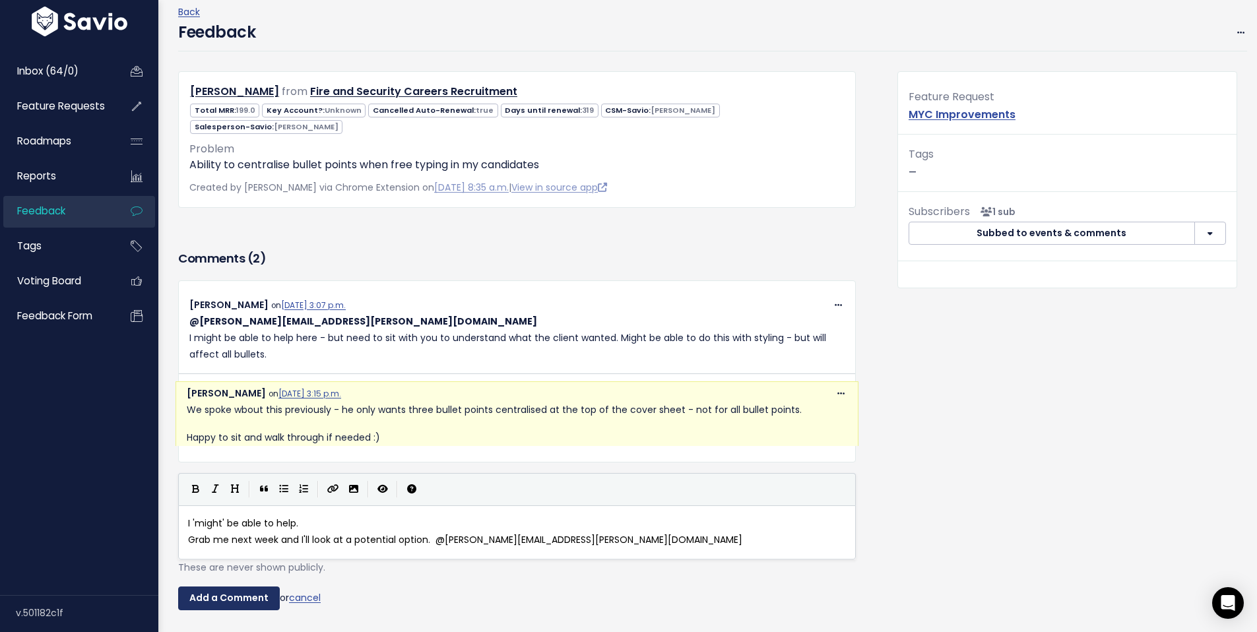
type textarea "@ella.cooper@paiger.co"
click at [246, 587] on input "Add a Comment" at bounding box center [229, 599] width 102 height 24
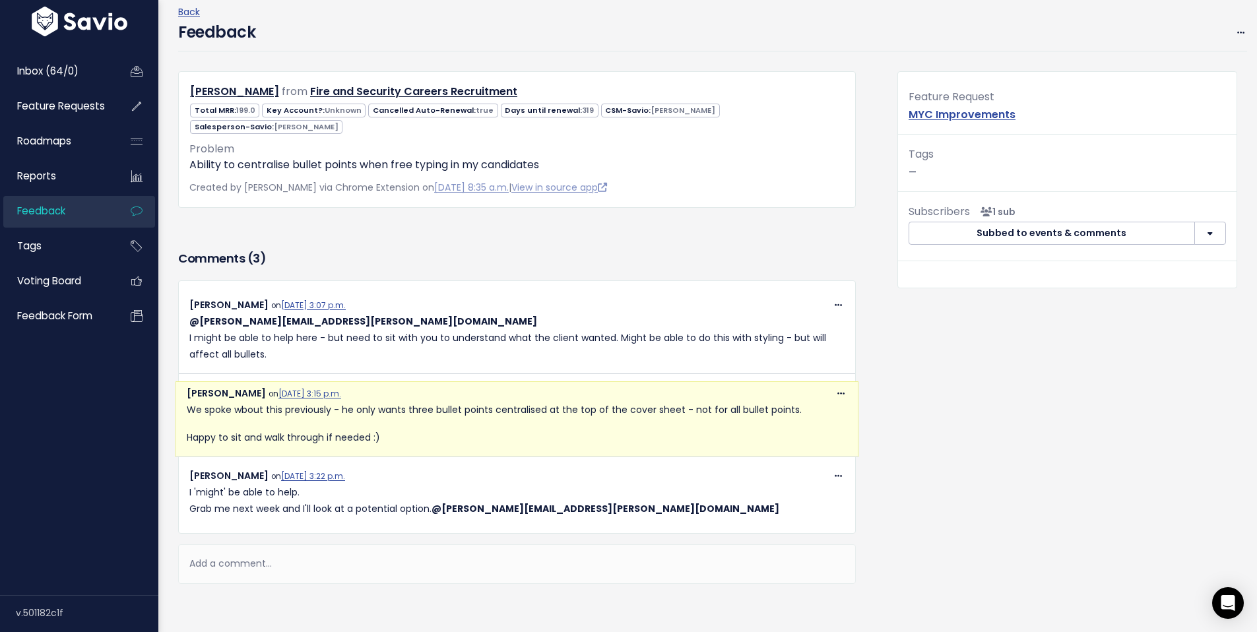
scroll to position [129, 0]
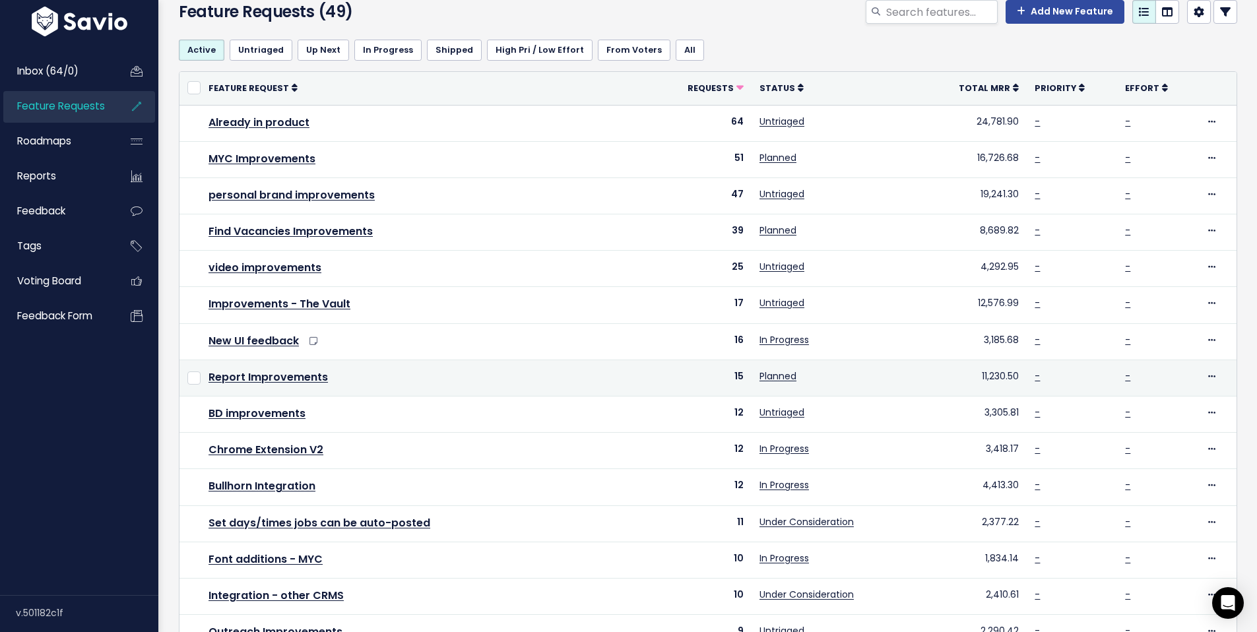
scroll to position [97, 0]
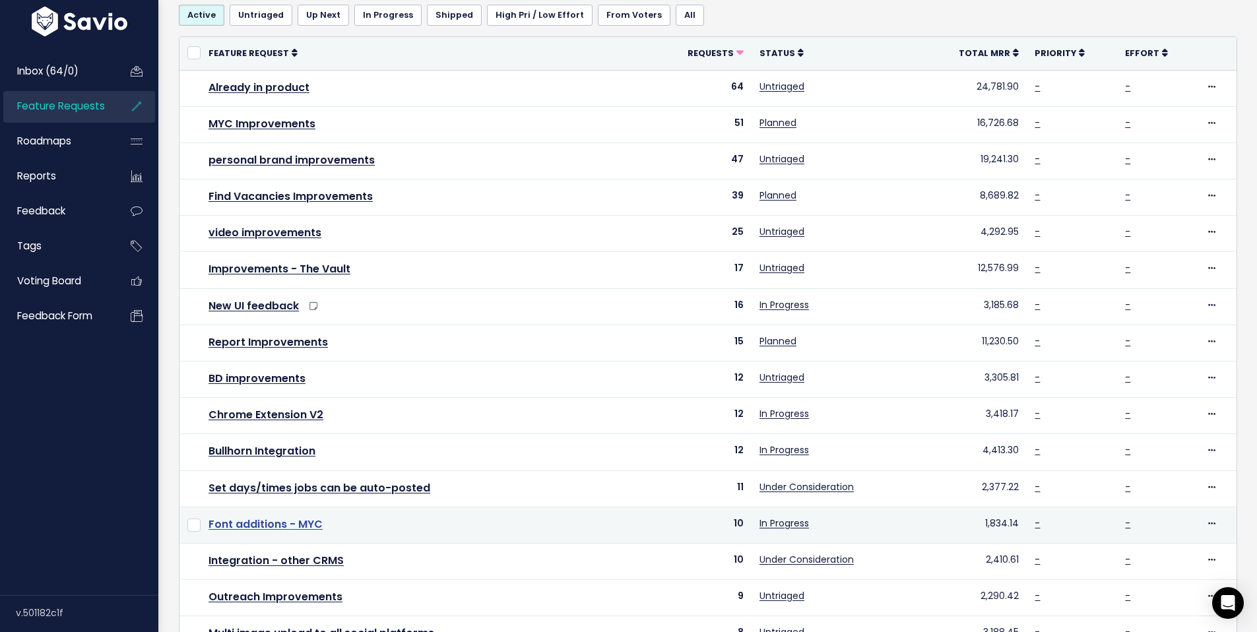
click at [265, 527] on link "Font additions - MYC" at bounding box center [266, 524] width 114 height 15
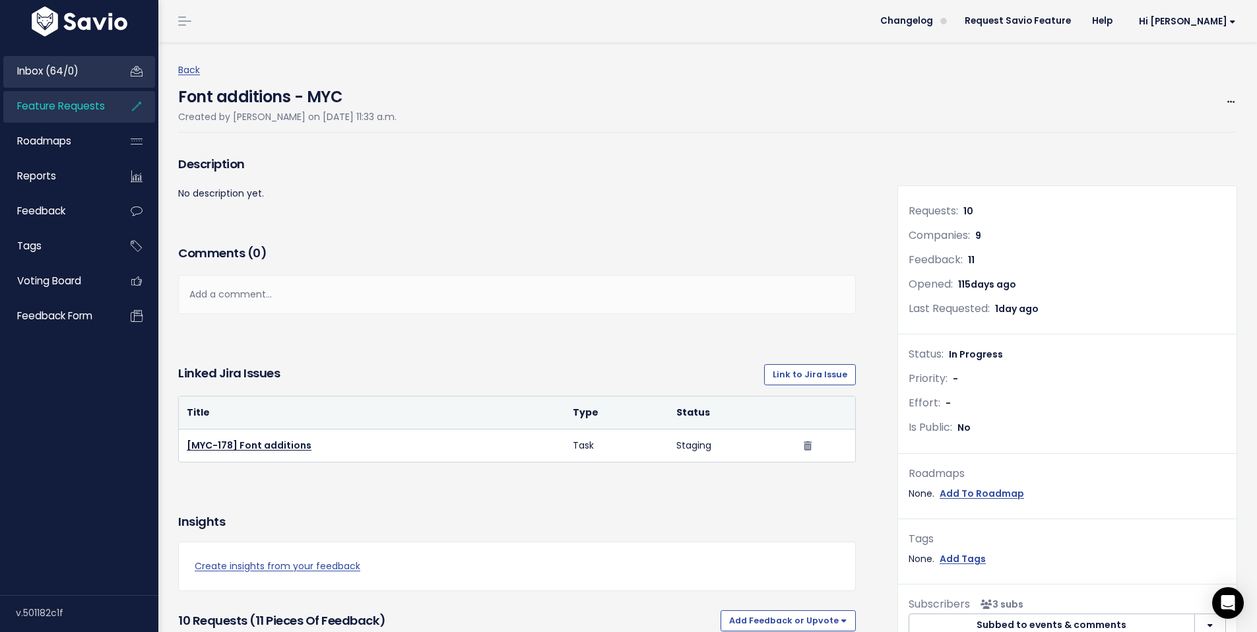
click at [48, 73] on span "Inbox (64/0)" at bounding box center [47, 71] width 61 height 14
